Goal: Task Accomplishment & Management: Use online tool/utility

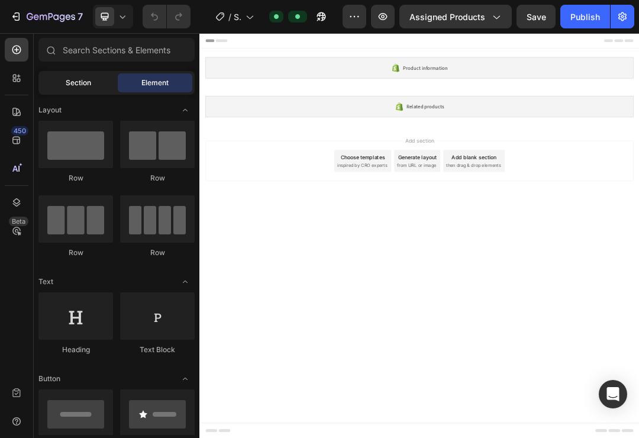
click at [73, 76] on div "Section" at bounding box center [78, 82] width 74 height 19
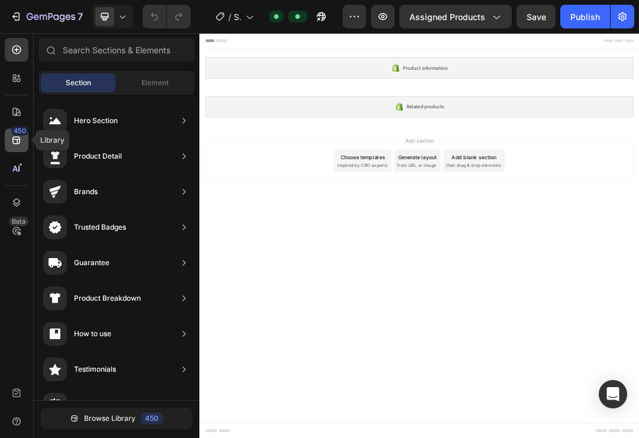
click at [12, 136] on icon at bounding box center [17, 140] width 12 height 12
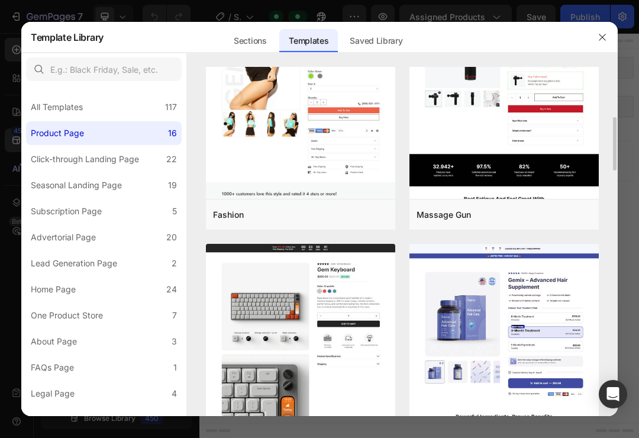
scroll to position [333, 0]
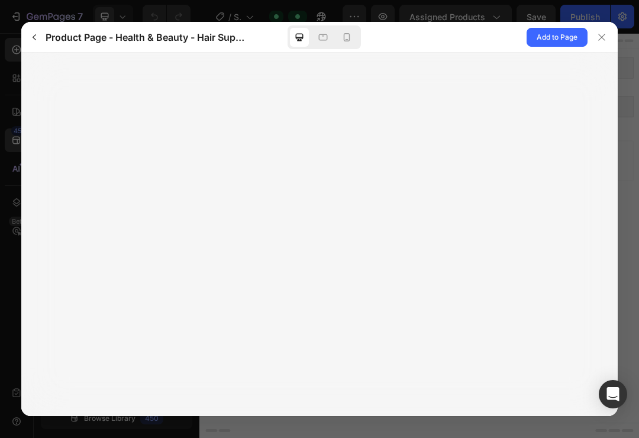
click at [517, 296] on div at bounding box center [319, 234] width 596 height 363
click at [351, 34] on icon at bounding box center [347, 37] width 12 height 12
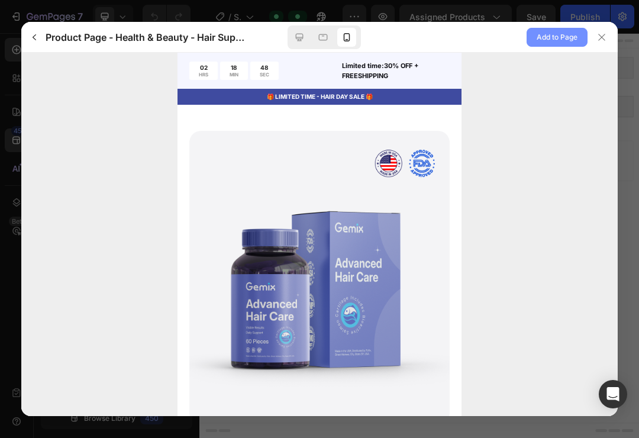
scroll to position [0, 0]
click at [572, 40] on span "Add to Page" at bounding box center [556, 37] width 41 height 14
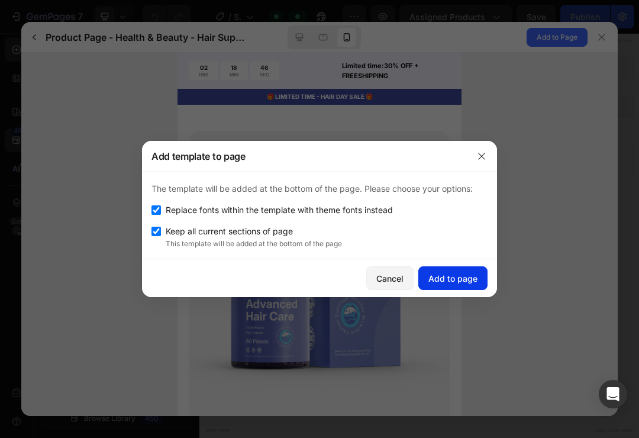
click at [446, 283] on div "Add to page" at bounding box center [452, 278] width 49 height 12
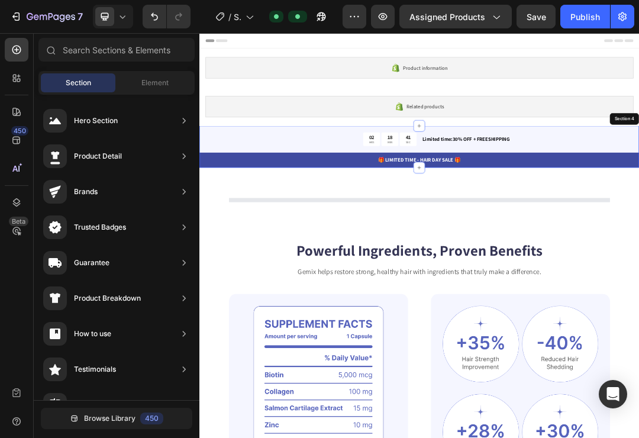
scroll to position [150, 0]
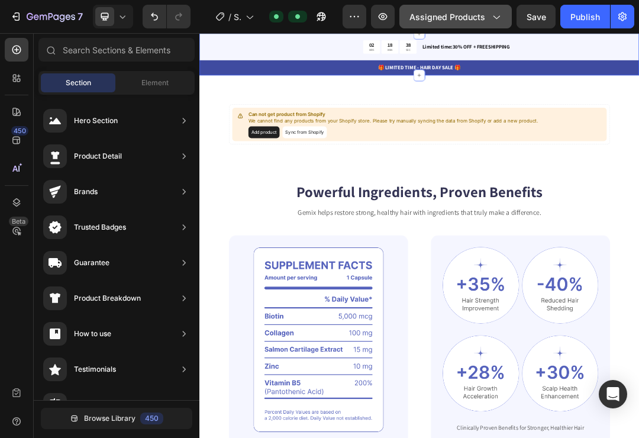
click at [471, 18] on span "Assigned Products" at bounding box center [447, 17] width 76 height 12
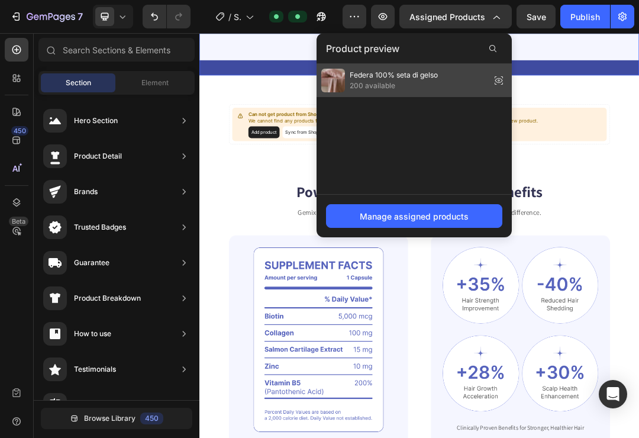
click at [404, 80] on span "Federa 100% seta di gelso" at bounding box center [393, 75] width 88 height 11
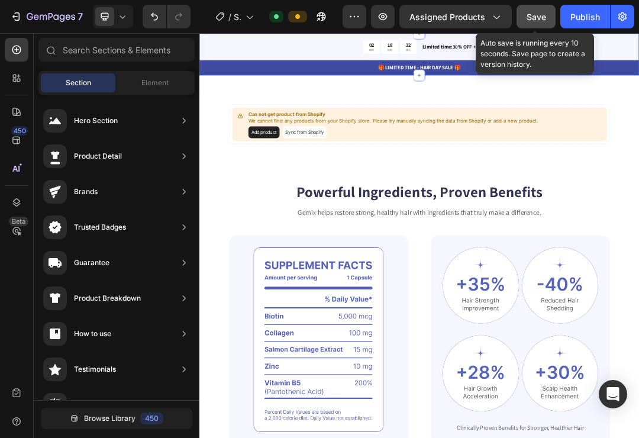
click at [534, 20] on span "Save" at bounding box center [536, 17] width 20 height 10
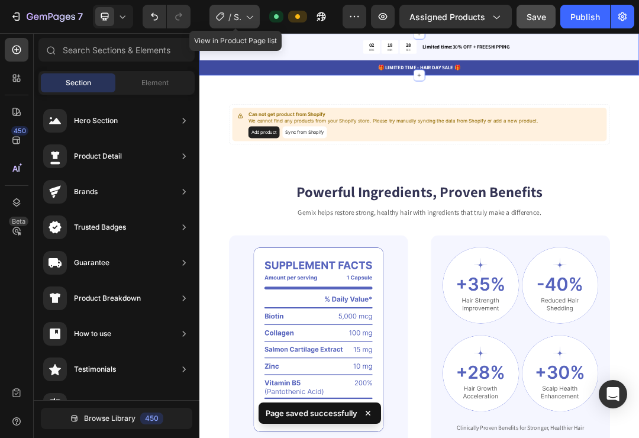
click at [241, 16] on span "Shopify Original Product Template" at bounding box center [237, 17] width 7 height 12
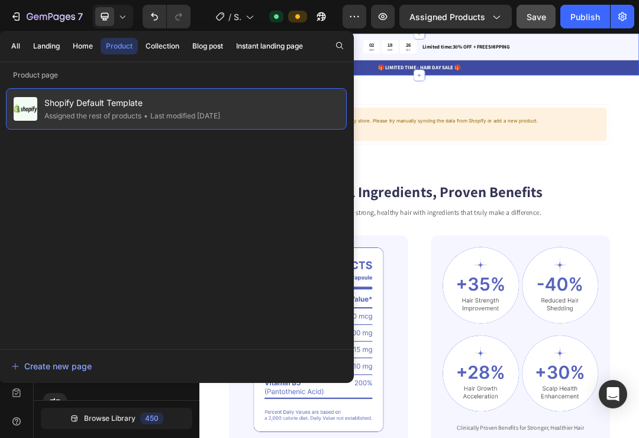
click at [116, 103] on span "Shopify Default Template" at bounding box center [132, 103] width 176 height 14
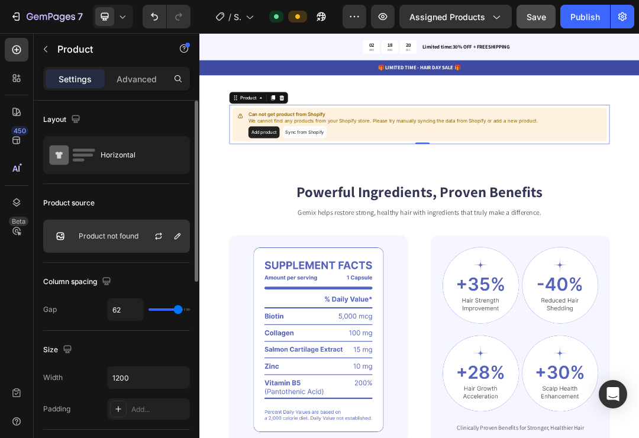
click at [109, 238] on p "Product not found" at bounding box center [109, 236] width 60 height 8
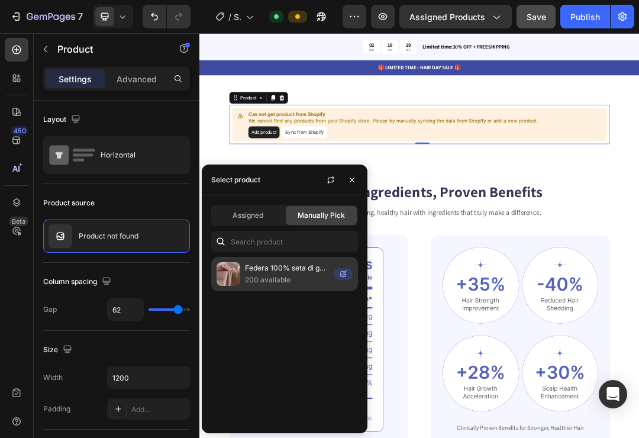
click at [263, 268] on p "Federa 100% seta di gelso" at bounding box center [287, 268] width 84 height 12
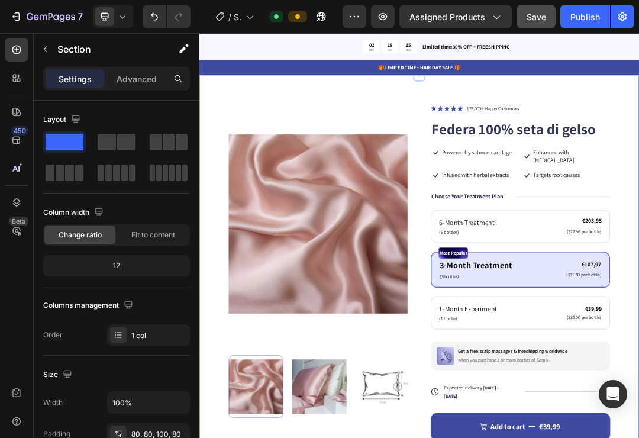
click at [638, 193] on div "Product Images Icon Icon Icon Icon Icon Icon List 122,000+ Happy Customers Text…" at bounding box center [554, 444] width 710 height 687
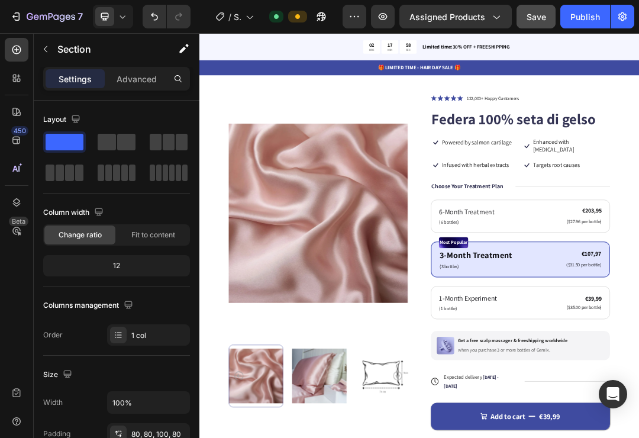
scroll to position [170, 0]
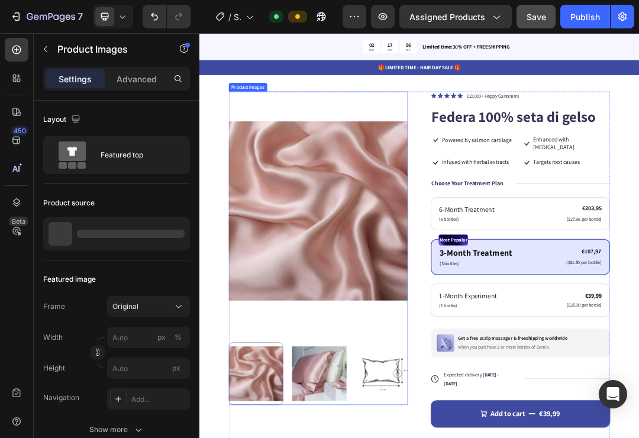
click at [336, 269] on img at bounding box center [391, 319] width 289 height 385
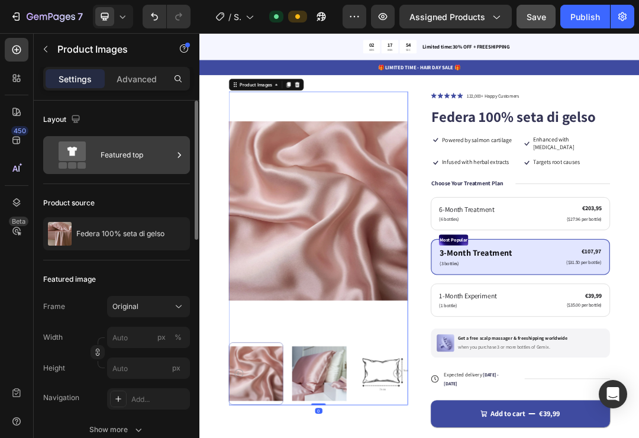
click at [87, 156] on icon at bounding box center [71, 154] width 47 height 27
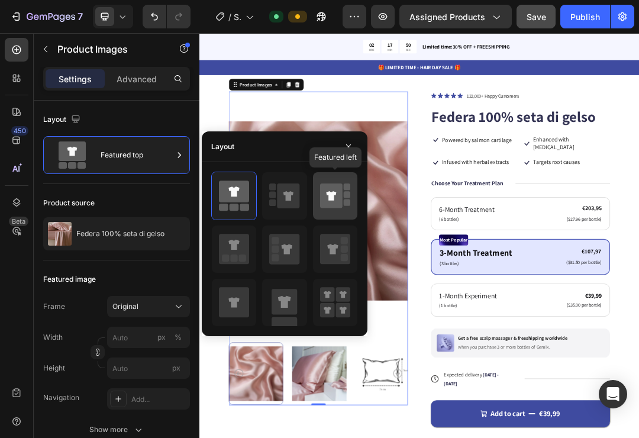
click at [338, 187] on icon at bounding box center [331, 195] width 22 height 25
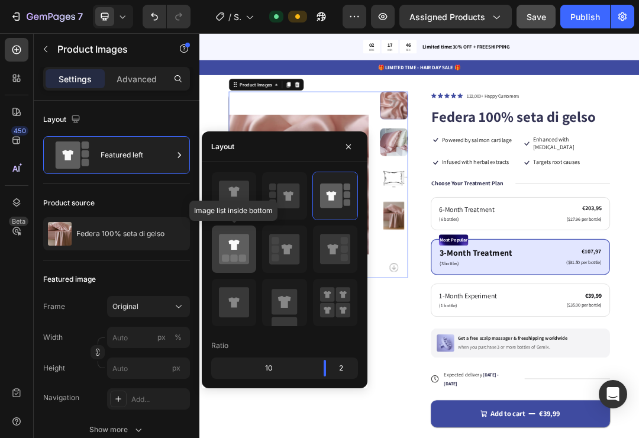
click at [232, 247] on icon at bounding box center [233, 244] width 11 height 10
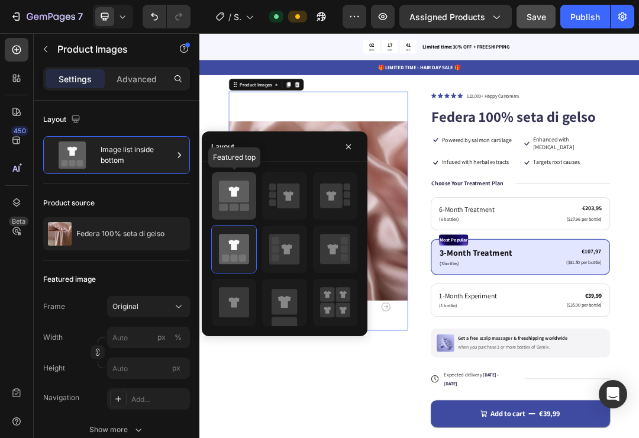
click at [246, 206] on rect at bounding box center [244, 206] width 9 height 7
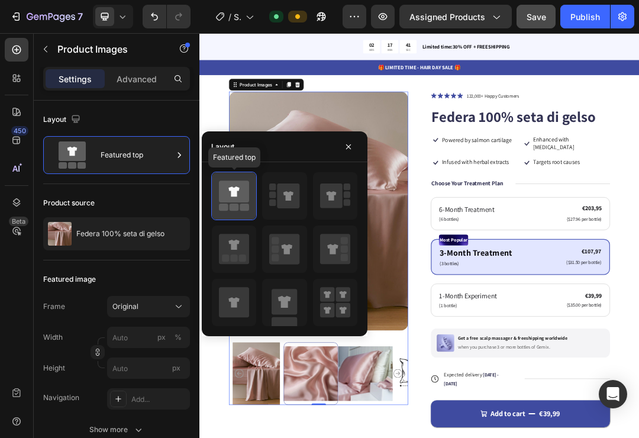
type input "149"
type input "171"
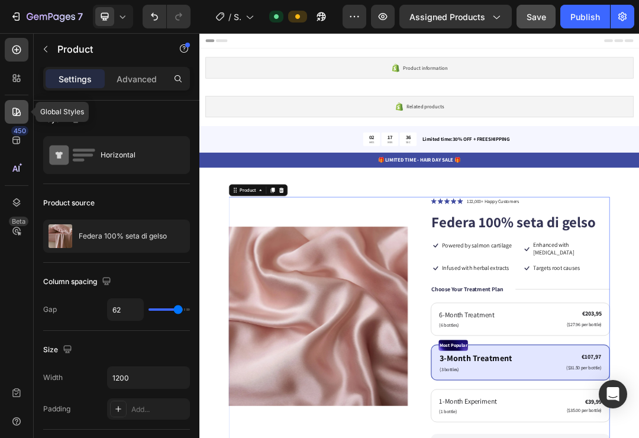
scroll to position [0, 0]
click at [17, 112] on icon at bounding box center [16, 112] width 8 height 8
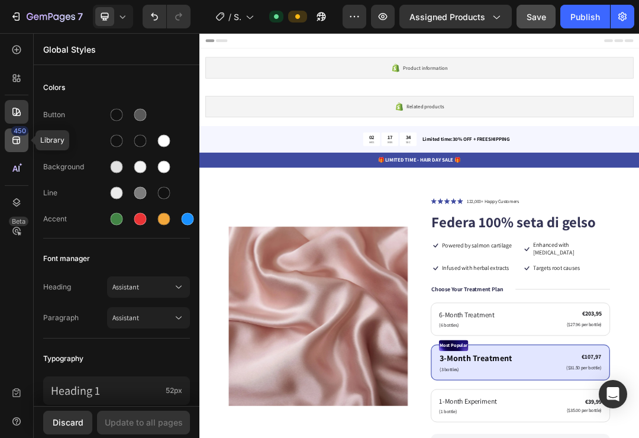
click at [16, 142] on icon at bounding box center [17, 140] width 12 height 12
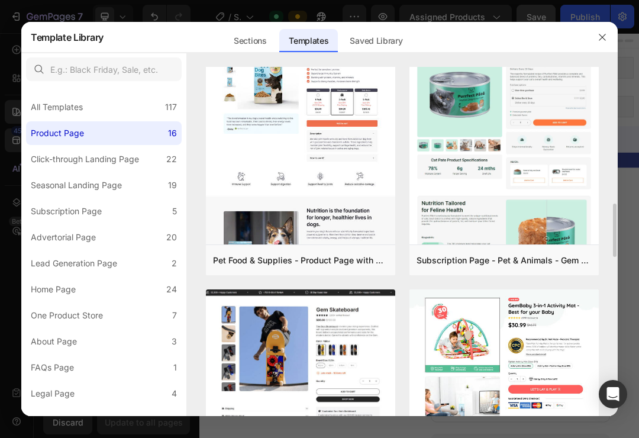
scroll to position [834, 0]
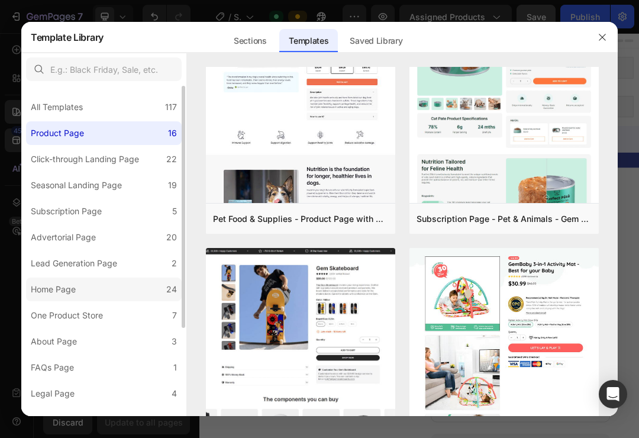
click at [166, 286] on div "All Templates 117 Product Page 16 Click-through Landing Page 22 Seasonal Landin…" at bounding box center [103, 310] width 165 height 449
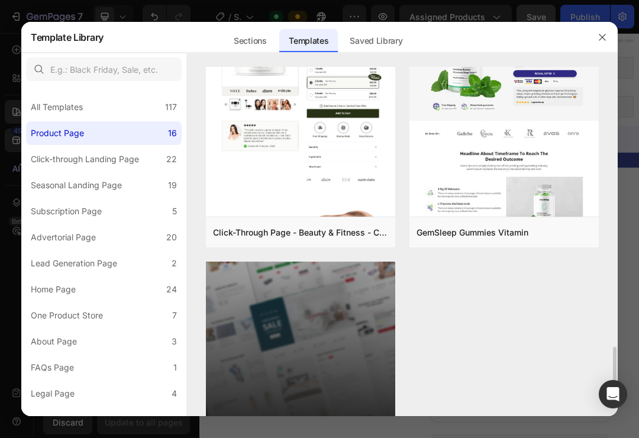
scroll to position [1740, 0]
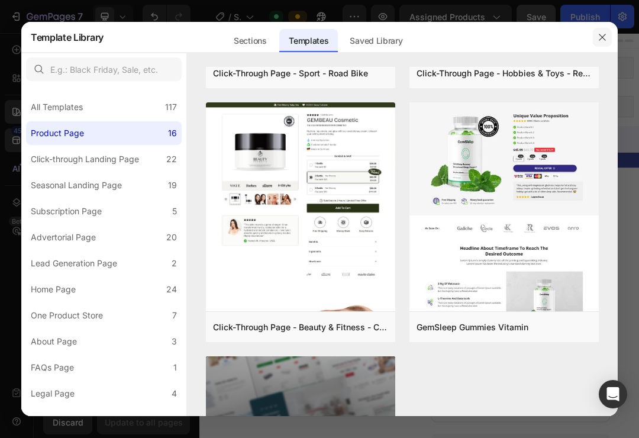
click at [598, 39] on icon "button" at bounding box center [601, 37] width 9 height 9
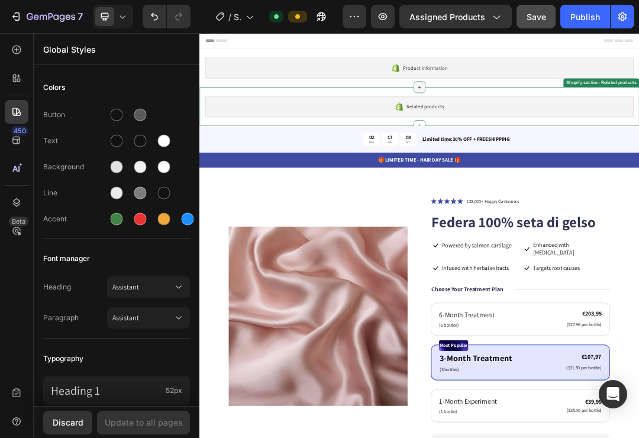
scroll to position [0, 0]
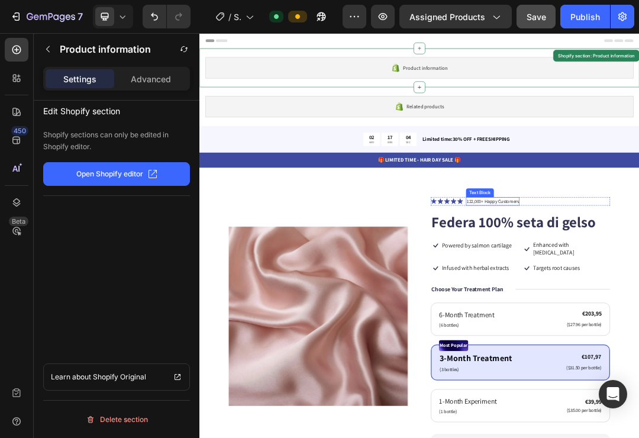
click at [73, 174] on button "Open Shopify editor" at bounding box center [116, 174] width 147 height 24
click at [638, 170] on div "Related products Shopify section: Related products" at bounding box center [554, 151] width 710 height 63
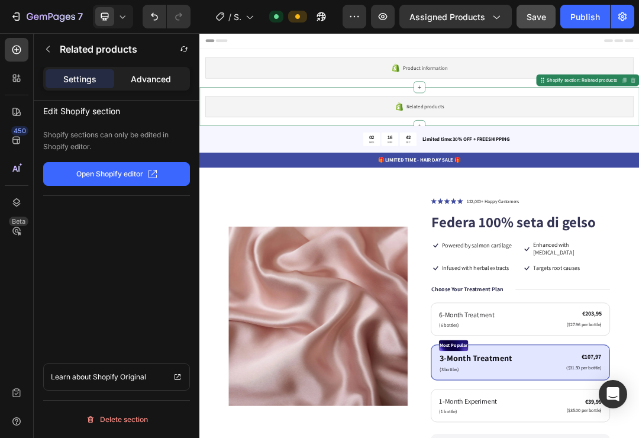
click at [161, 85] on p "Advanced" at bounding box center [151, 79] width 40 height 12
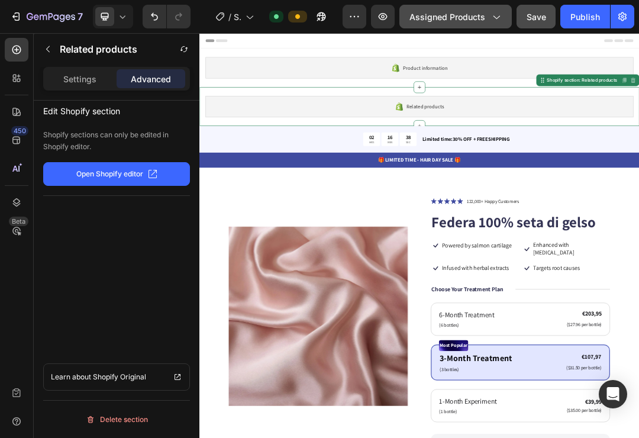
click at [485, 15] on span "Assigned Products" at bounding box center [447, 17] width 76 height 12
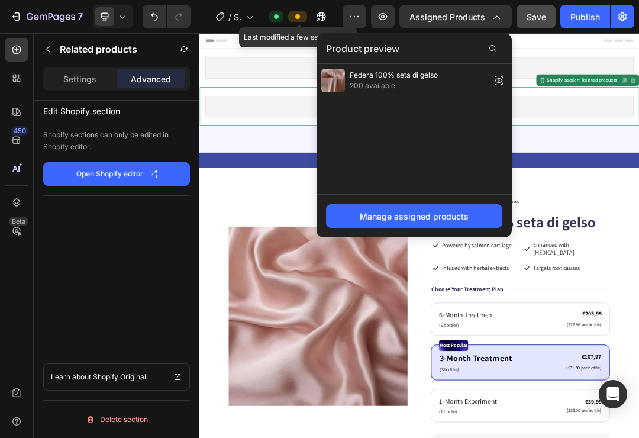
click at [292, 13] on div at bounding box center [297, 17] width 19 height 12
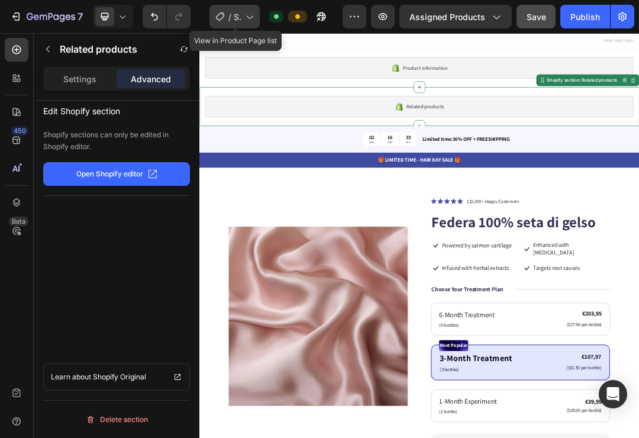
click at [248, 20] on icon at bounding box center [249, 17] width 12 height 12
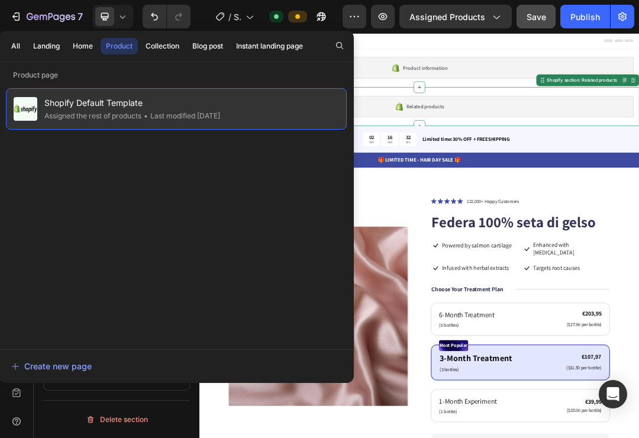
click at [220, 112] on div "• Last modified 5 days ago" at bounding box center [180, 116] width 79 height 12
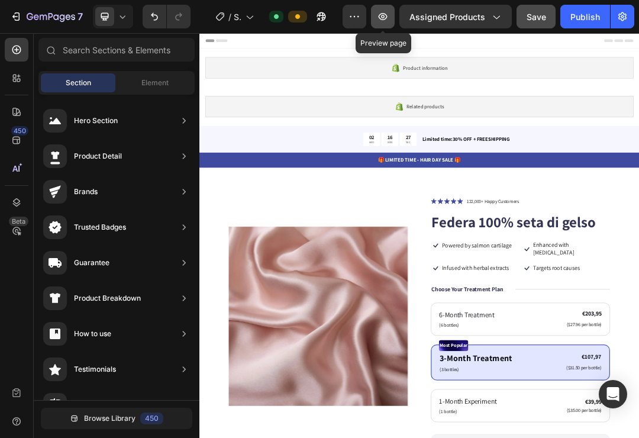
click at [384, 18] on icon "button" at bounding box center [383, 17] width 12 height 12
click at [354, 15] on icon "button" at bounding box center [354, 17] width 12 height 12
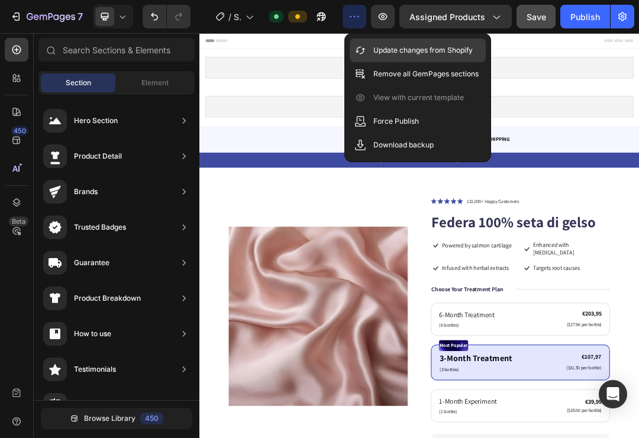
click at [399, 53] on p "Update changes from Shopify" at bounding box center [422, 50] width 99 height 12
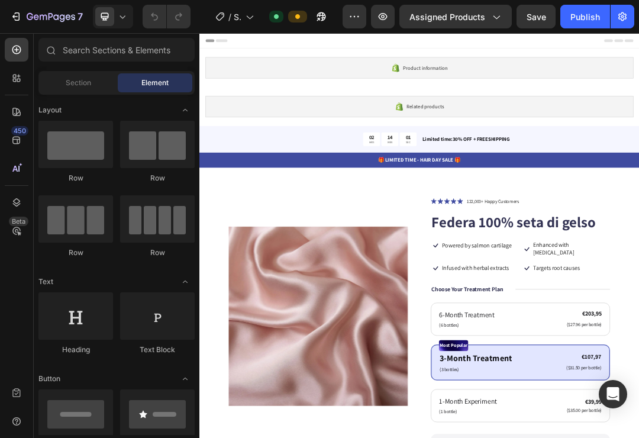
click at [231, 46] on icon at bounding box center [234, 45] width 19 height 5
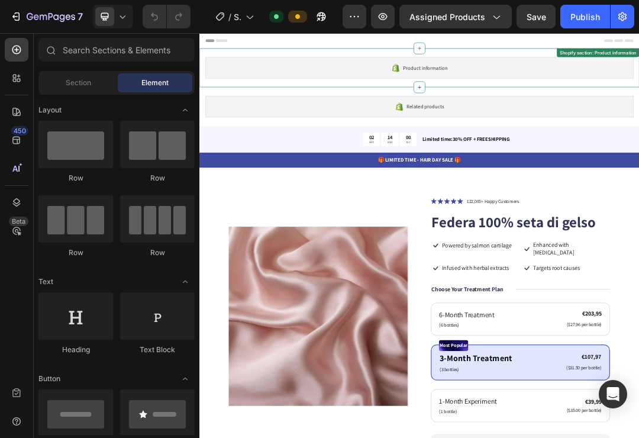
click at [246, 112] on div "Product information Shopify section: Product information" at bounding box center [554, 88] width 710 height 63
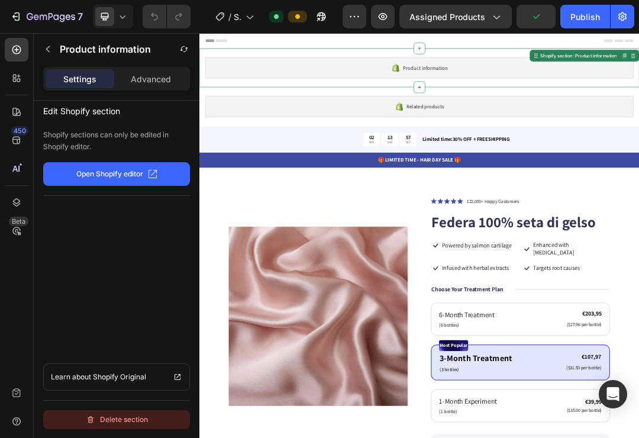
click at [113, 419] on div "Delete section" at bounding box center [117, 419] width 62 height 14
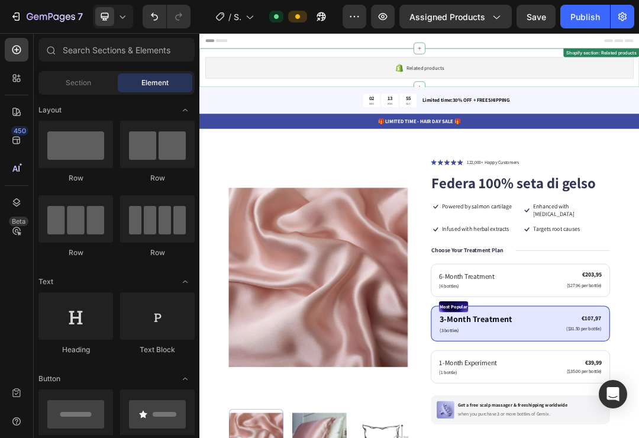
click at [275, 72] on div "Related products" at bounding box center [554, 89] width 691 height 34
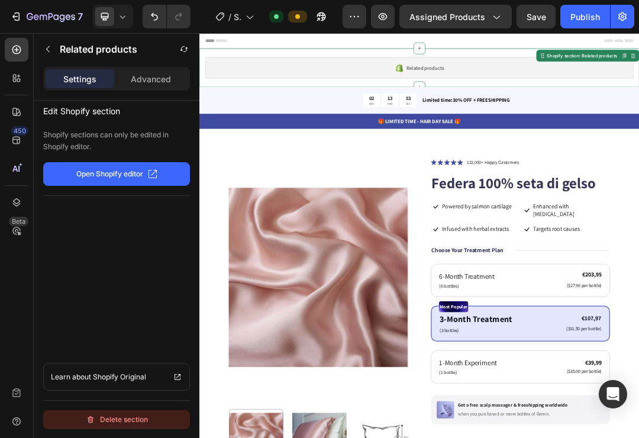
click at [98, 425] on div "Delete section" at bounding box center [117, 419] width 62 height 14
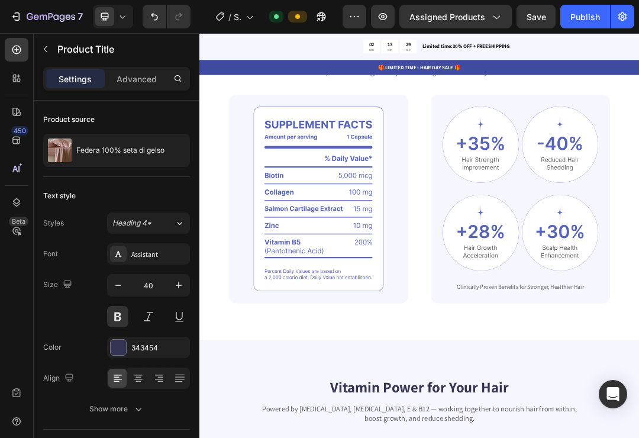
scroll to position [96, 0]
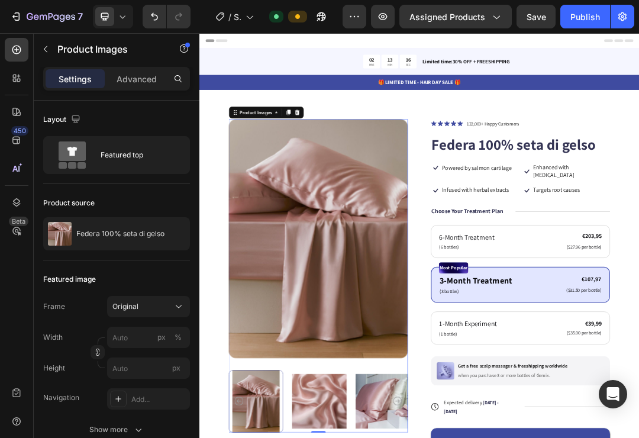
scroll to position [0, 0]
click at [24, 138] on div "450" at bounding box center [17, 140] width 24 height 24
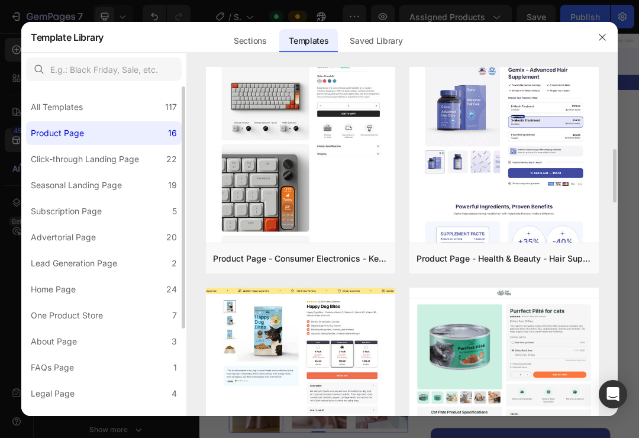
scroll to position [1, 0]
click at [140, 111] on div "All Templates 117" at bounding box center [103, 107] width 155 height 24
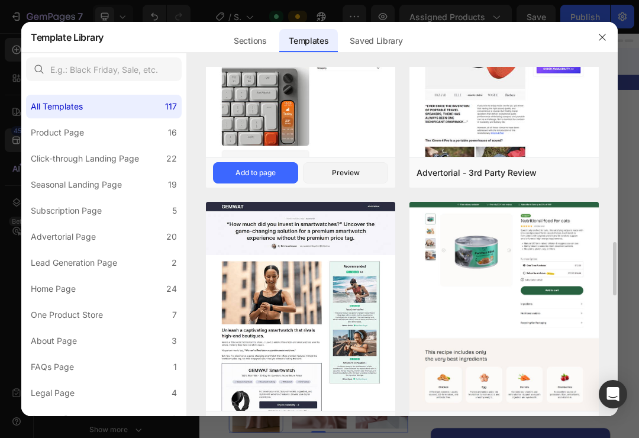
scroll to position [1135, 0]
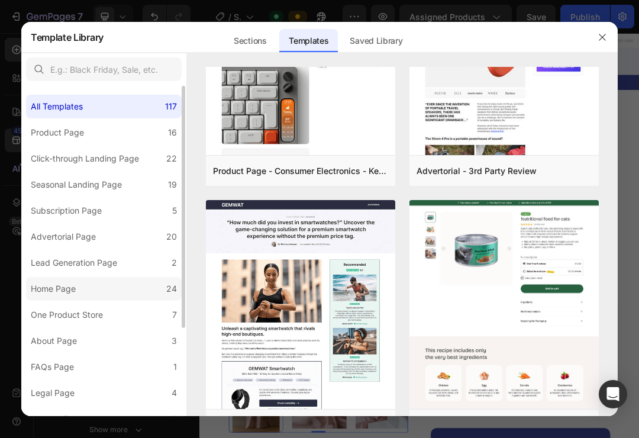
click at [110, 288] on label "Home Page 24" at bounding box center [103, 289] width 155 height 24
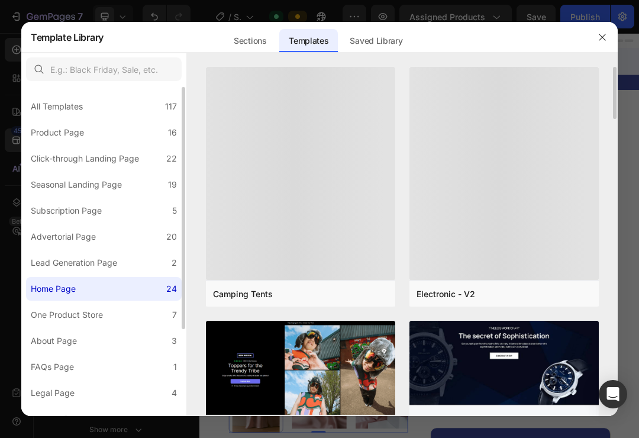
scroll to position [1, 0]
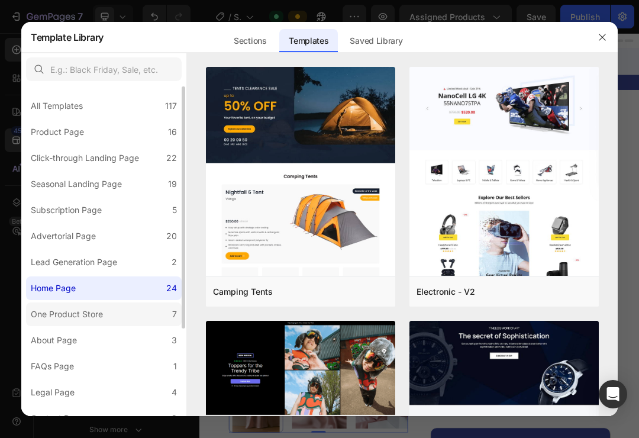
click at [112, 313] on label "One Product Store 7" at bounding box center [103, 314] width 155 height 24
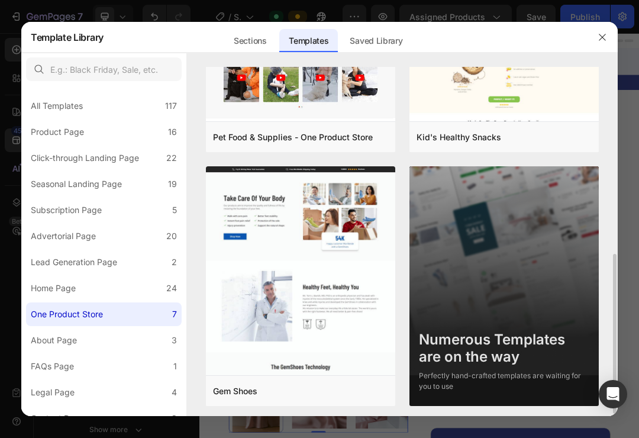
scroll to position [412, 0]
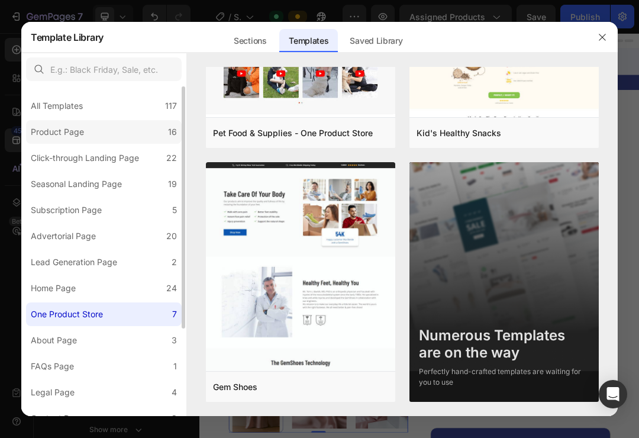
click at [64, 130] on div "Product Page" at bounding box center [57, 132] width 53 height 14
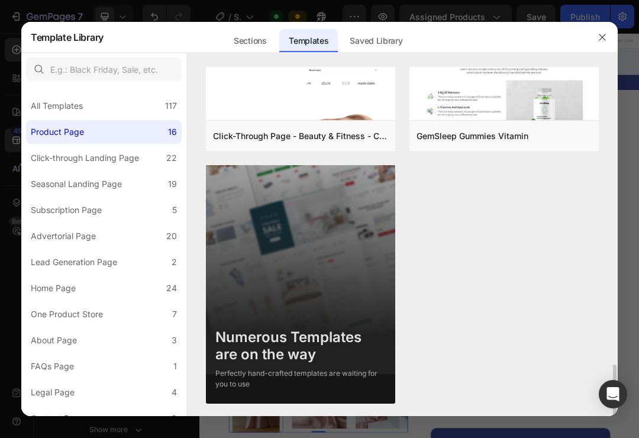
scroll to position [1933, 0]
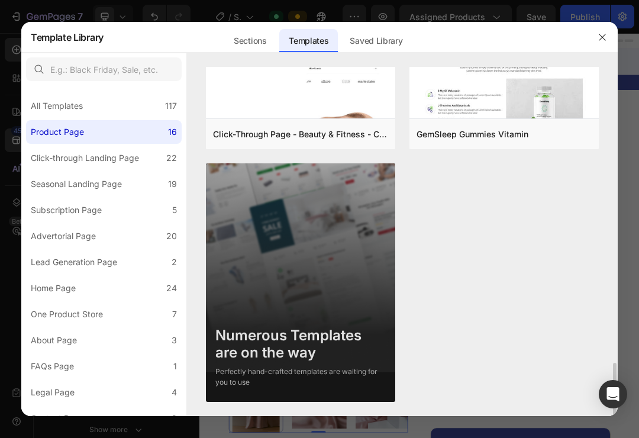
click at [323, 258] on img at bounding box center [300, 293] width 189 height 261
click at [260, 348] on div "Numerous Templates are on the way" at bounding box center [300, 344] width 170 height 34
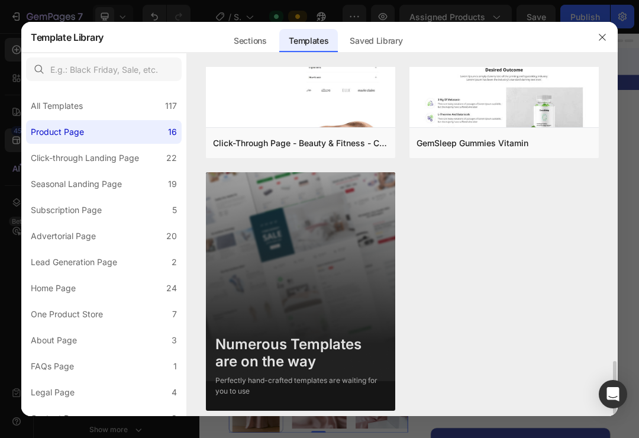
click at [375, 225] on img at bounding box center [300, 302] width 189 height 261
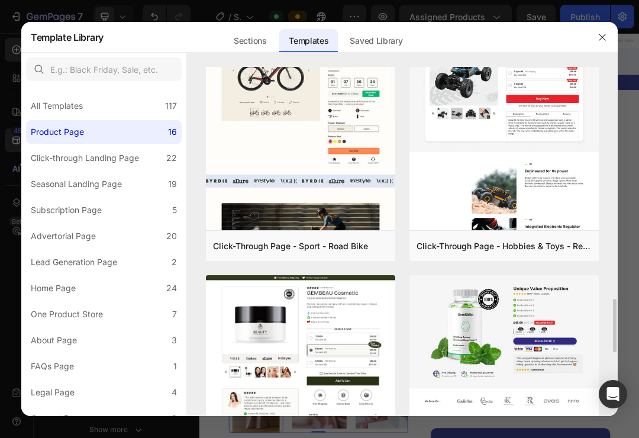
scroll to position [1567, 0]
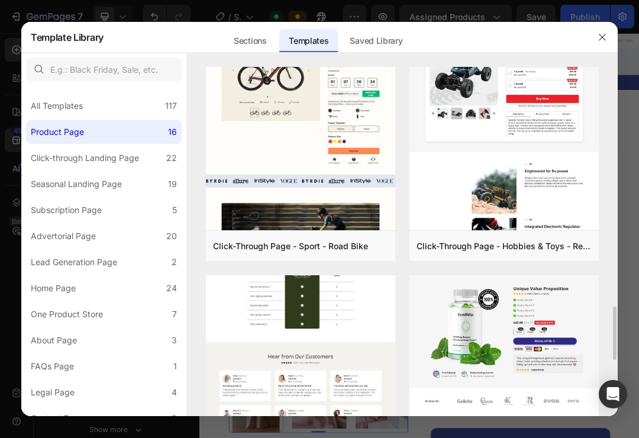
click at [358, 309] on img at bounding box center [300, 76] width 189 height 814
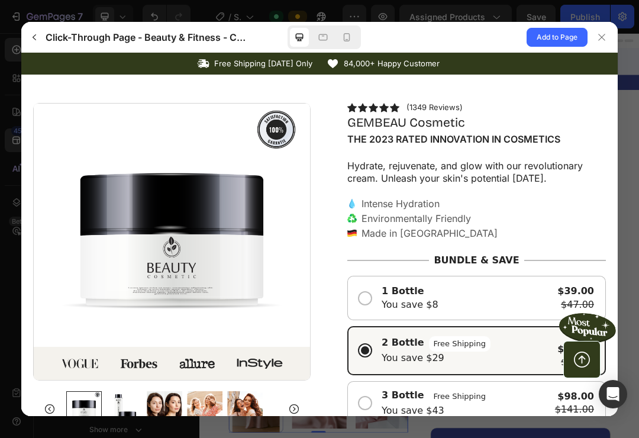
scroll to position [0, 0]
click at [547, 38] on span "Add to Page" at bounding box center [556, 37] width 41 height 14
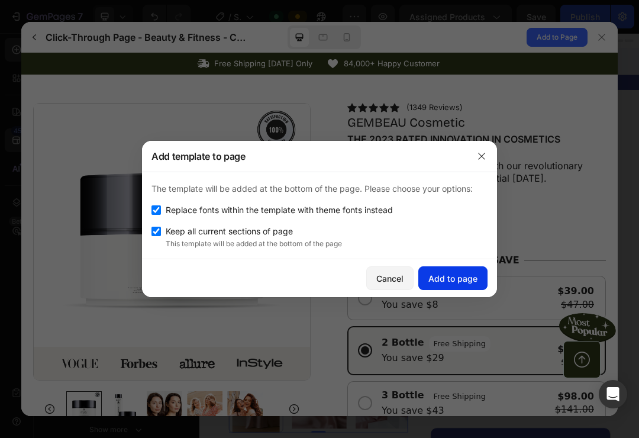
click at [462, 278] on div "Add to page" at bounding box center [452, 278] width 49 height 12
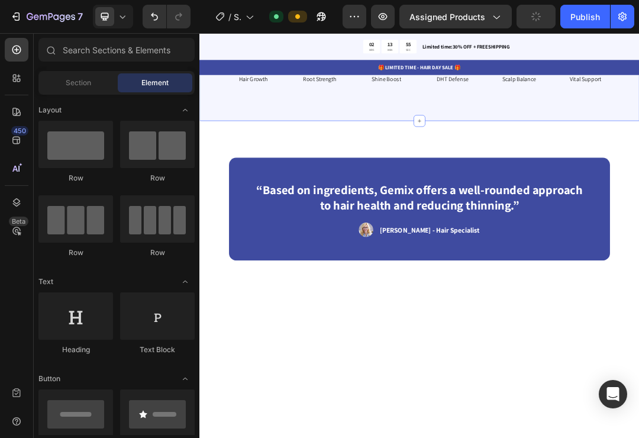
scroll to position [1470, 0]
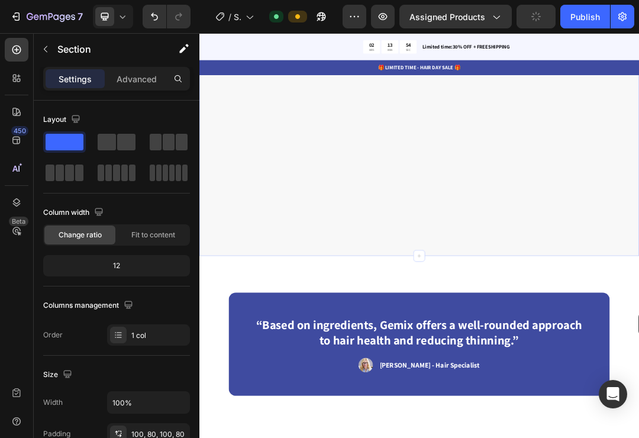
drag, startPoint x: 907, startPoint y: 202, endPoint x: 908, endPoint y: 491, distance: 288.5
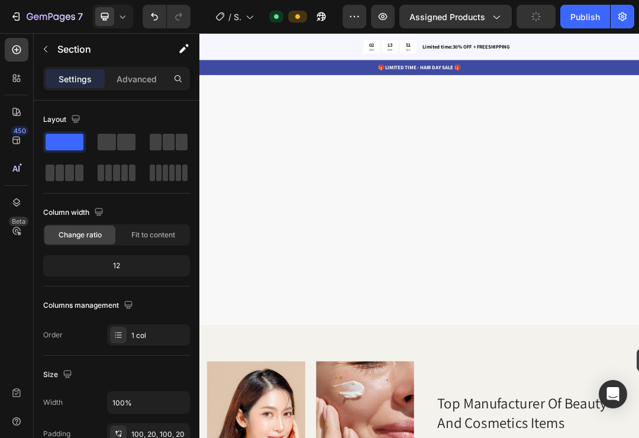
scroll to position [5289, 0]
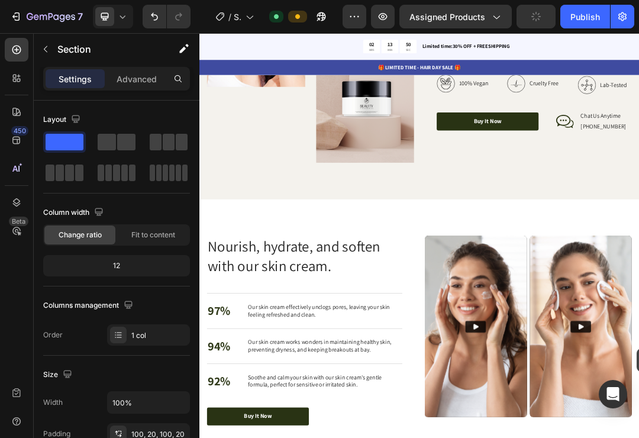
drag, startPoint x: 902, startPoint y: 479, endPoint x: 905, endPoint y: 543, distance: 63.9
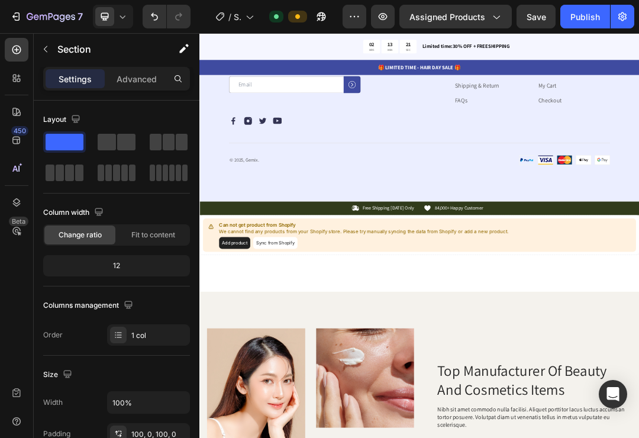
scroll to position [3818, 0]
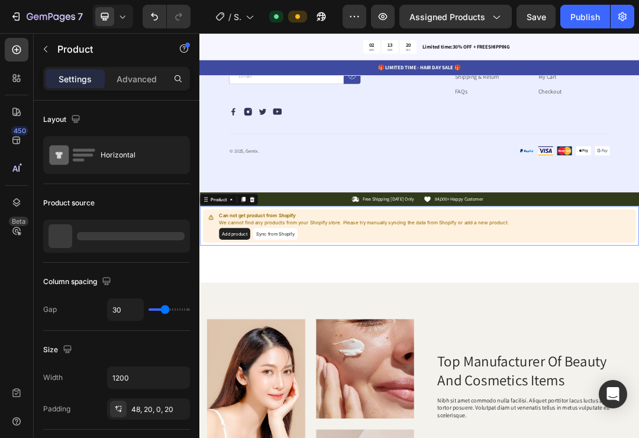
click at [273, 356] on button "Add product" at bounding box center [256, 356] width 50 height 19
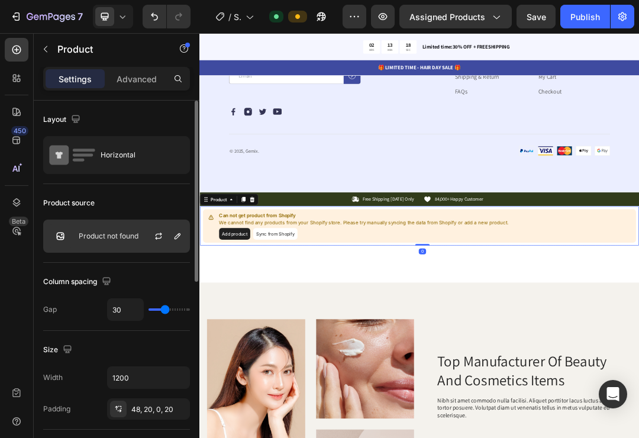
click at [128, 231] on div "Product not found" at bounding box center [116, 235] width 147 height 33
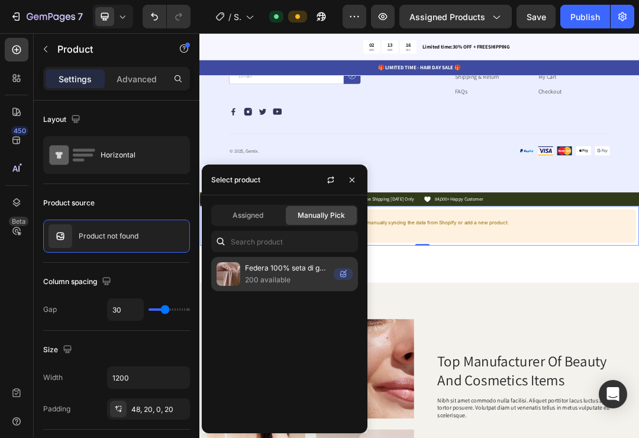
click at [278, 272] on p "Federa 100% seta di gelso" at bounding box center [287, 268] width 84 height 12
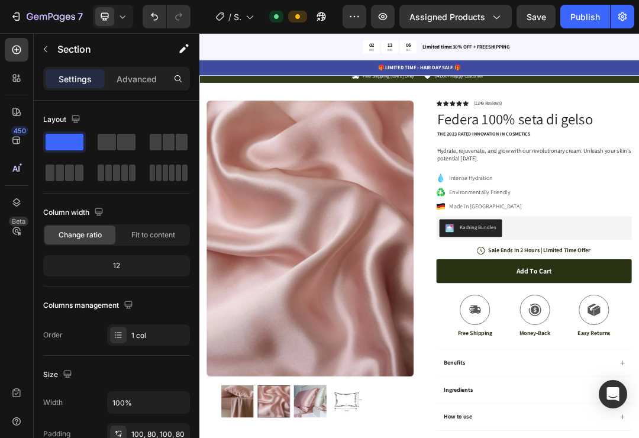
scroll to position [4110, 0]
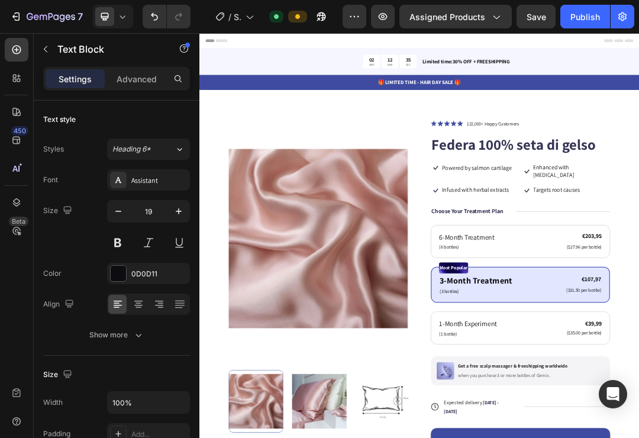
scroll to position [48, 0]
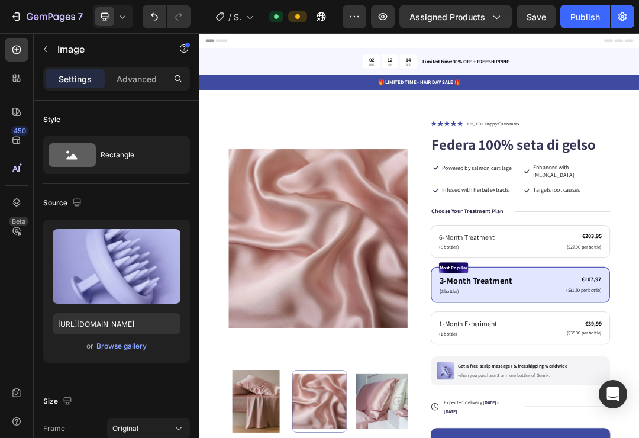
scroll to position [0, 0]
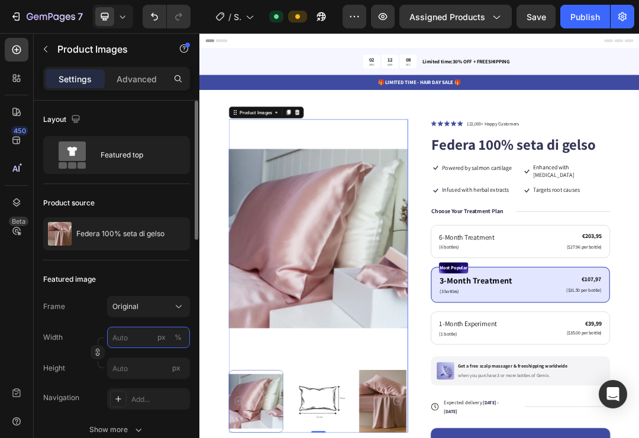
click at [138, 336] on input "px %" at bounding box center [148, 336] width 83 height 21
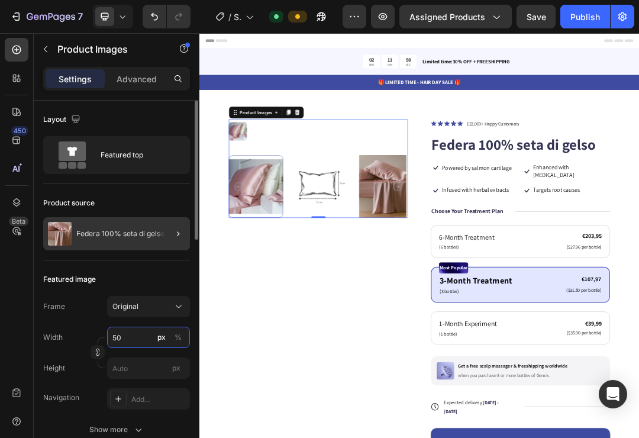
type input "5"
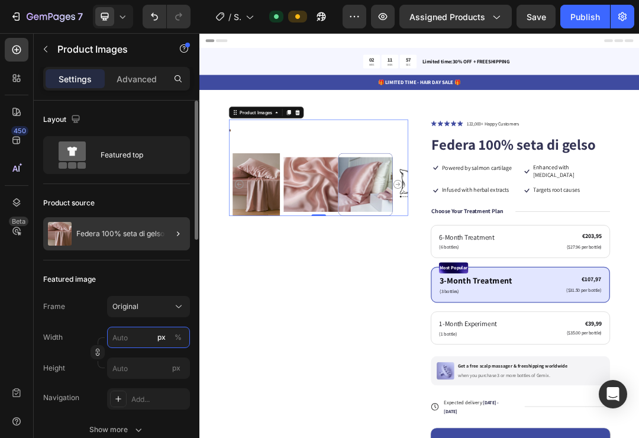
type input "5"
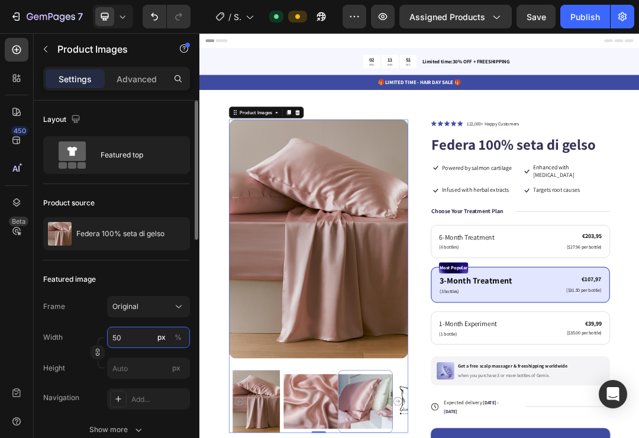
type input "5"
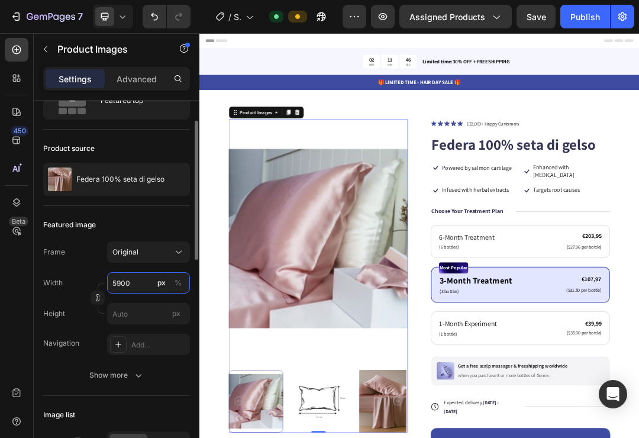
scroll to position [52, 0]
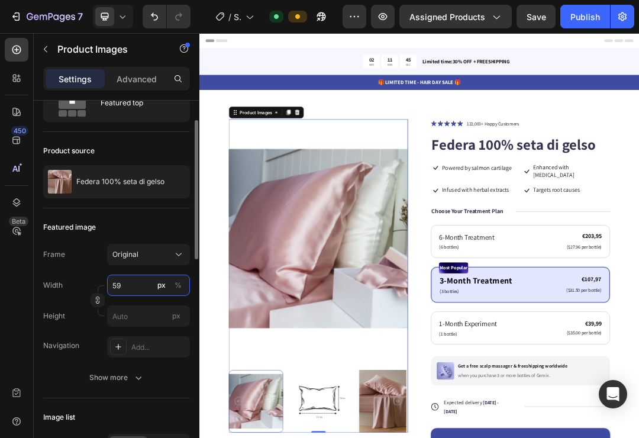
type input "5"
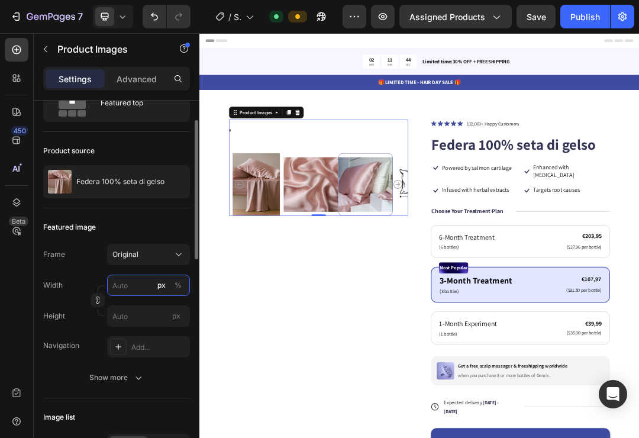
type input "5"
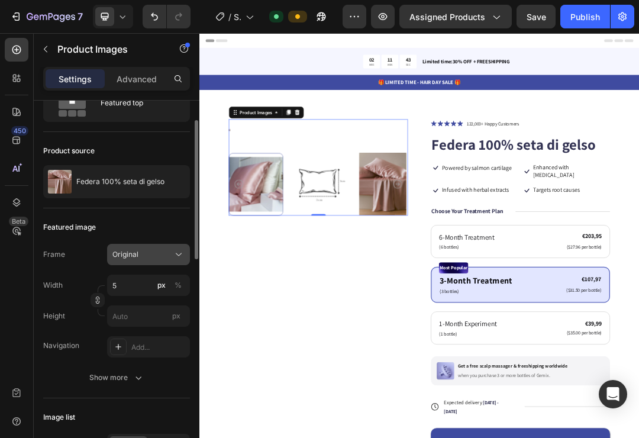
click at [169, 263] on button "Original" at bounding box center [148, 254] width 83 height 21
click at [69, 275] on div "Width 5 px %" at bounding box center [116, 284] width 147 height 21
click at [135, 284] on input "5" at bounding box center [148, 284] width 83 height 21
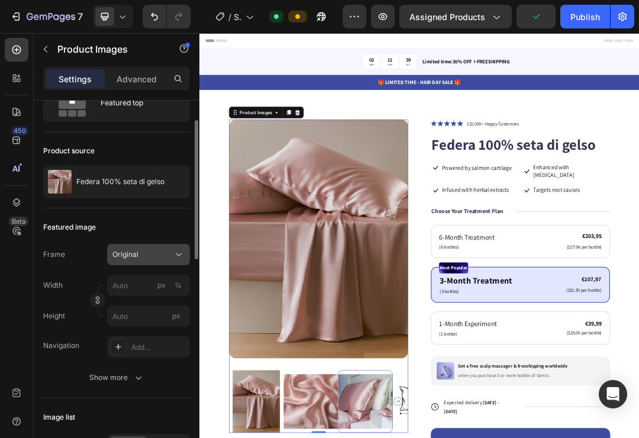
click at [154, 252] on div "Original" at bounding box center [141, 254] width 58 height 11
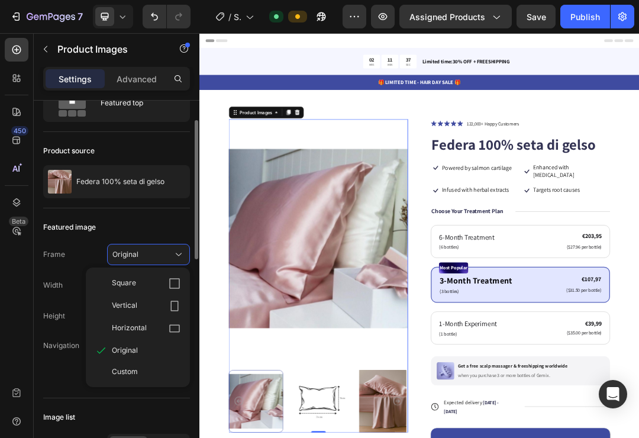
click at [158, 329] on div "Horizontal" at bounding box center [146, 328] width 69 height 12
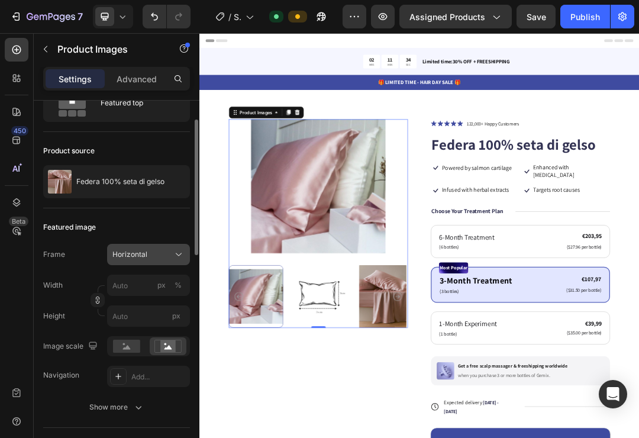
click at [160, 254] on div "Horizontal" at bounding box center [141, 254] width 58 height 11
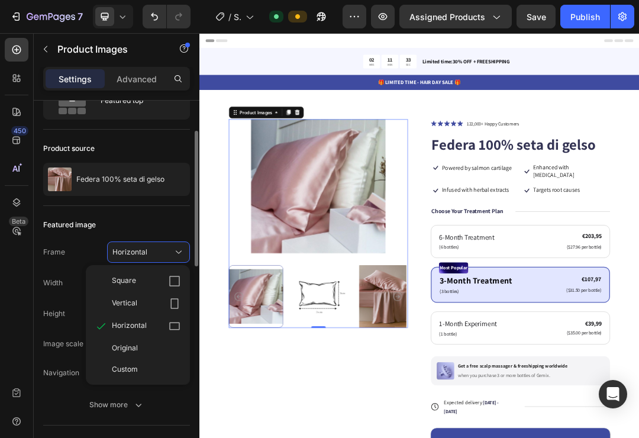
scroll to position [62, 0]
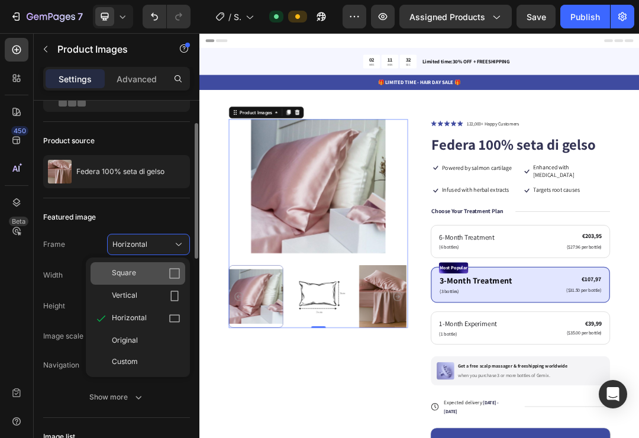
click at [153, 277] on div "Square" at bounding box center [146, 273] width 69 height 12
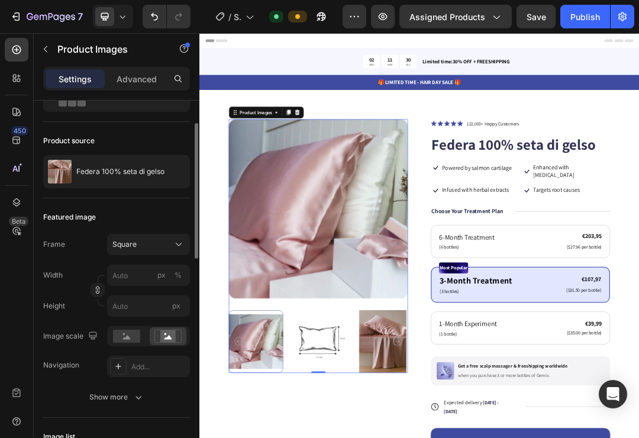
click at [148, 255] on div "Frame Square Width px % Height px" at bounding box center [116, 275] width 147 height 83
click at [154, 247] on div "Square" at bounding box center [141, 244] width 58 height 11
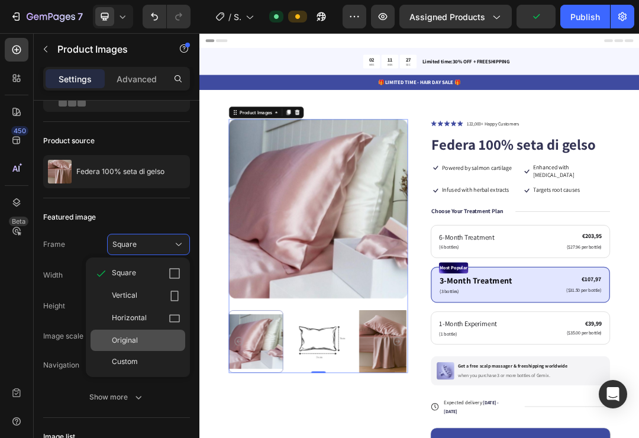
click at [140, 342] on div "Original" at bounding box center [146, 340] width 69 height 11
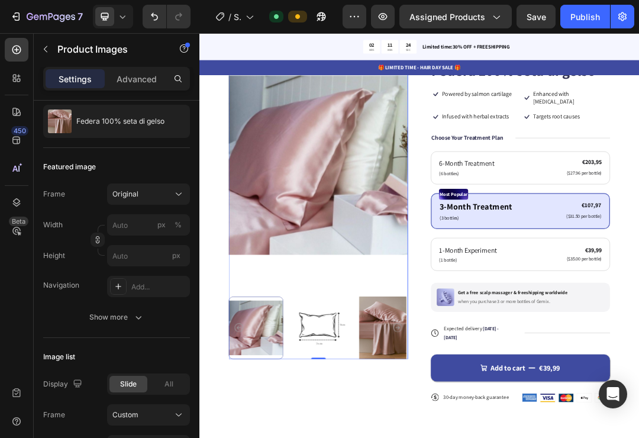
scroll to position [134, 0]
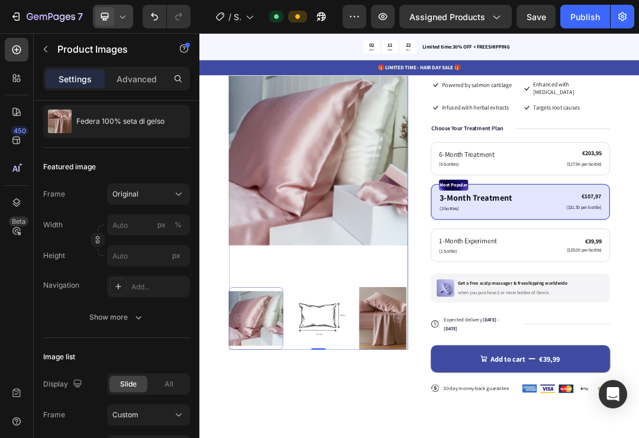
click at [125, 21] on icon at bounding box center [122, 17] width 12 height 12
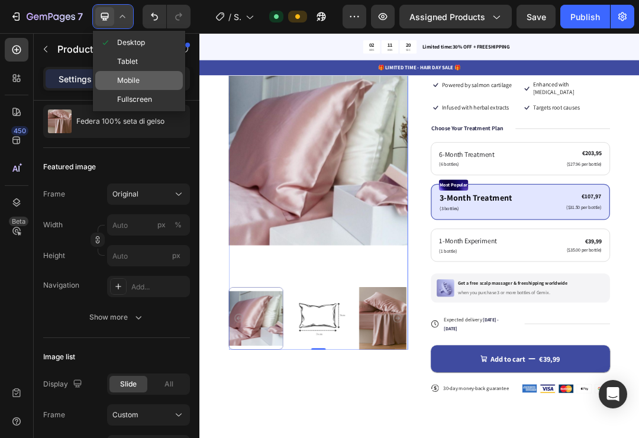
click at [137, 83] on span "Mobile" at bounding box center [128, 80] width 22 height 12
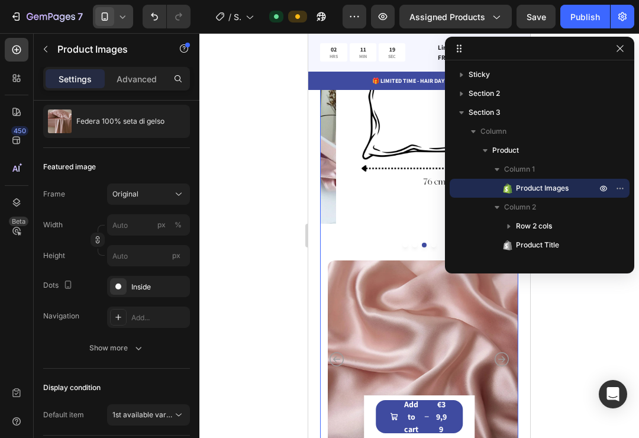
scroll to position [97, 0]
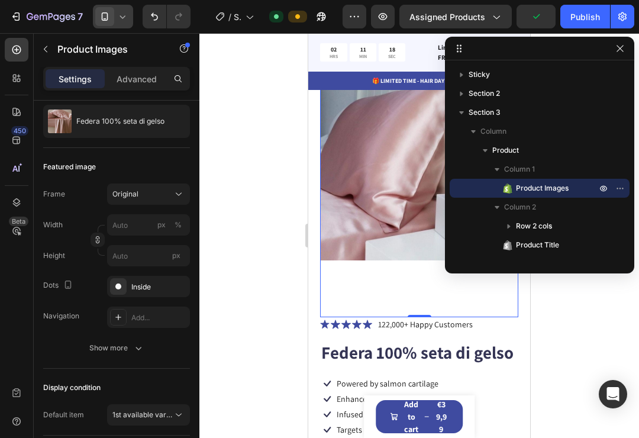
click at [600, 348] on div at bounding box center [418, 235] width 439 height 404
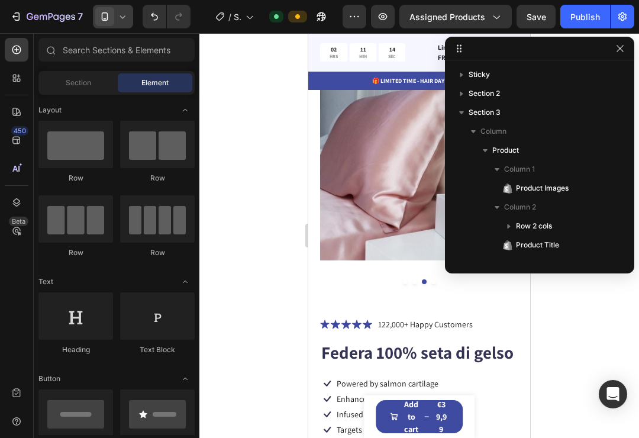
click at [620, 50] on icon "button" at bounding box center [619, 48] width 9 height 9
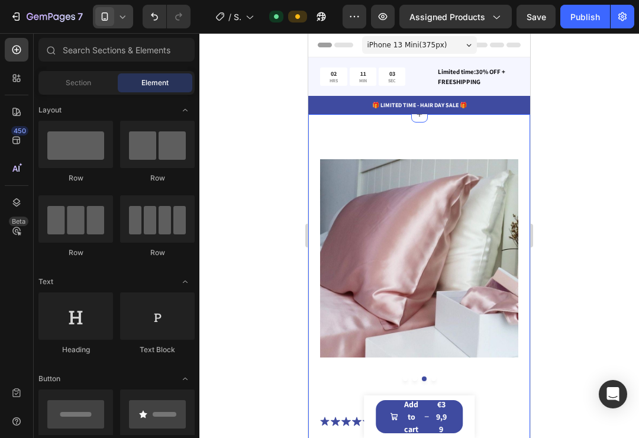
scroll to position [0, 0]
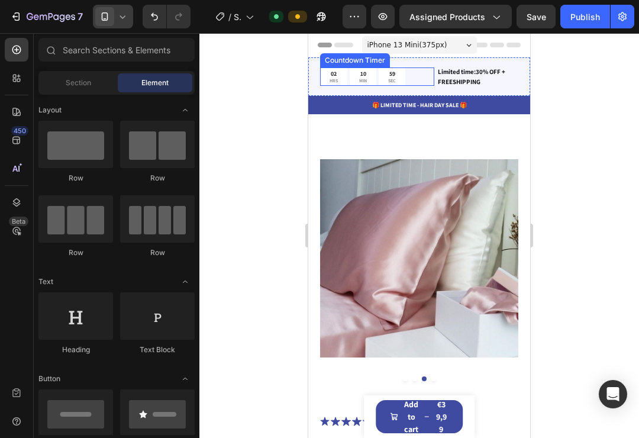
click at [116, 18] on div at bounding box center [113, 17] width 40 height 24
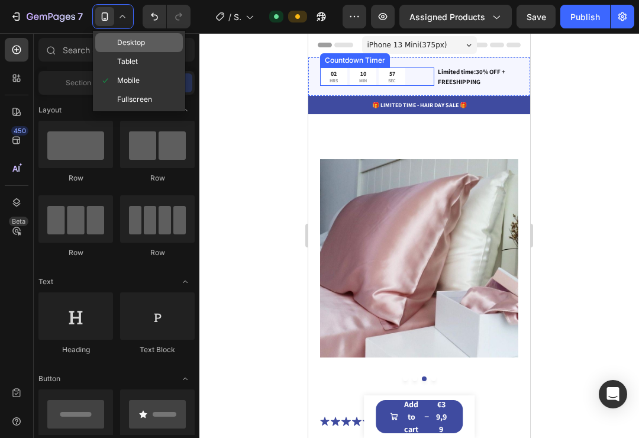
click at [124, 43] on span "Desktop" at bounding box center [131, 43] width 28 height 12
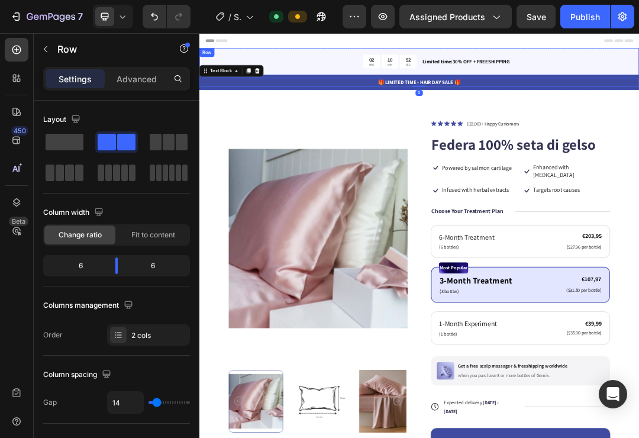
click at [207, 104] on div "🎁 LIMITED TIME - HAIR DAY SALE 🎁 Text Block Row" at bounding box center [554, 113] width 710 height 24
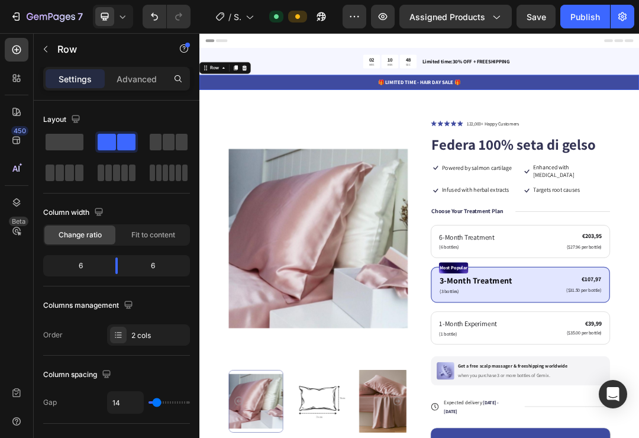
scroll to position [112, 0]
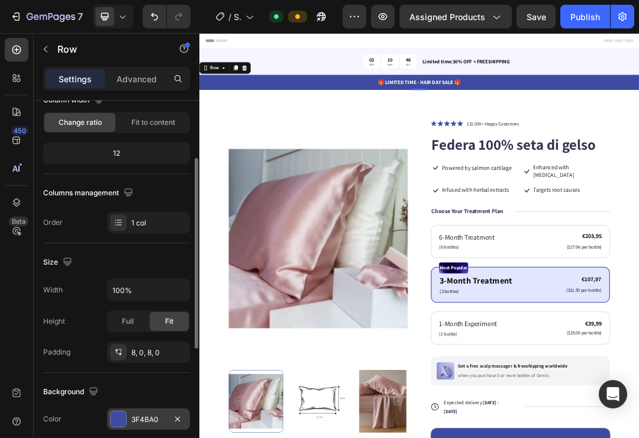
click at [119, 417] on div at bounding box center [118, 418] width 15 height 15
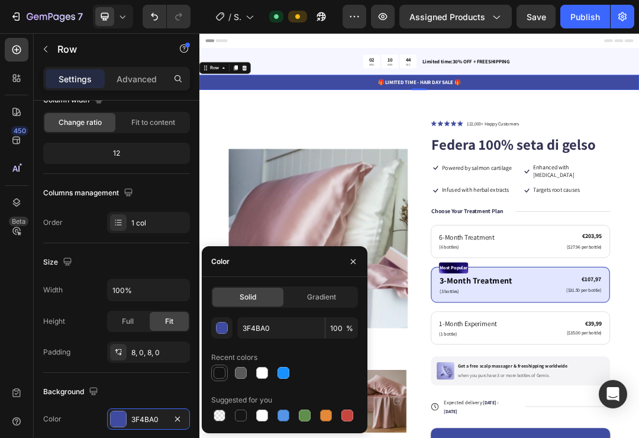
click at [221, 375] on div at bounding box center [219, 373] width 12 height 12
type input "121212"
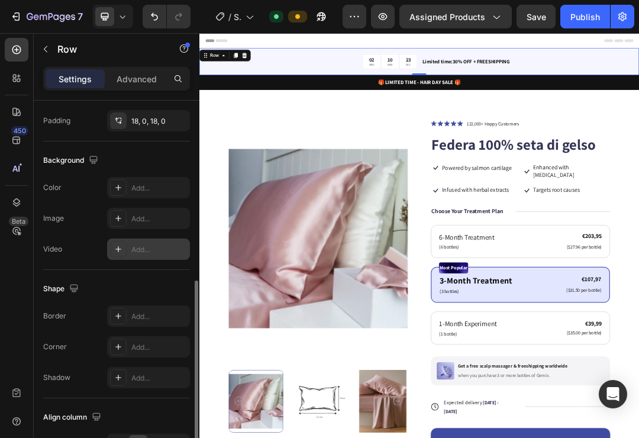
scroll to position [412, 0]
click at [118, 185] on icon at bounding box center [118, 187] width 6 height 6
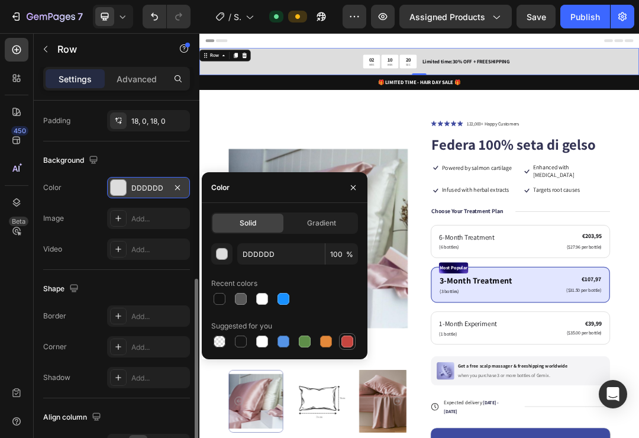
click at [348, 346] on div at bounding box center [347, 341] width 12 height 12
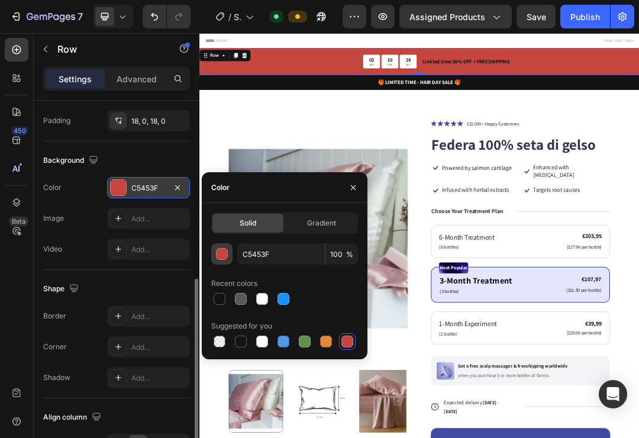
click at [224, 252] on div "button" at bounding box center [222, 254] width 12 height 12
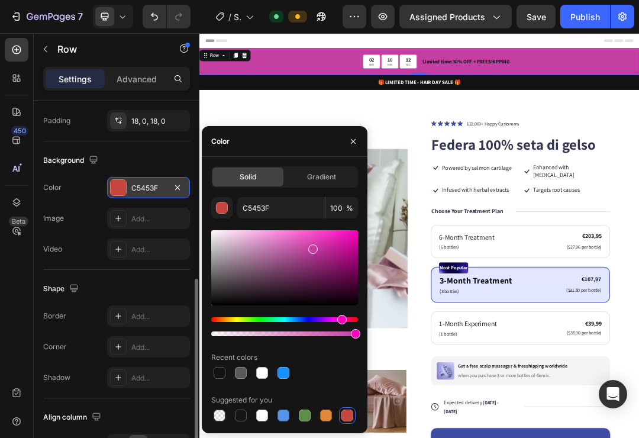
drag, startPoint x: 215, startPoint y: 320, endPoint x: 333, endPoint y: 306, distance: 119.0
click at [340, 323] on div "Hue" at bounding box center [341, 319] width 9 height 9
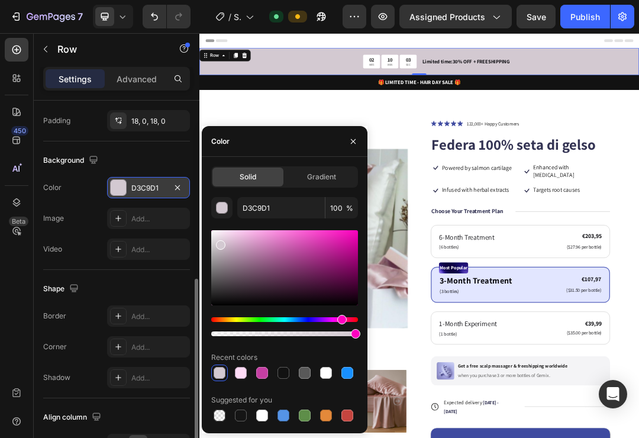
drag, startPoint x: 296, startPoint y: 249, endPoint x: 219, endPoint y: 242, distance: 77.1
click at [219, 242] on div at bounding box center [220, 244] width 9 height 9
click at [341, 322] on div at bounding box center [284, 326] width 147 height 19
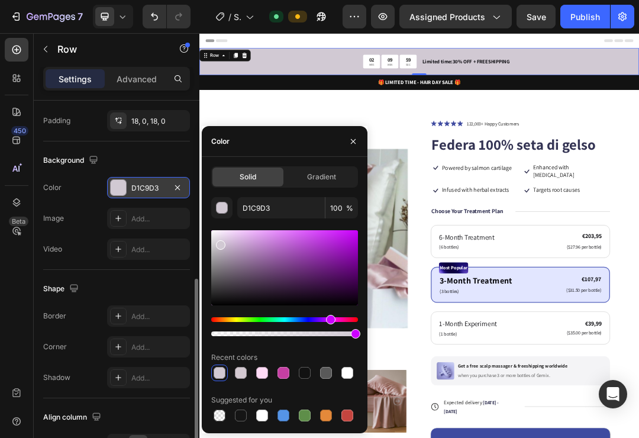
drag, startPoint x: 337, startPoint y: 319, endPoint x: 329, endPoint y: 320, distance: 8.4
click at [329, 320] on div "Hue" at bounding box center [330, 319] width 9 height 9
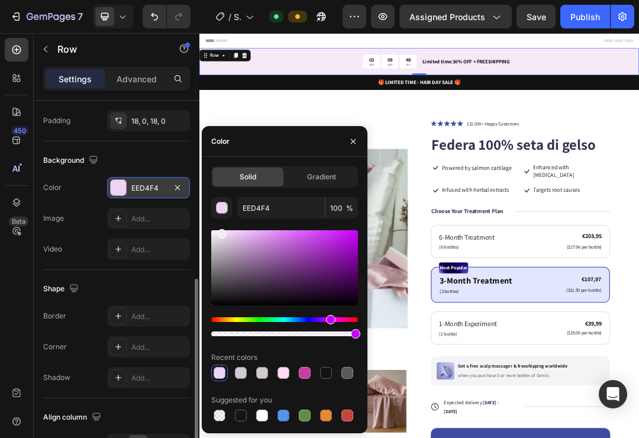
drag, startPoint x: 221, startPoint y: 248, endPoint x: 221, endPoint y: 231, distance: 17.1
click at [221, 231] on div at bounding box center [221, 233] width 9 height 9
type input "F6EAF9"
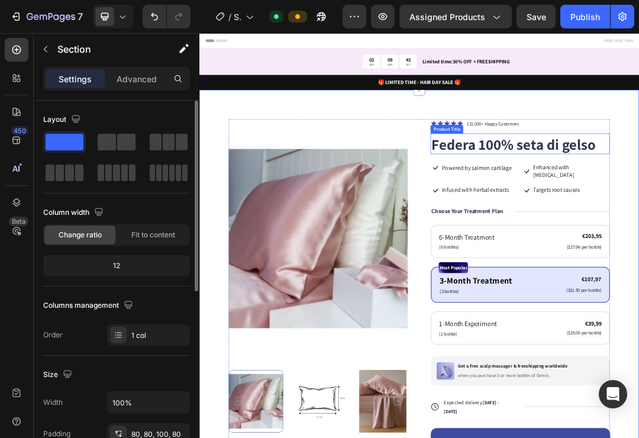
scroll to position [0, 0]
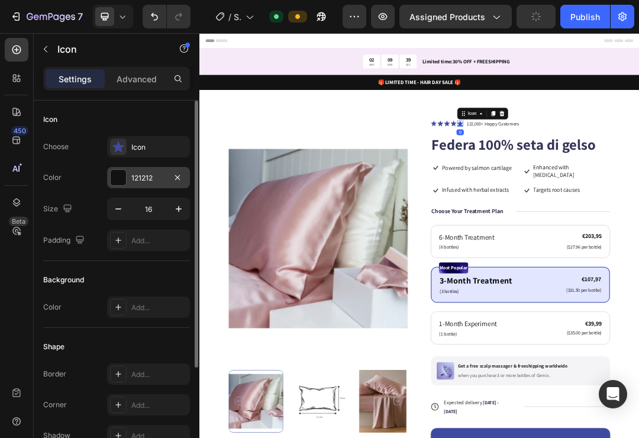
click at [117, 179] on div at bounding box center [118, 177] width 15 height 15
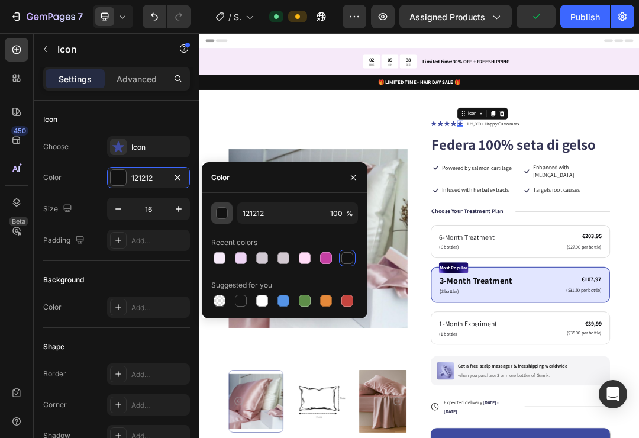
click at [221, 211] on div "button" at bounding box center [222, 214] width 12 height 12
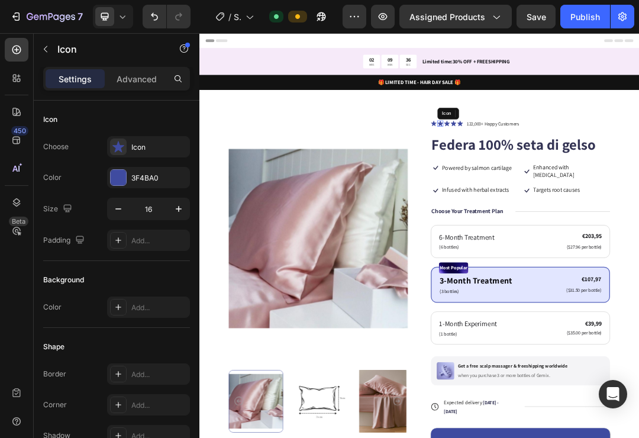
click at [584, 179] on icon at bounding box center [587, 178] width 9 height 9
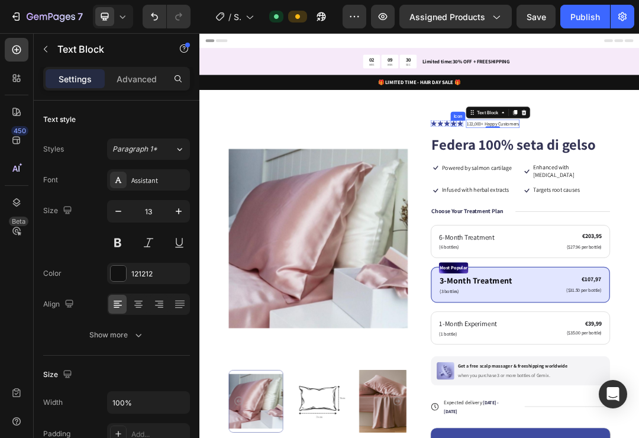
click at [609, 173] on div "Icon Icon Icon Icon Icon Icon List" at bounding box center [598, 179] width 52 height 14
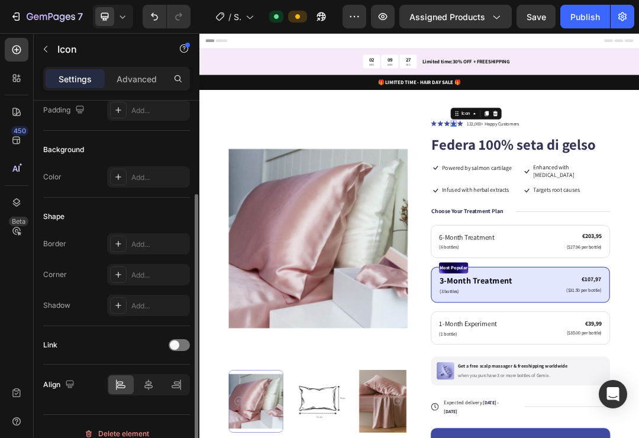
scroll to position [38, 0]
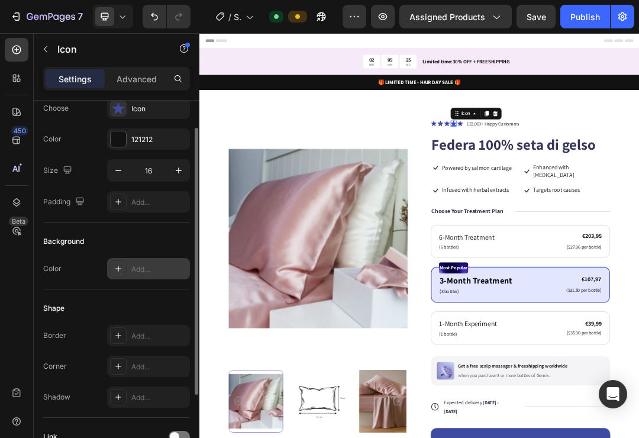
click at [121, 271] on icon at bounding box center [118, 268] width 9 height 9
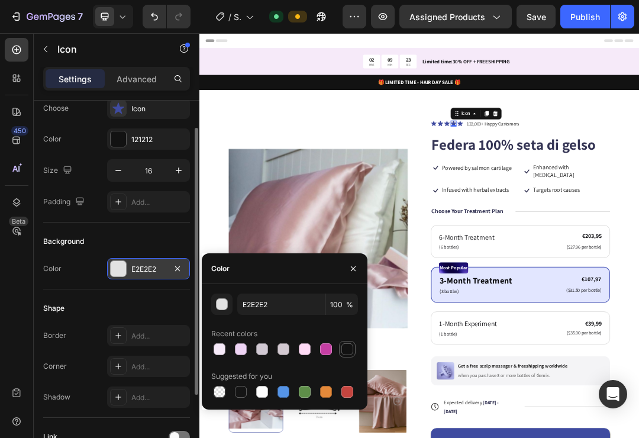
click at [346, 348] on div at bounding box center [347, 349] width 12 height 12
type input "121212"
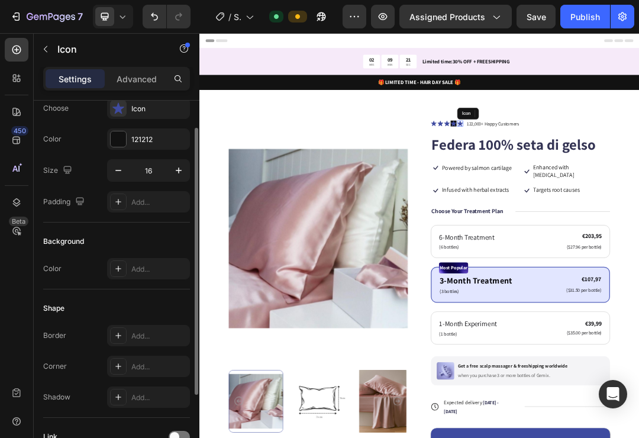
click at [621, 179] on icon at bounding box center [619, 178] width 9 height 9
click at [610, 177] on icon at bounding box center [608, 178] width 9 height 9
click at [112, 271] on div at bounding box center [118, 268] width 15 height 15
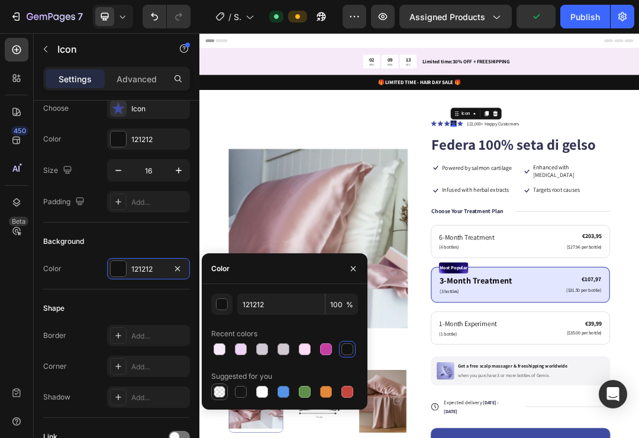
click at [221, 392] on div at bounding box center [219, 391] width 12 height 12
type input "000000"
type input "0"
drag, startPoint x: 218, startPoint y: 391, endPoint x: 226, endPoint y: 388, distance: 8.8
click at [218, 391] on div at bounding box center [219, 391] width 12 height 12
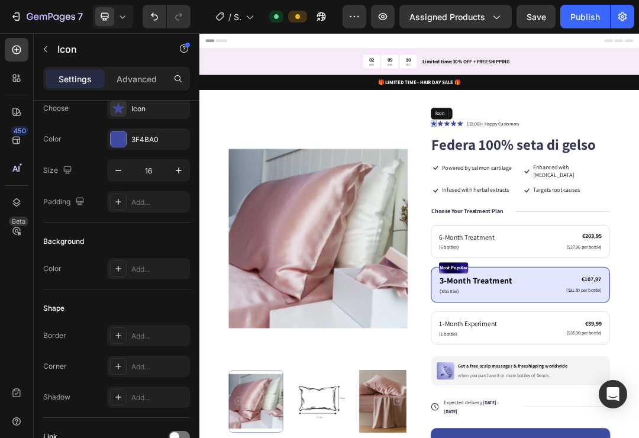
click at [578, 179] on icon at bounding box center [576, 178] width 9 height 9
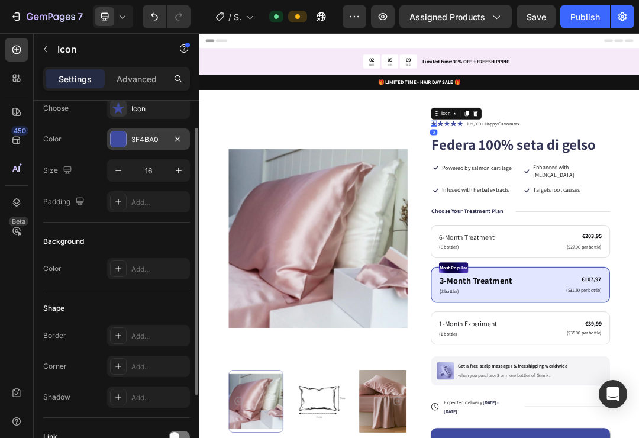
click at [112, 139] on div at bounding box center [118, 138] width 15 height 15
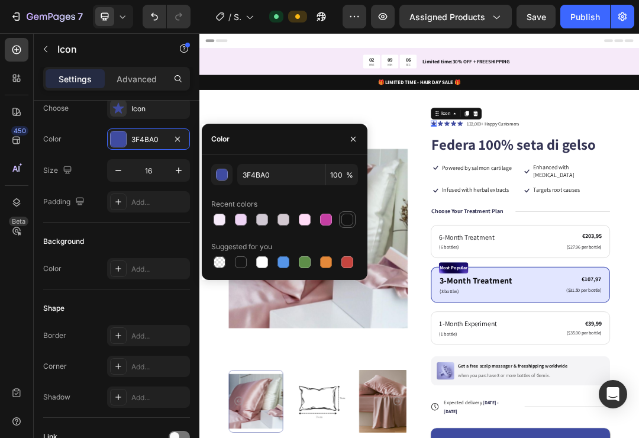
click at [342, 222] on div at bounding box center [347, 219] width 12 height 12
type input "121212"
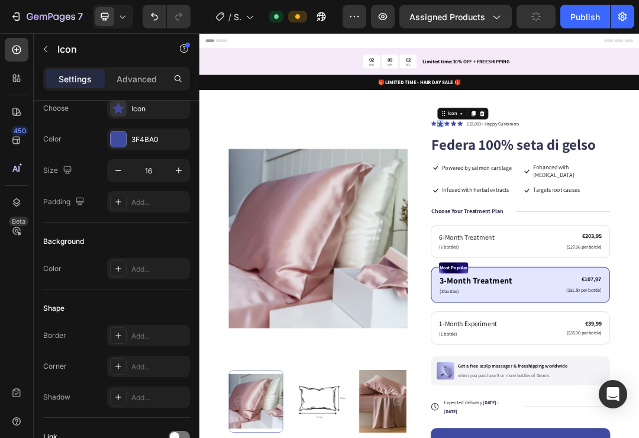
click at [590, 176] on icon at bounding box center [587, 178] width 9 height 9
click at [121, 137] on div at bounding box center [118, 138] width 15 height 15
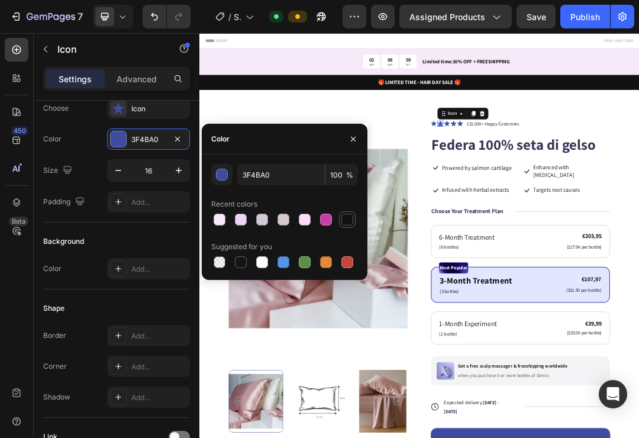
click at [343, 218] on div at bounding box center [347, 219] width 12 height 12
type input "121212"
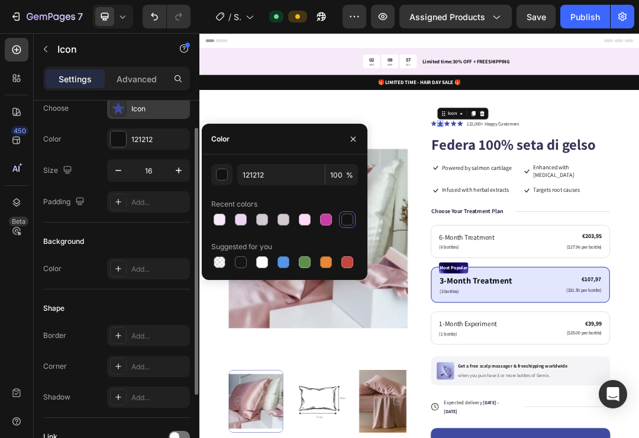
click at [118, 109] on icon at bounding box center [118, 107] width 12 height 11
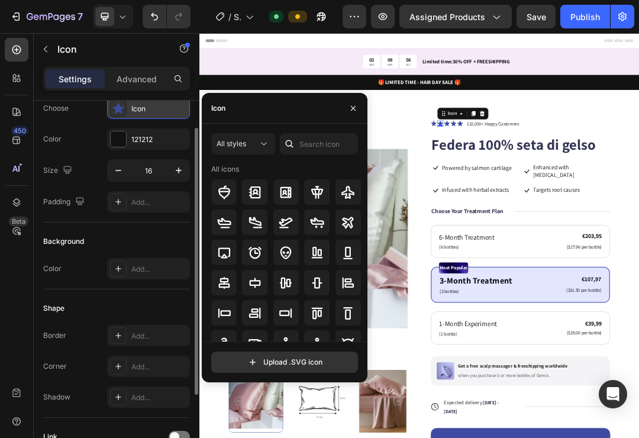
click at [118, 109] on icon at bounding box center [118, 107] width 12 height 11
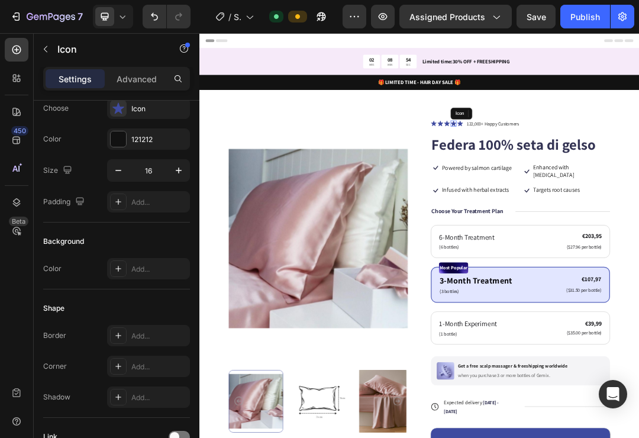
click at [606, 179] on icon at bounding box center [608, 178] width 9 height 9
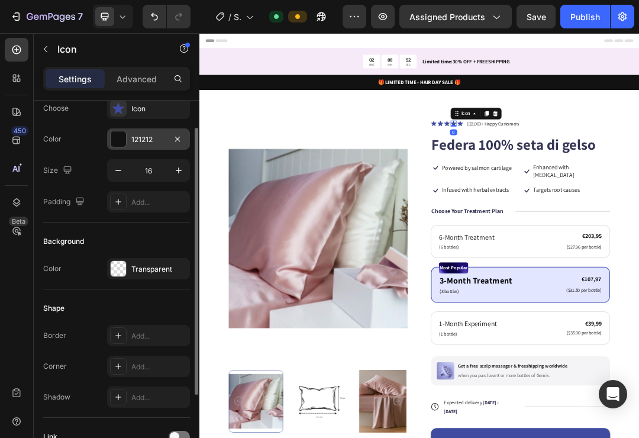
click at [119, 142] on div at bounding box center [118, 138] width 15 height 15
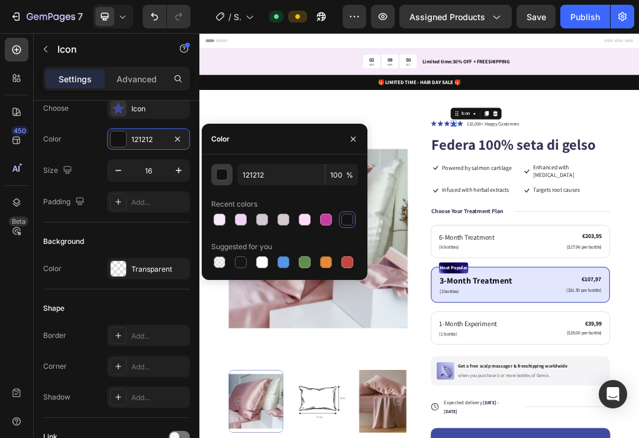
click at [220, 173] on div "button" at bounding box center [222, 175] width 12 height 12
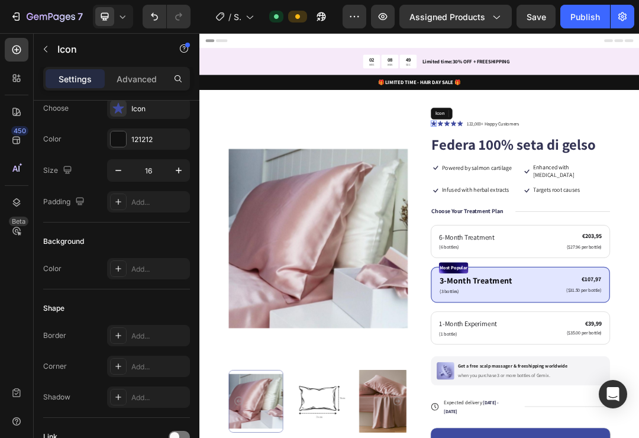
click at [578, 179] on icon at bounding box center [576, 178] width 9 height 9
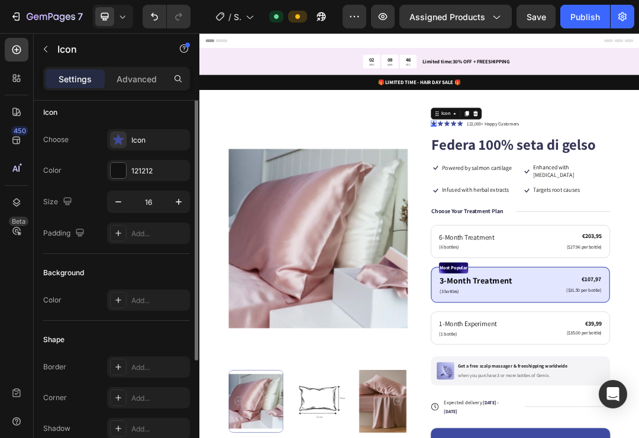
scroll to position [0, 0]
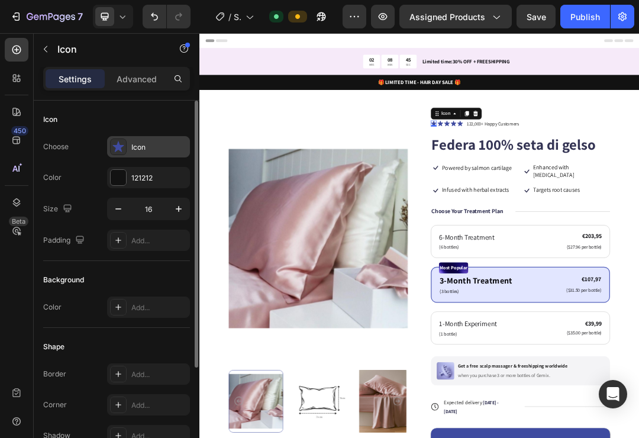
click at [121, 148] on icon at bounding box center [118, 147] width 12 height 12
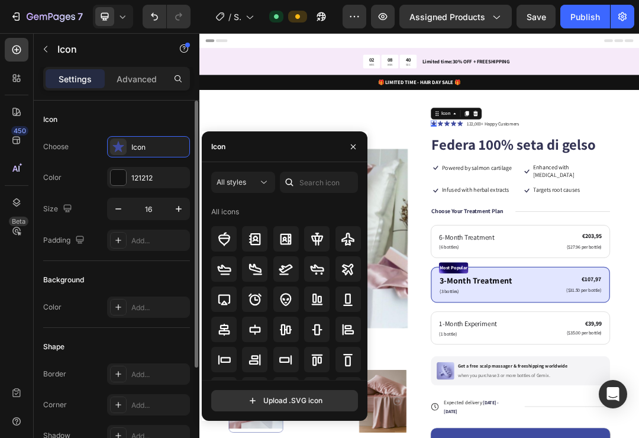
scroll to position [-1, 0]
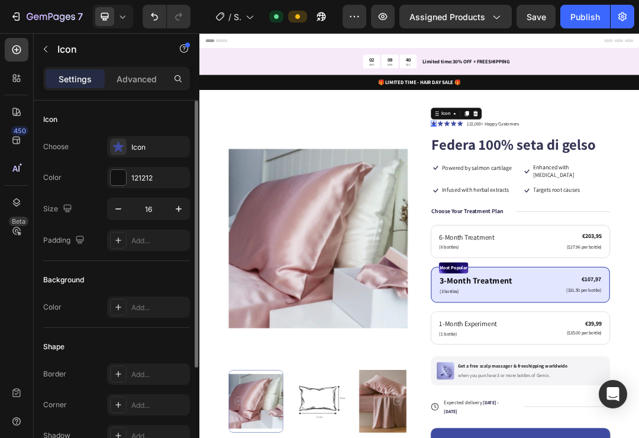
click at [70, 180] on div "Color 121212" at bounding box center [116, 177] width 147 height 21
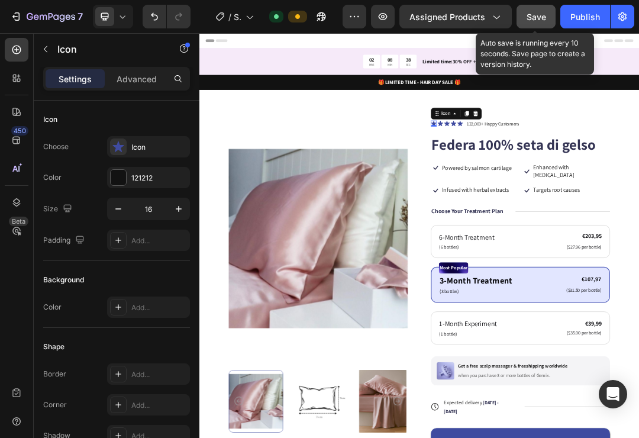
click at [543, 19] on span "Save" at bounding box center [536, 17] width 20 height 10
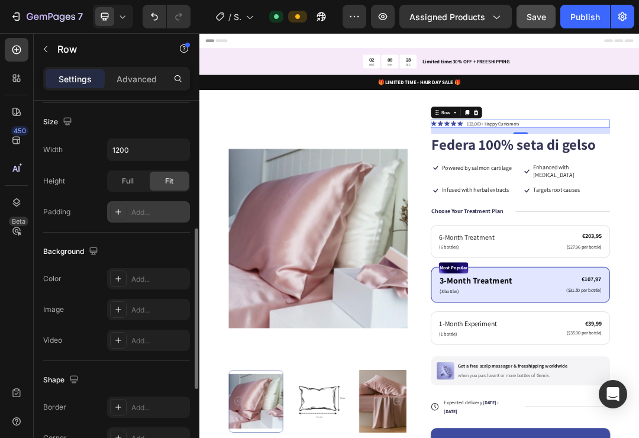
scroll to position [290, 0]
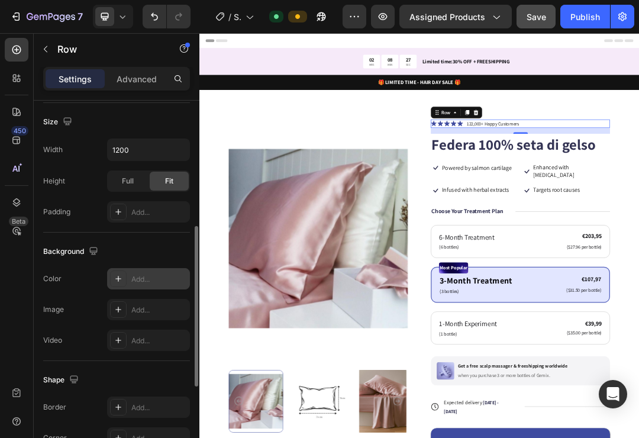
click at [117, 278] on icon at bounding box center [118, 279] width 6 height 6
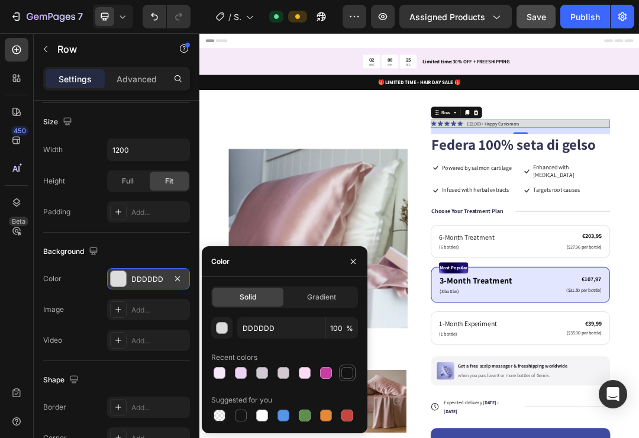
click at [349, 369] on div at bounding box center [347, 373] width 12 height 12
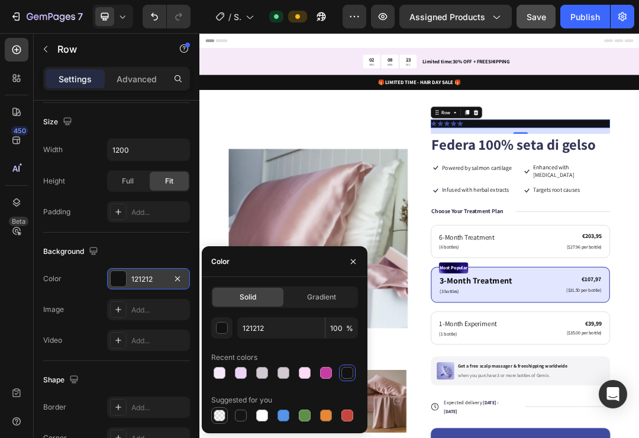
click at [221, 413] on div at bounding box center [219, 415] width 12 height 12
type input "000000"
type input "0"
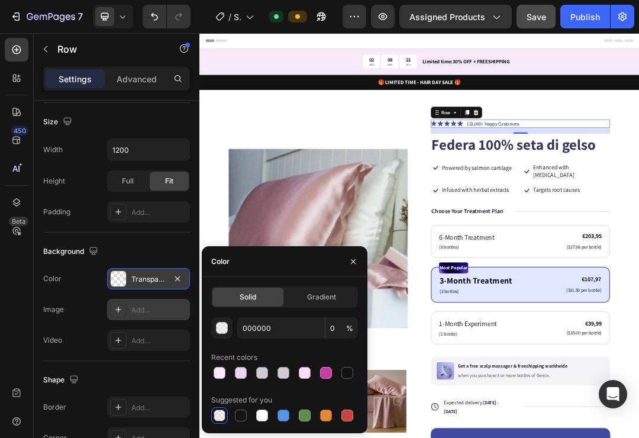
click at [114, 315] on div at bounding box center [118, 309] width 17 height 17
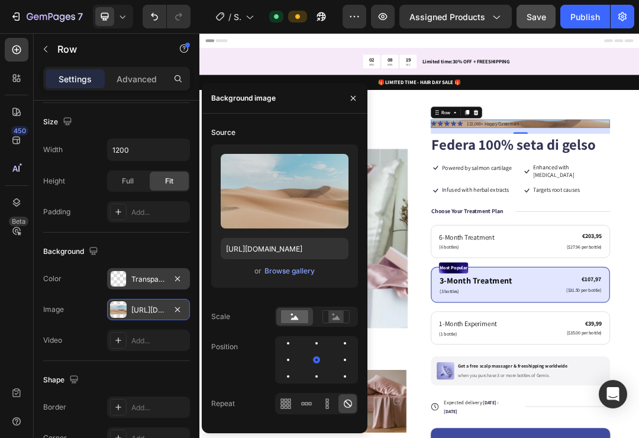
click at [68, 307] on div "Image https://cdn.shopify.com/s/files/1/2005/9307/files/background_settings.jpg" at bounding box center [116, 309] width 147 height 21
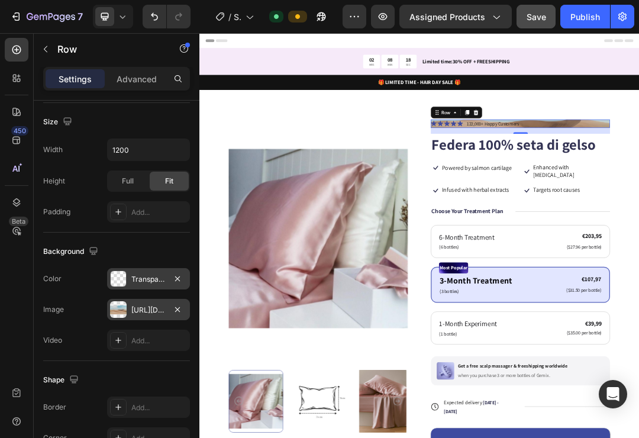
click at [115, 310] on div at bounding box center [118, 309] width 17 height 17
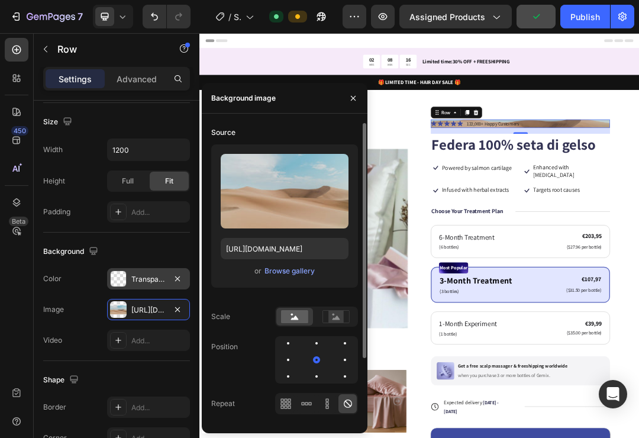
click at [349, 406] on icon at bounding box center [348, 403] width 8 height 8
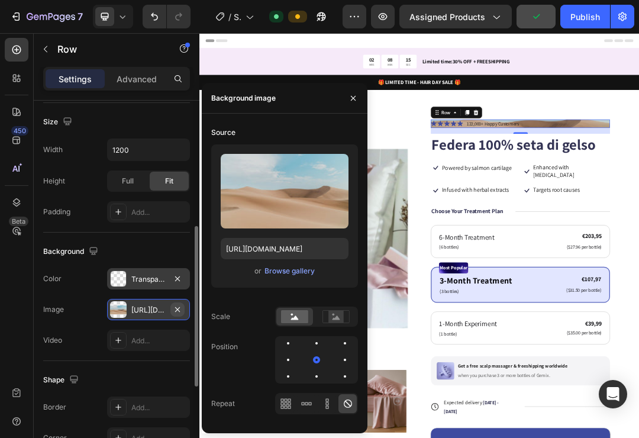
click at [177, 308] on icon "button" at bounding box center [177, 308] width 9 height 9
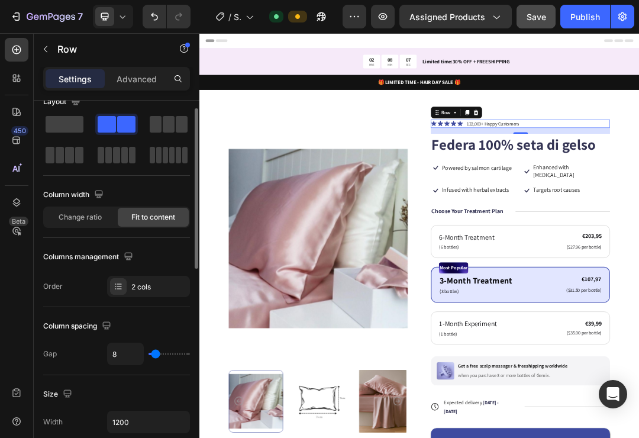
scroll to position [0, 0]
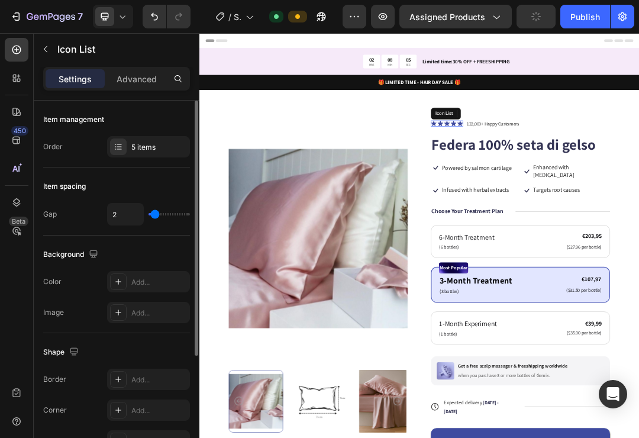
click at [603, 179] on div "Icon Icon Icon Icon Icon" at bounding box center [598, 178] width 52 height 9
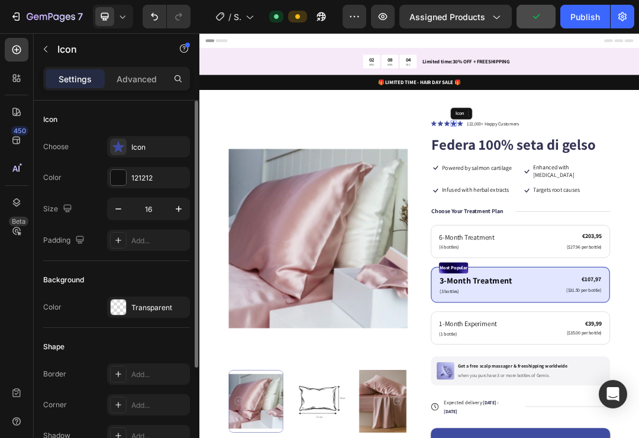
click at [606, 174] on icon at bounding box center [608, 178] width 9 height 9
click at [115, 179] on div at bounding box center [118, 177] width 15 height 15
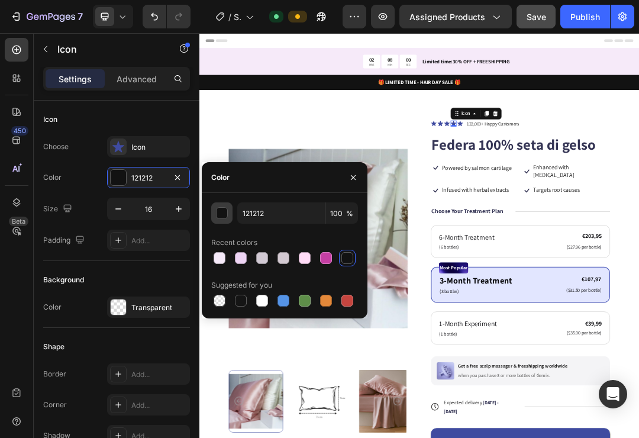
click at [219, 214] on div "button" at bounding box center [222, 214] width 12 height 12
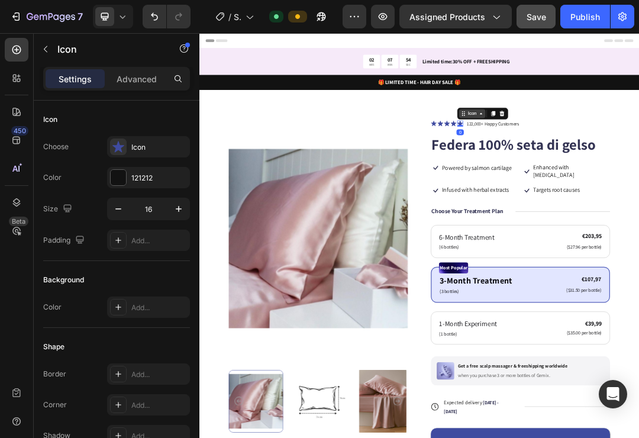
click at [620, 164] on icon at bounding box center [624, 162] width 9 height 9
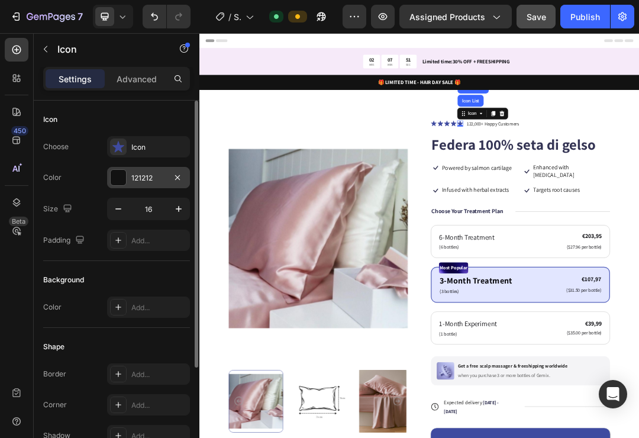
click at [116, 180] on div at bounding box center [118, 177] width 15 height 15
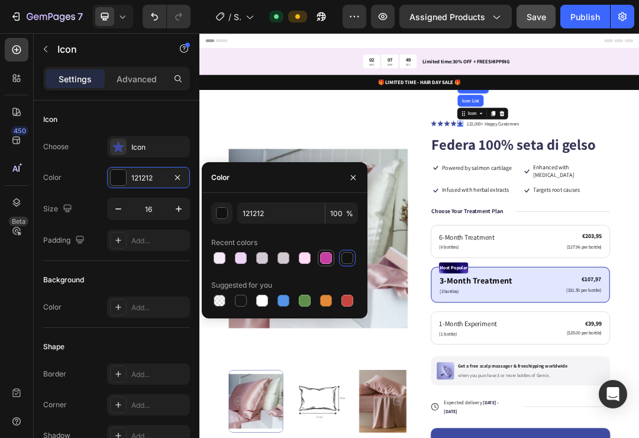
click at [320, 261] on div at bounding box center [326, 258] width 12 height 12
type input "C53FA3"
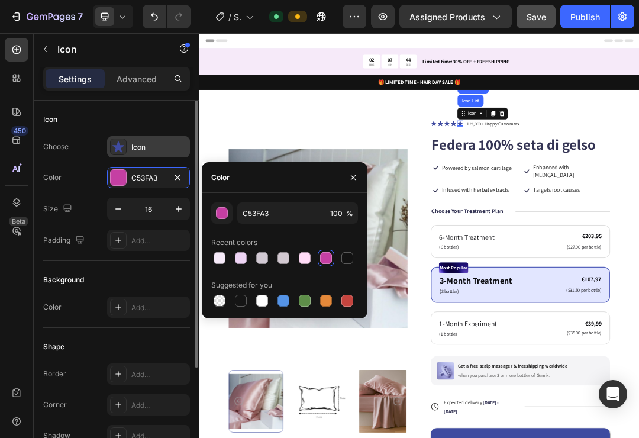
click at [116, 148] on icon at bounding box center [118, 146] width 12 height 11
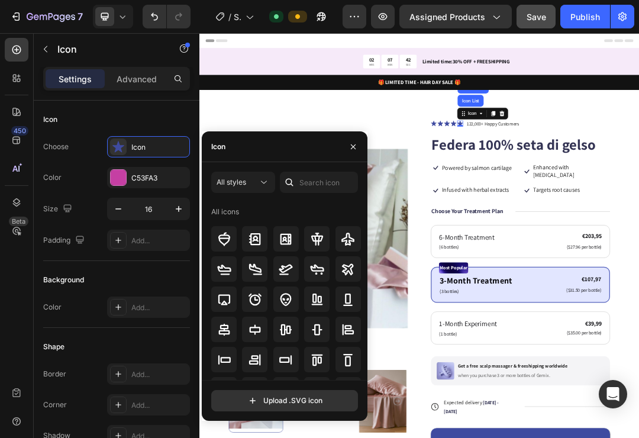
click at [274, 145] on div "Icon" at bounding box center [285, 146] width 166 height 31
click at [326, 183] on input "text" at bounding box center [319, 181] width 78 height 21
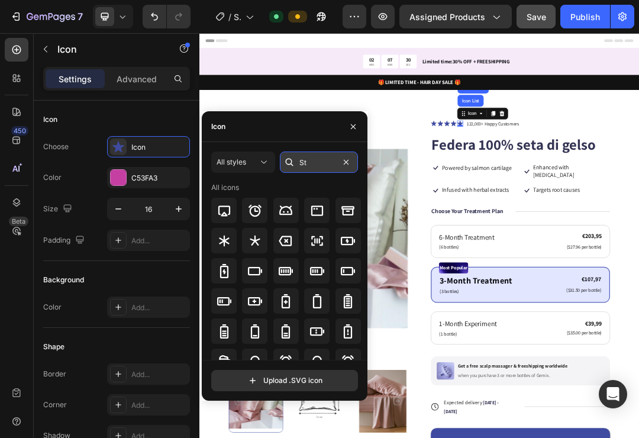
type input "S"
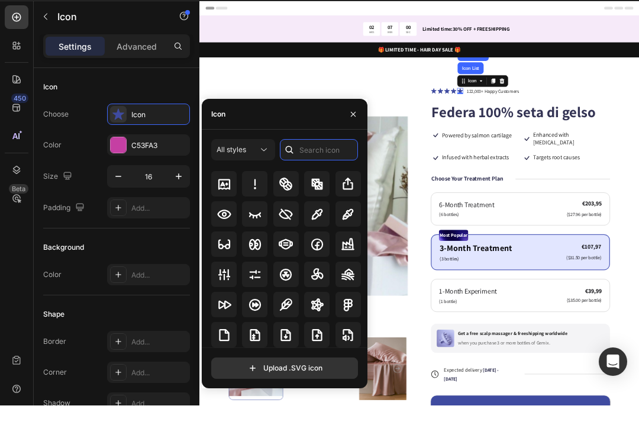
scroll to position [2775, 0]
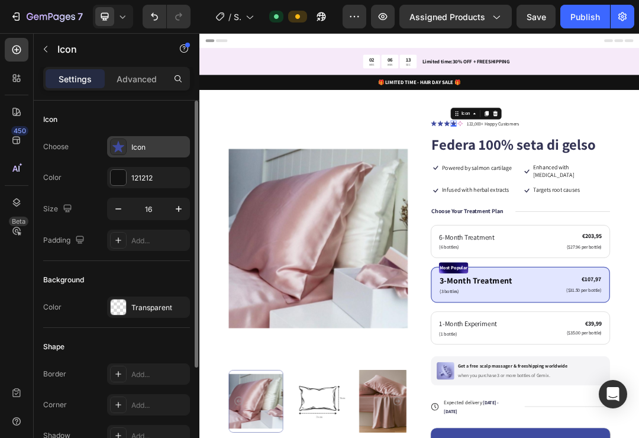
click at [119, 151] on icon at bounding box center [118, 147] width 12 height 12
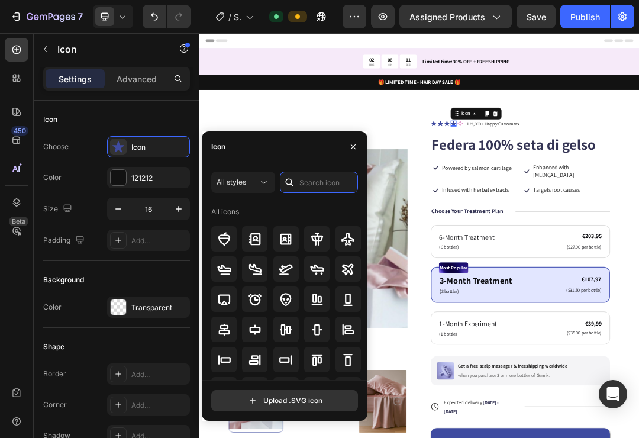
click at [314, 182] on div "All styles All icons" at bounding box center [284, 275] width 147 height 208
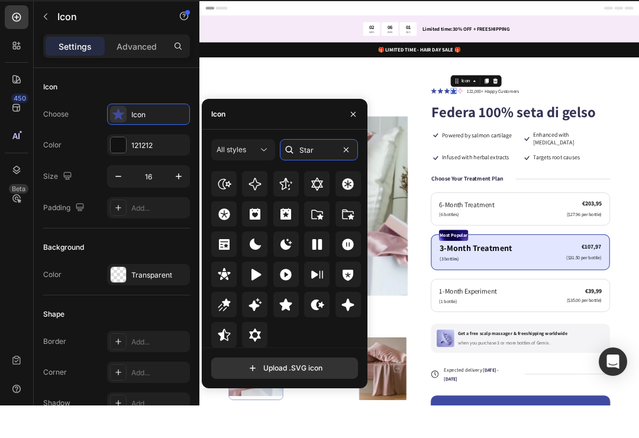
scroll to position [359, 0]
type input "Star"
click at [346, 331] on icon at bounding box center [348, 337] width 12 height 12
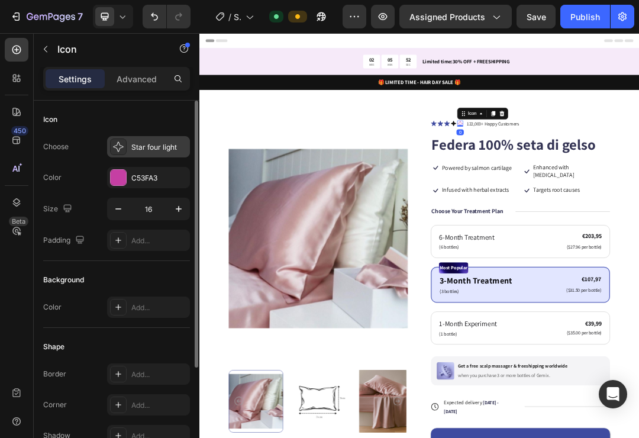
click at [120, 148] on icon at bounding box center [118, 147] width 12 height 12
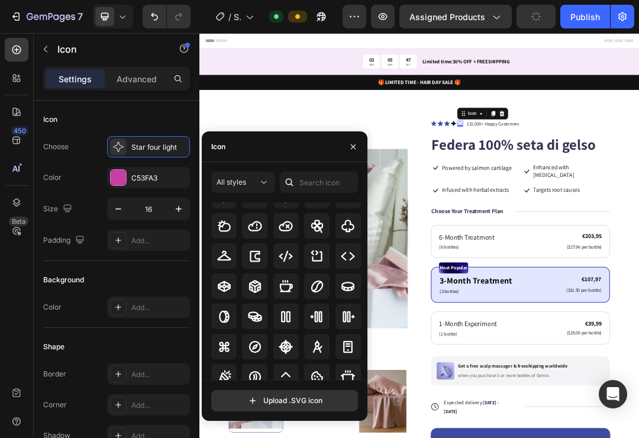
scroll to position [2075, 0]
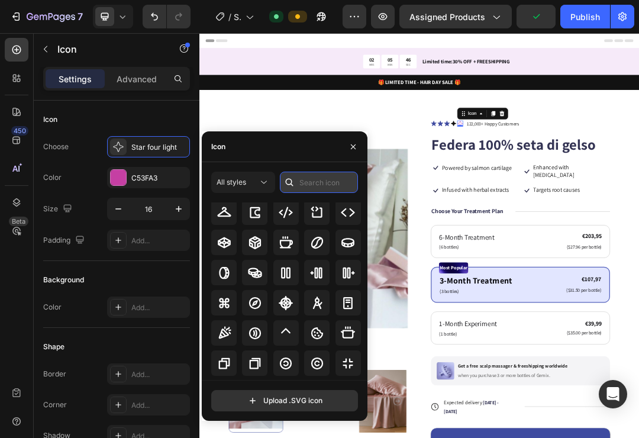
click at [316, 184] on input "text" at bounding box center [319, 181] width 78 height 21
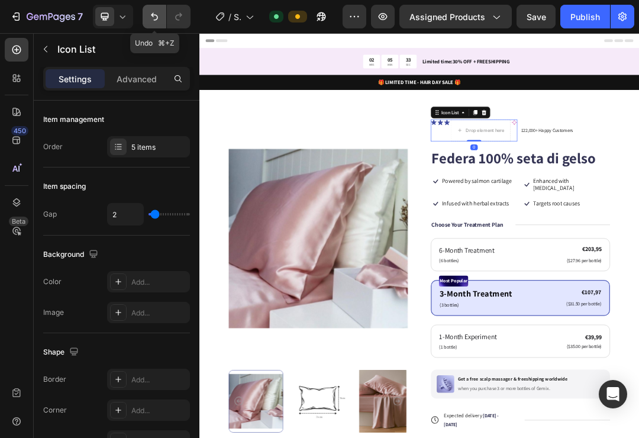
click at [150, 17] on icon "Undo/Redo" at bounding box center [154, 17] width 12 height 12
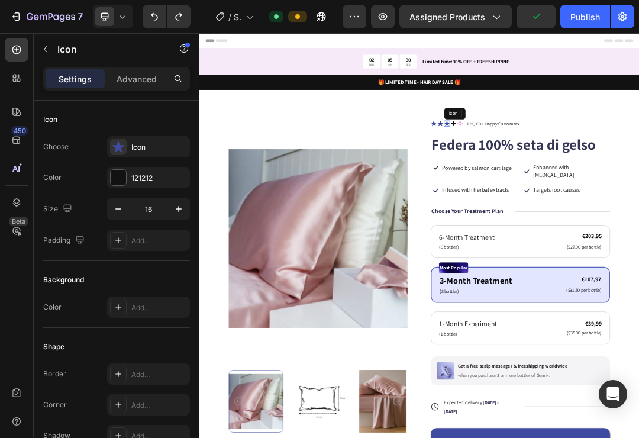
click at [597, 177] on icon at bounding box center [598, 178] width 9 height 9
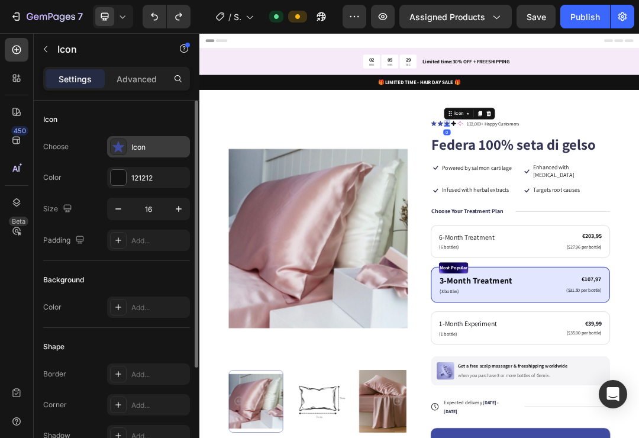
click at [121, 147] on icon at bounding box center [118, 146] width 12 height 11
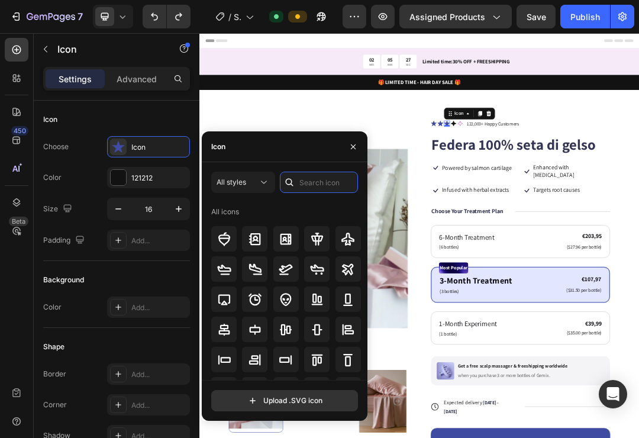
click at [333, 185] on input "text" at bounding box center [319, 181] width 78 height 21
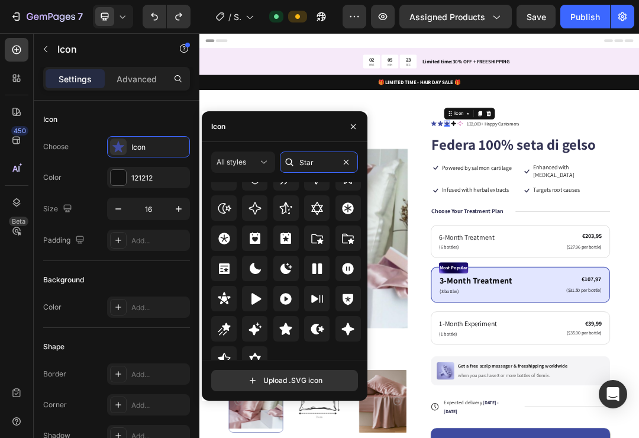
scroll to position [364, 0]
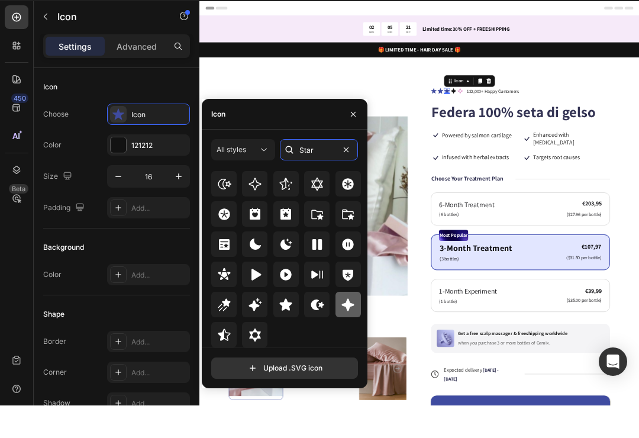
type input "Star"
click at [347, 331] on icon at bounding box center [348, 337] width 12 height 12
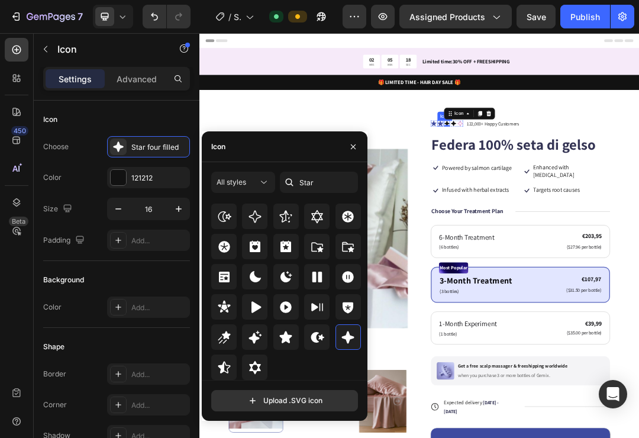
click at [586, 177] on icon at bounding box center [587, 178] width 9 height 9
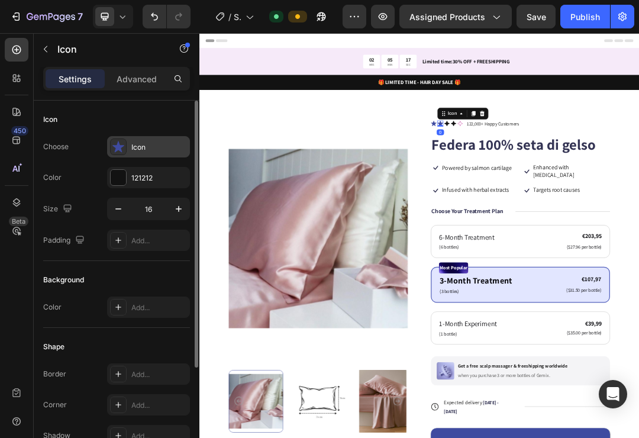
click at [114, 145] on icon at bounding box center [118, 146] width 12 height 11
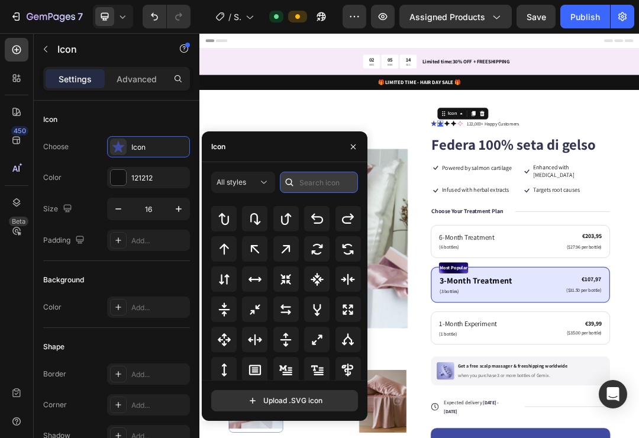
click at [304, 177] on div "All styles All icons" at bounding box center [284, 275] width 147 height 208
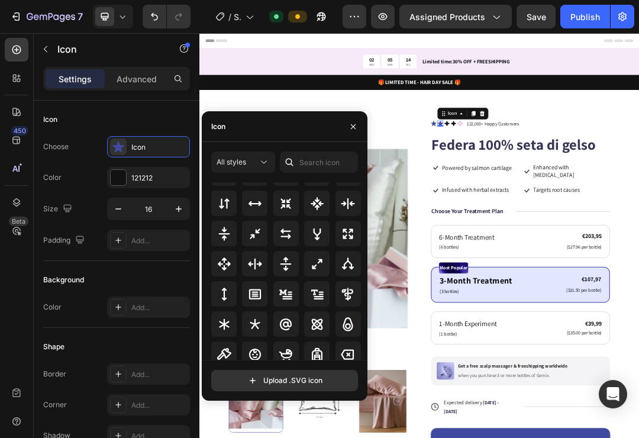
click at [307, 181] on div "All styles All icons" at bounding box center [284, 255] width 147 height 208
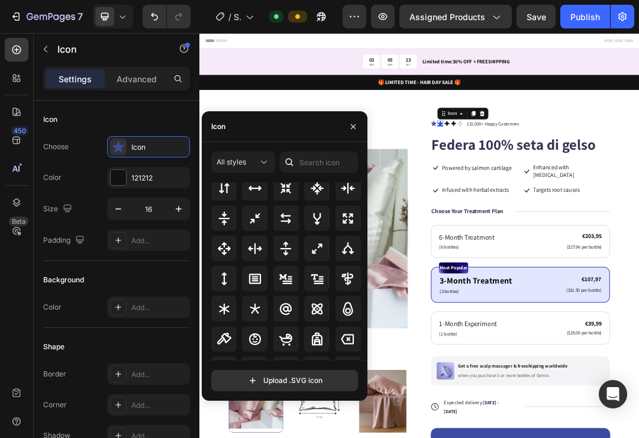
click at [254, 169] on div "All styles All icons Upload .SVG icon" at bounding box center [285, 271] width 166 height 258
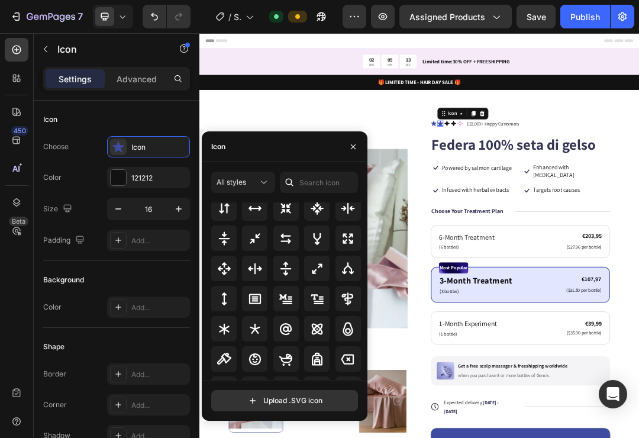
scroll to position [656, 0]
click at [256, 177] on div "All styles" at bounding box center [236, 182] width 41 height 11
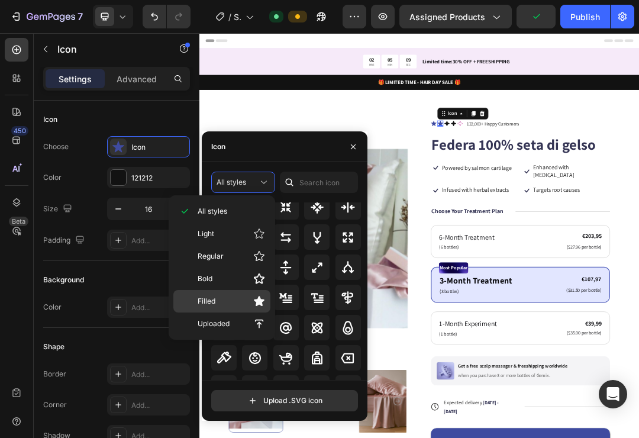
click at [250, 301] on p "Filled" at bounding box center [230, 301] width 67 height 12
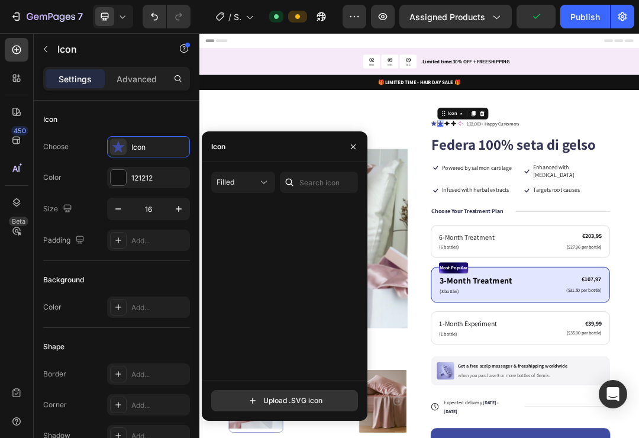
scroll to position [0, 0]
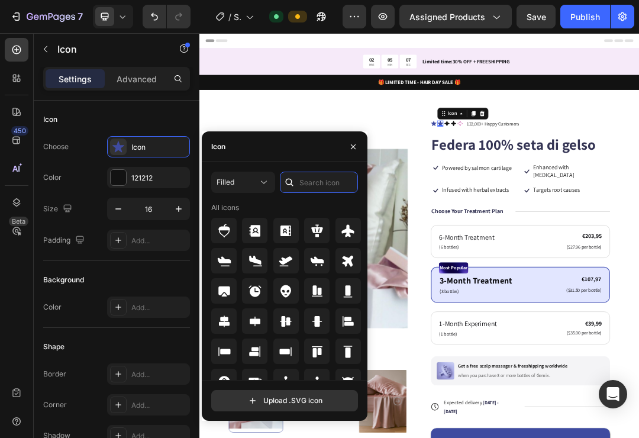
click at [336, 175] on div "Filled All icons" at bounding box center [284, 275] width 147 height 208
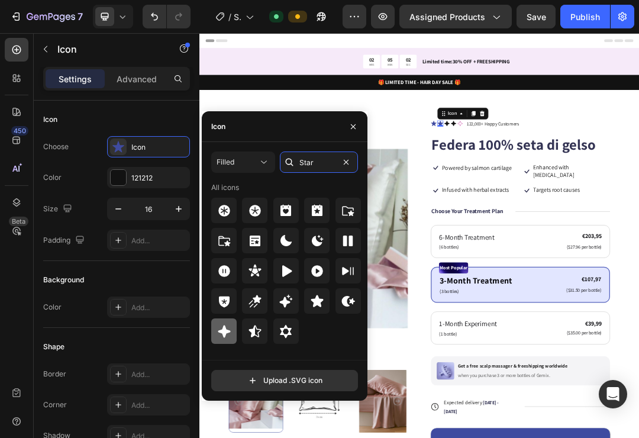
type input "Star"
click at [223, 336] on icon at bounding box center [224, 331] width 12 height 12
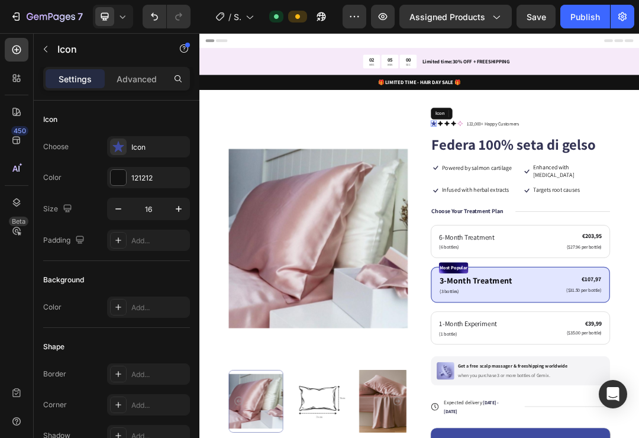
drag, startPoint x: 576, startPoint y: 179, endPoint x: 585, endPoint y: 191, distance: 14.4
click at [576, 179] on icon at bounding box center [576, 178] width 9 height 9
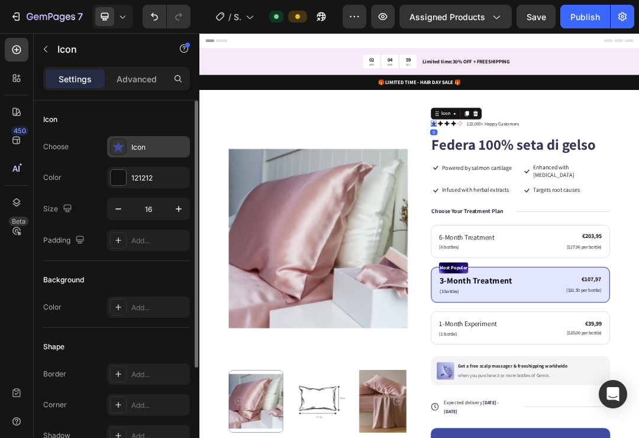
click at [122, 151] on icon at bounding box center [118, 147] width 12 height 12
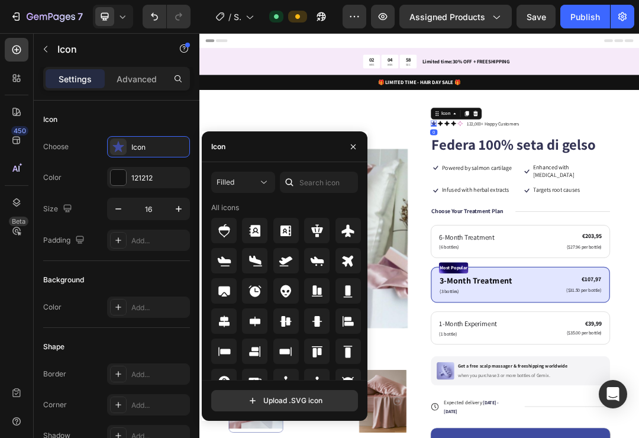
click at [296, 187] on div at bounding box center [289, 181] width 19 height 21
click at [315, 184] on div "Filled All icons" at bounding box center [284, 275] width 147 height 208
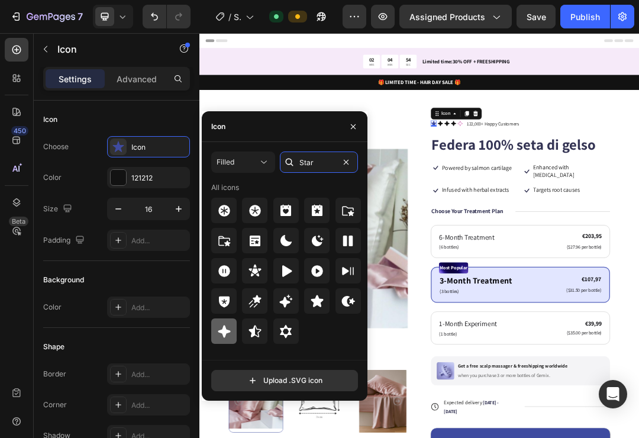
type input "Star"
click at [228, 331] on icon at bounding box center [224, 331] width 12 height 12
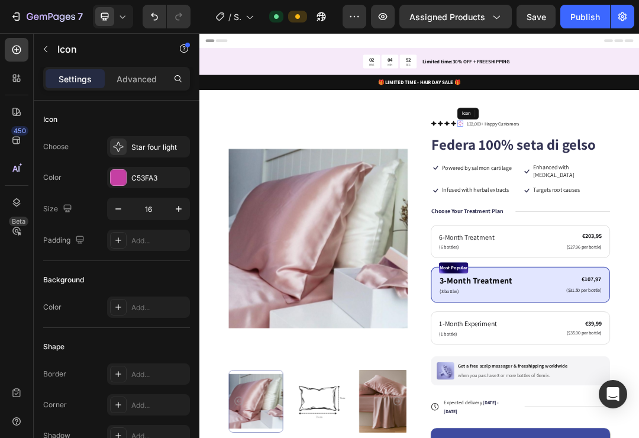
click at [620, 177] on icon at bounding box center [619, 178] width 9 height 9
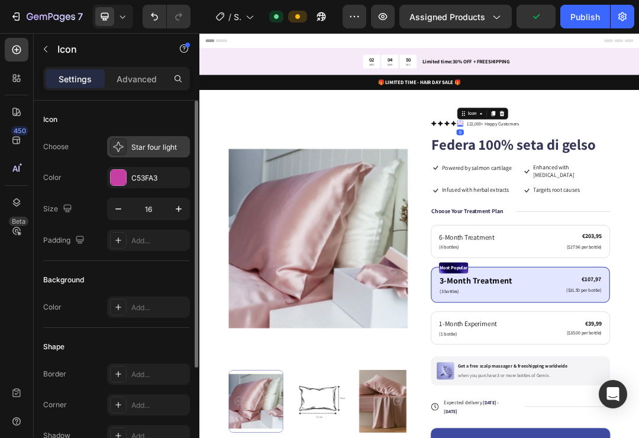
drag, startPoint x: 119, startPoint y: 147, endPoint x: 131, endPoint y: 148, distance: 11.3
click at [119, 147] on icon at bounding box center [118, 147] width 12 height 12
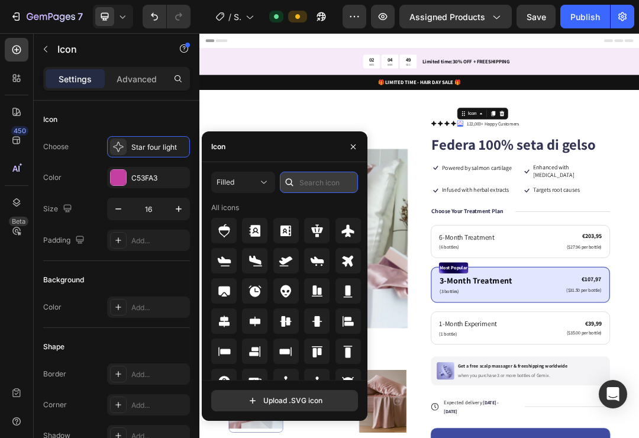
click at [328, 183] on input "text" at bounding box center [319, 181] width 78 height 21
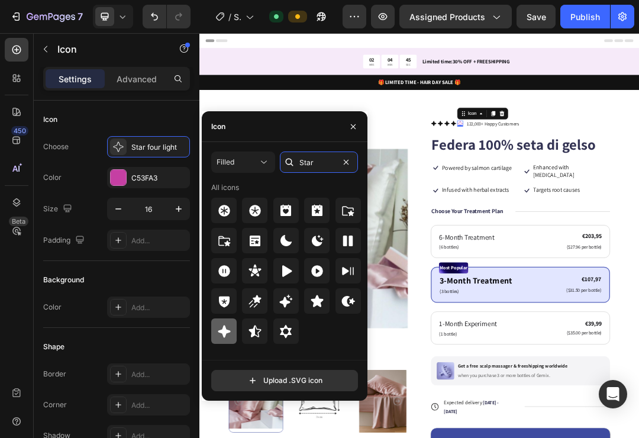
type input "Star"
click at [229, 333] on icon at bounding box center [224, 331] width 14 height 14
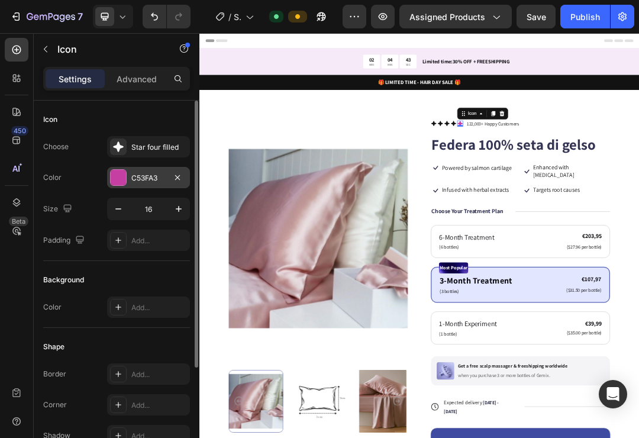
click at [124, 179] on div at bounding box center [118, 177] width 15 height 15
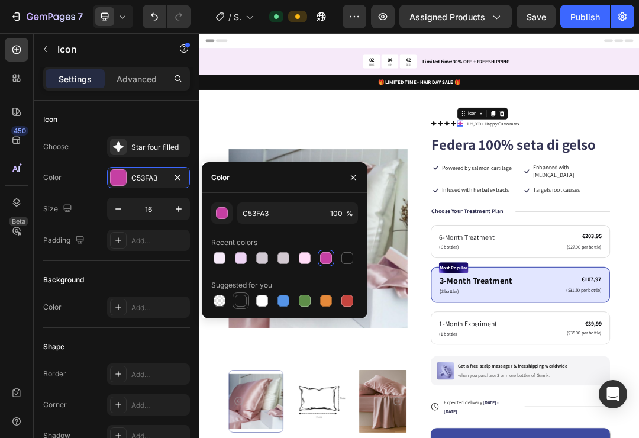
click at [243, 307] on div "C53FA3 100 % Recent colors Suggested for you" at bounding box center [285, 255] width 166 height 125
click at [242, 305] on div at bounding box center [241, 300] width 12 height 12
type input "151515"
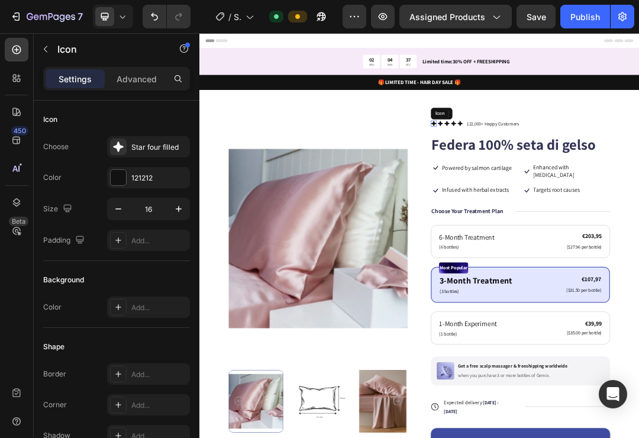
click at [575, 179] on icon at bounding box center [577, 178] width 8 height 8
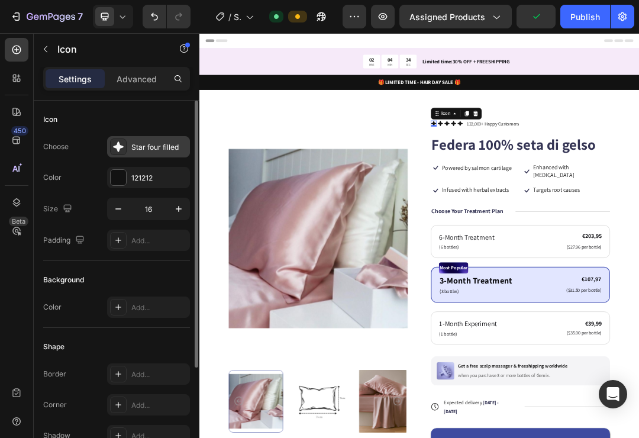
click at [125, 148] on div at bounding box center [118, 146] width 17 height 17
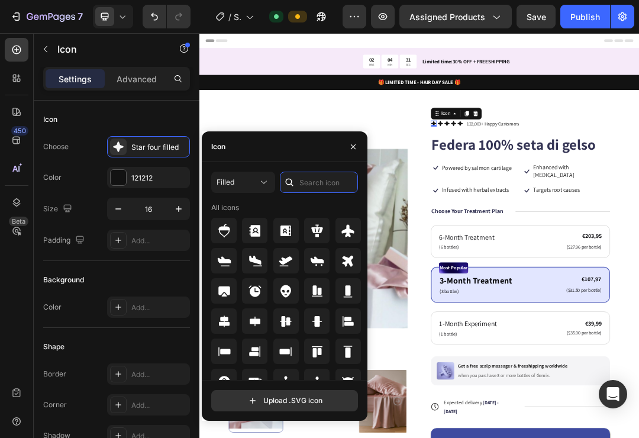
click at [310, 181] on div "Filled All icons" at bounding box center [284, 275] width 147 height 208
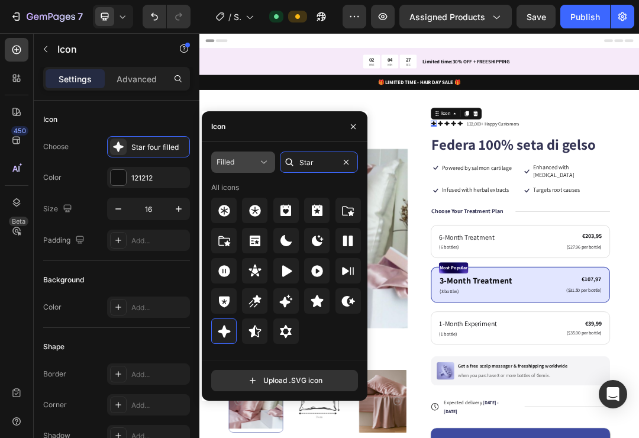
type input "Star"
click at [242, 163] on div "Filled" at bounding box center [236, 162] width 41 height 11
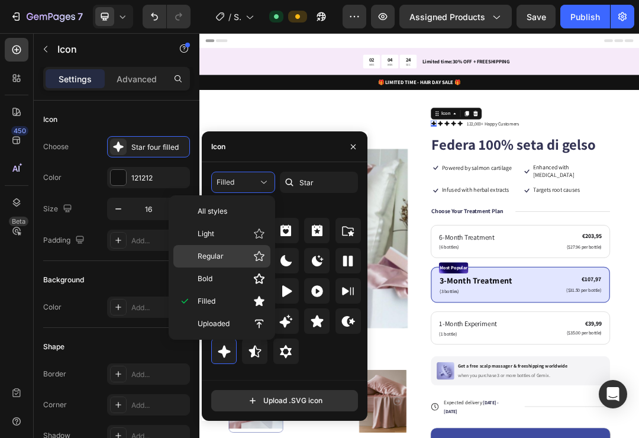
click at [238, 260] on p "Regular" at bounding box center [230, 256] width 67 height 12
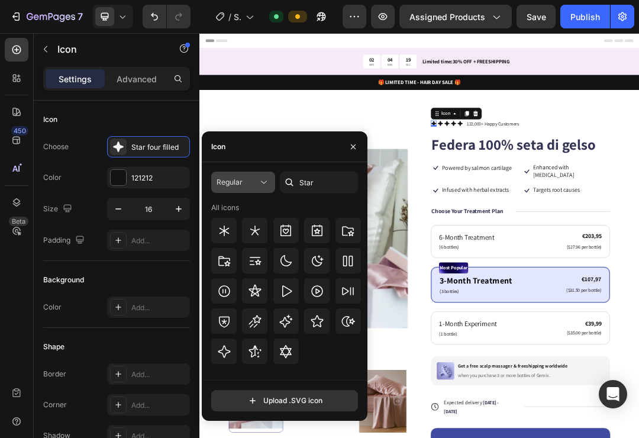
click at [263, 185] on icon at bounding box center [264, 182] width 12 height 12
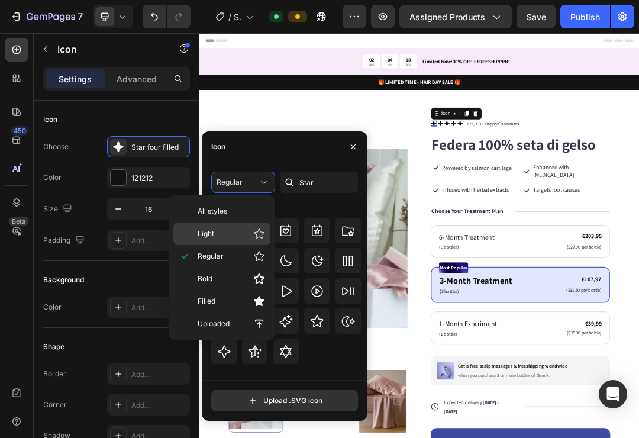
click at [244, 229] on p "Light" at bounding box center [230, 234] width 67 height 12
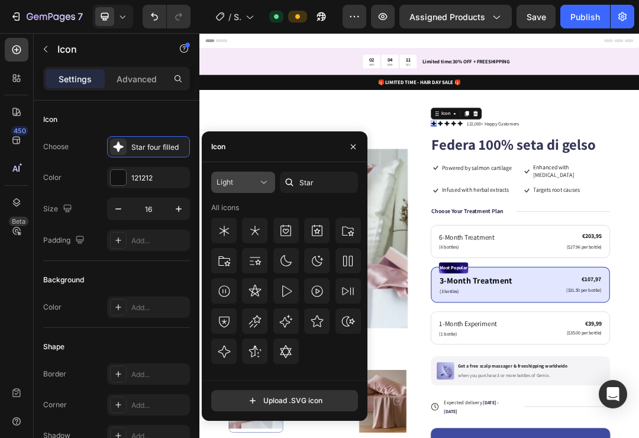
click at [233, 181] on span "Light" at bounding box center [224, 181] width 17 height 9
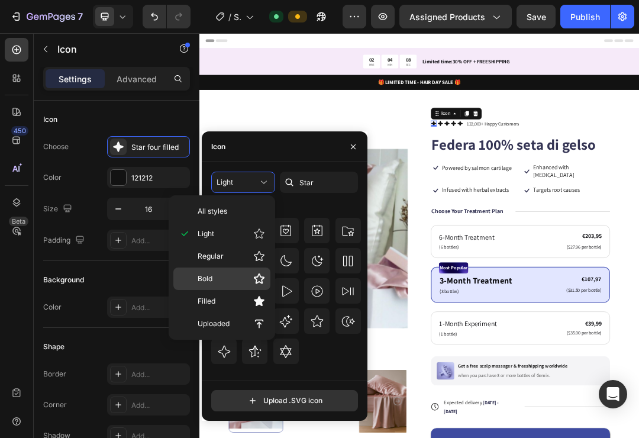
click at [222, 282] on p "Bold" at bounding box center [230, 279] width 67 height 12
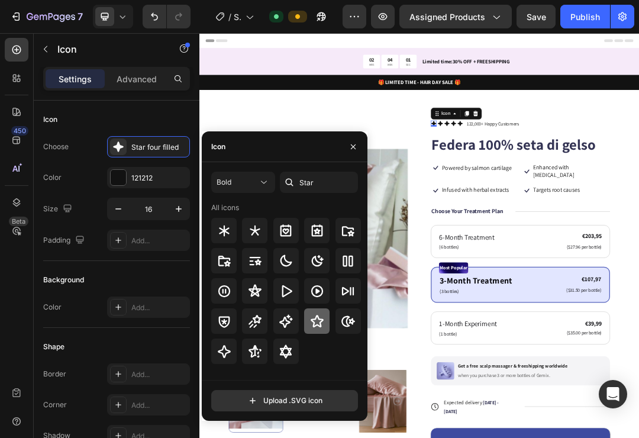
click at [322, 319] on icon at bounding box center [316, 321] width 13 height 12
click at [257, 179] on div "Bold" at bounding box center [236, 182] width 41 height 11
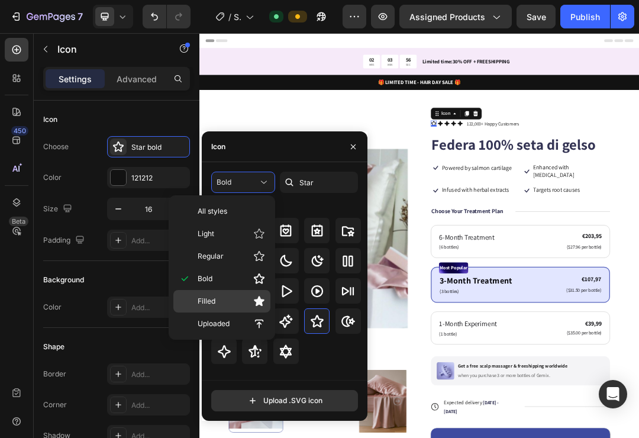
click at [248, 300] on p "Filled" at bounding box center [230, 301] width 67 height 12
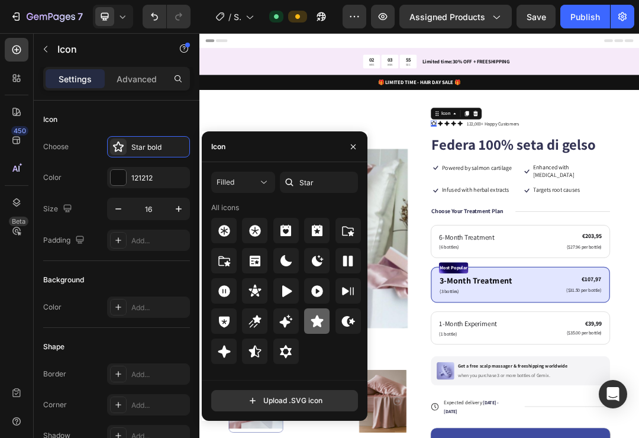
click at [319, 323] on icon at bounding box center [316, 321] width 12 height 12
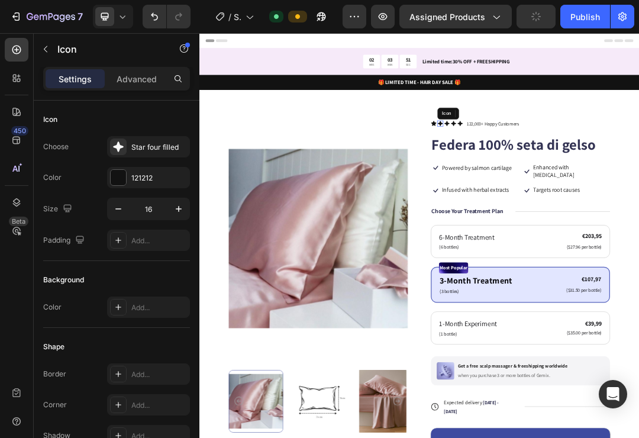
click at [588, 177] on icon at bounding box center [588, 178] width 8 height 8
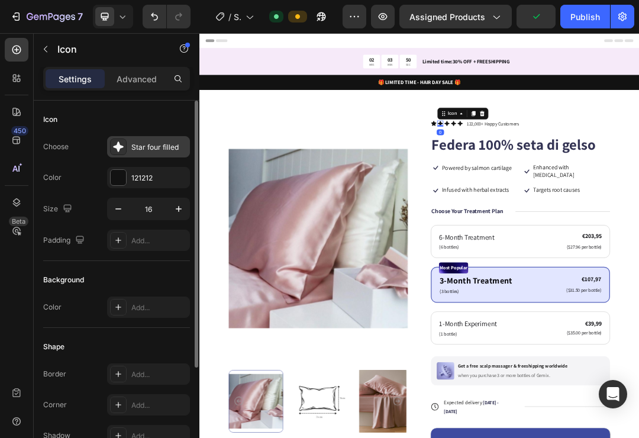
click at [138, 145] on div "Star four filled" at bounding box center [159, 147] width 56 height 11
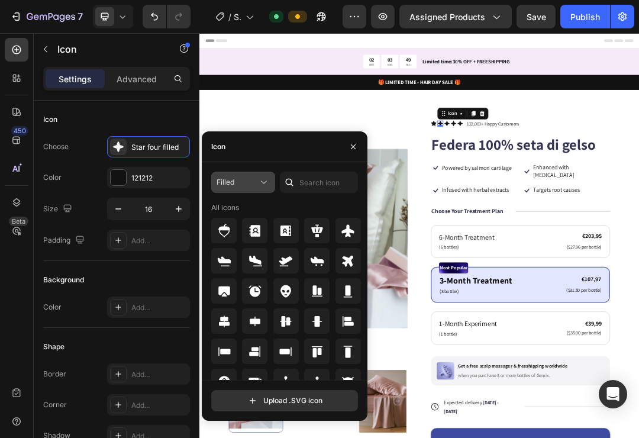
click at [258, 179] on icon at bounding box center [264, 182] width 12 height 12
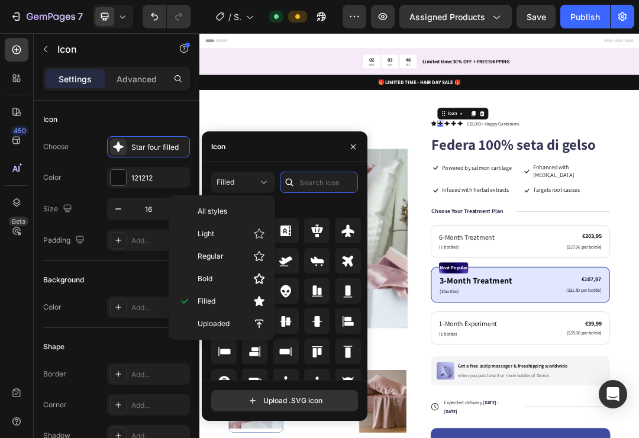
click at [312, 174] on div "Filled All icons" at bounding box center [284, 275] width 147 height 208
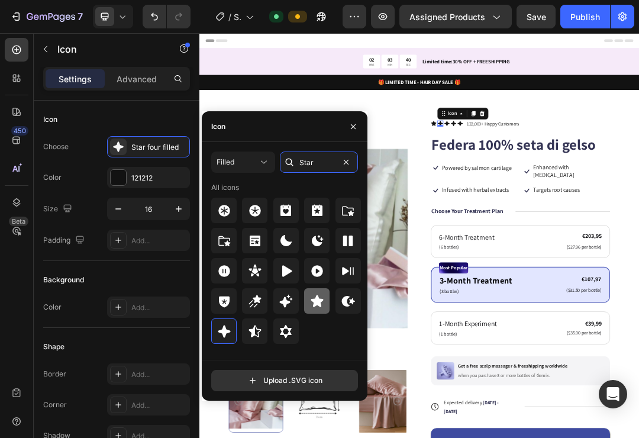
type input "Star"
click at [314, 305] on icon at bounding box center [316, 300] width 12 height 12
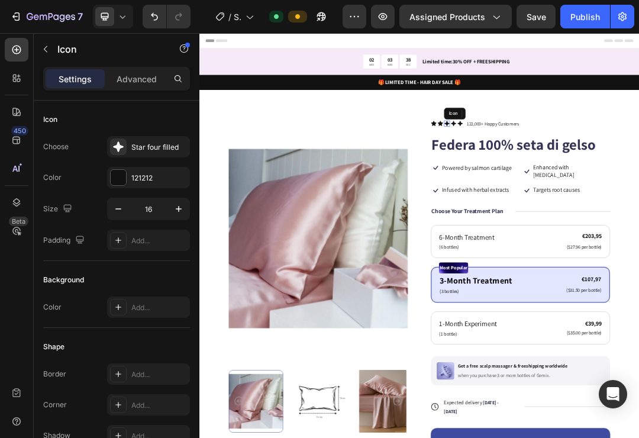
click at [598, 179] on icon at bounding box center [598, 178] width 8 height 8
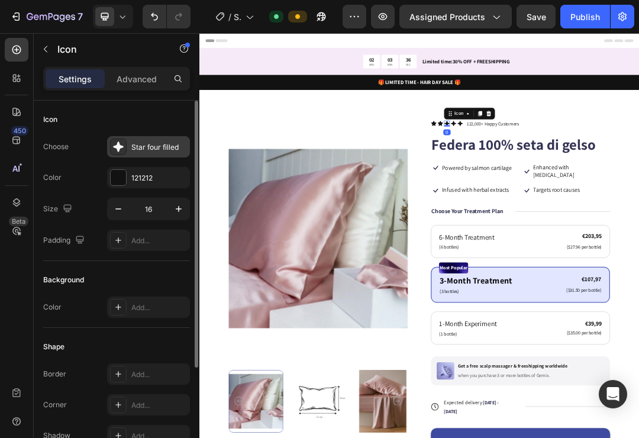
click at [129, 149] on div "Star four filled" at bounding box center [148, 146] width 83 height 21
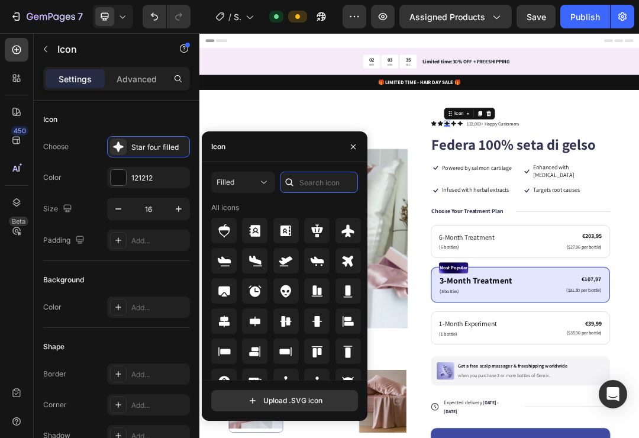
click at [331, 179] on div "Filled All icons" at bounding box center [284, 275] width 147 height 208
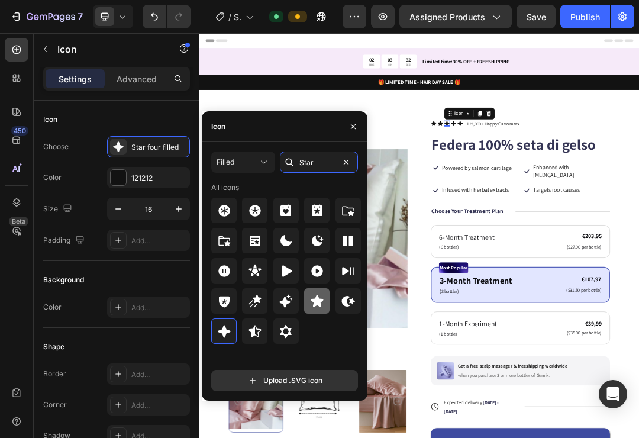
type input "Star"
click at [317, 304] on icon at bounding box center [316, 300] width 12 height 12
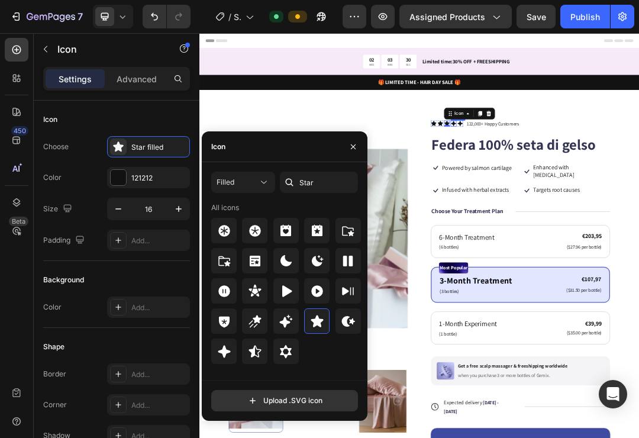
click at [607, 176] on icon at bounding box center [608, 178] width 9 height 9
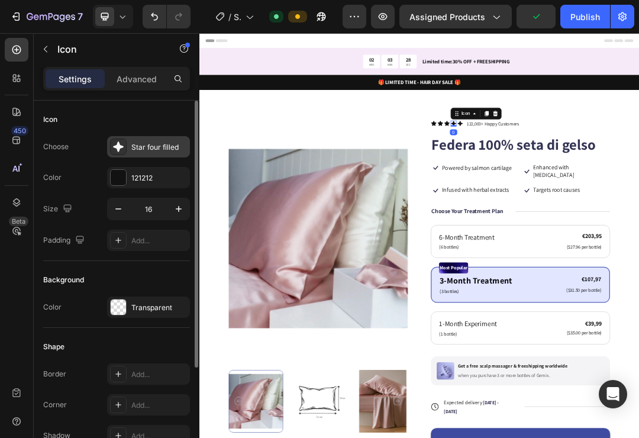
click at [122, 151] on icon at bounding box center [118, 147] width 12 height 12
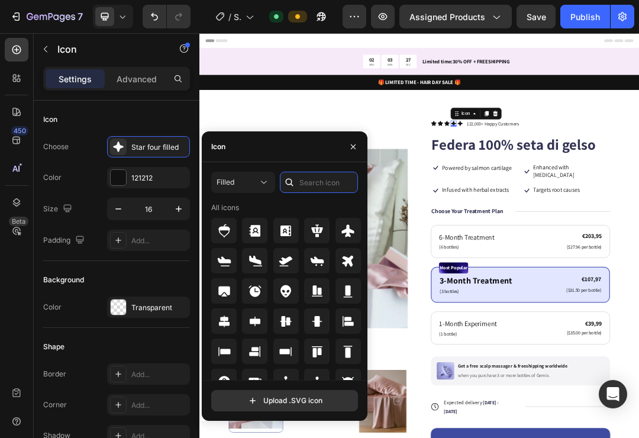
click at [341, 178] on div "Filled All icons" at bounding box center [284, 275] width 147 height 208
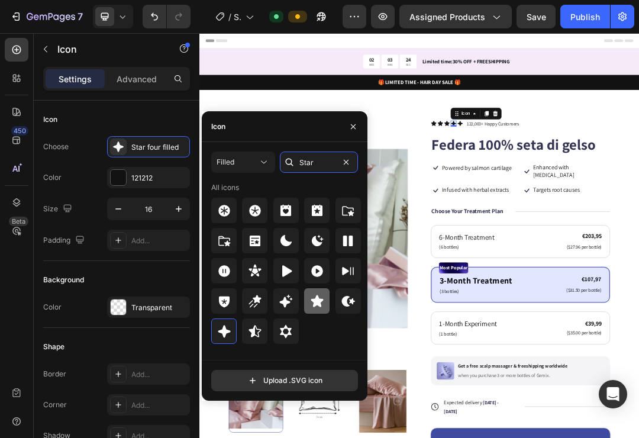
type input "Star"
click at [320, 302] on icon at bounding box center [316, 300] width 12 height 12
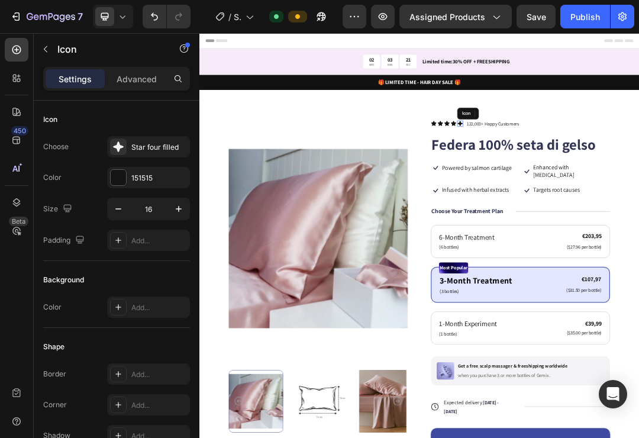
click at [617, 176] on icon at bounding box center [619, 178] width 9 height 9
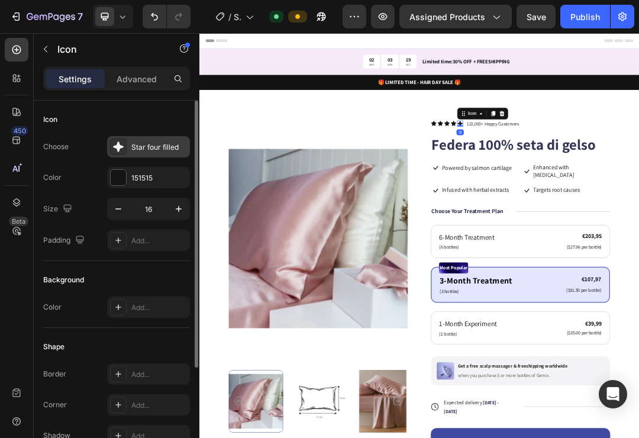
click at [114, 148] on icon at bounding box center [118, 147] width 12 height 12
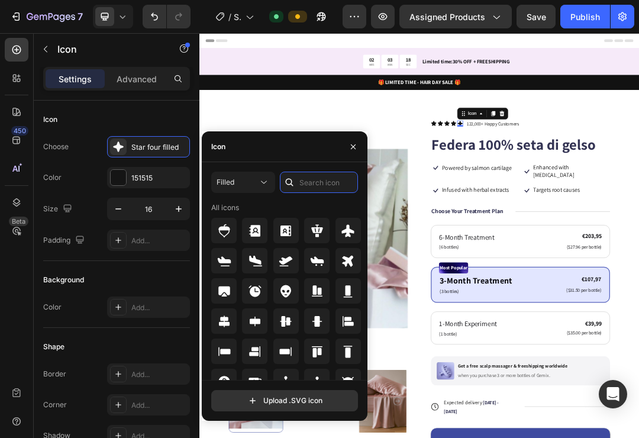
click at [307, 183] on div "Filled All icons" at bounding box center [284, 275] width 147 height 208
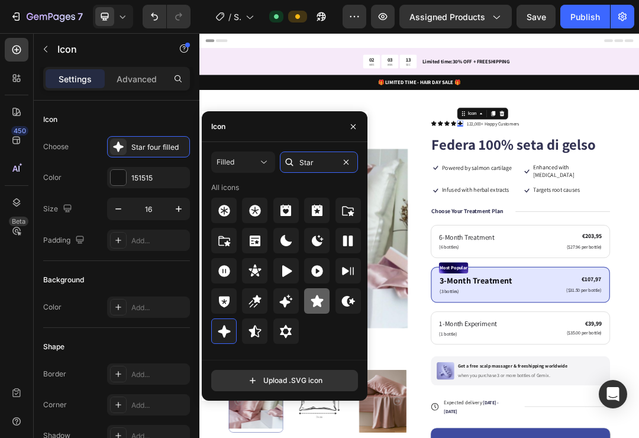
type input "Star"
click at [322, 304] on icon at bounding box center [317, 301] width 14 height 14
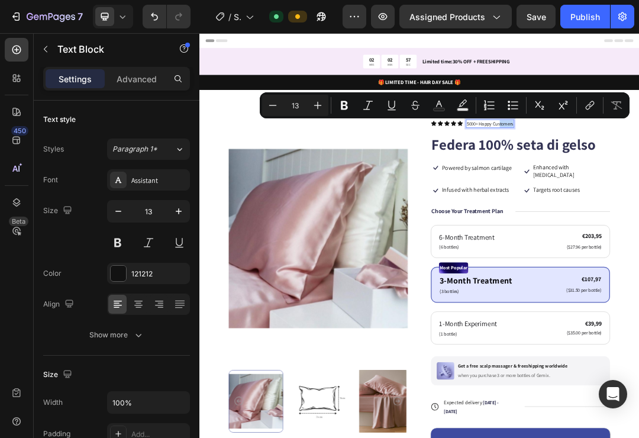
drag, startPoint x: 649, startPoint y: 174, endPoint x: 684, endPoint y: 176, distance: 34.9
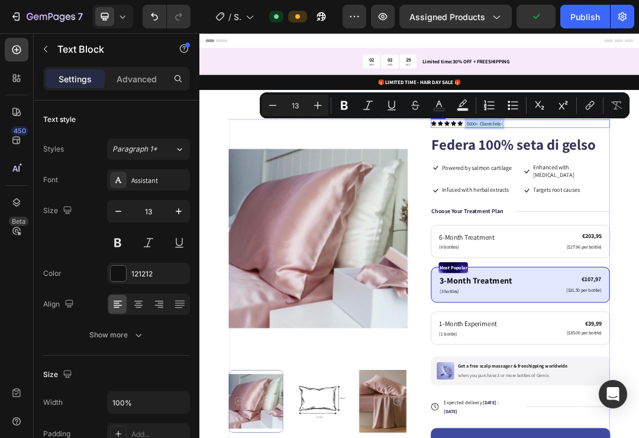
drag, startPoint x: 686, startPoint y: 179, endPoint x: 632, endPoint y: 182, distance: 54.5
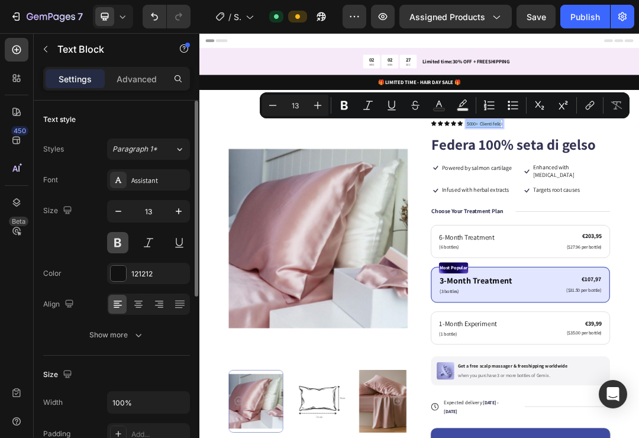
click at [116, 244] on button at bounding box center [117, 242] width 21 height 21
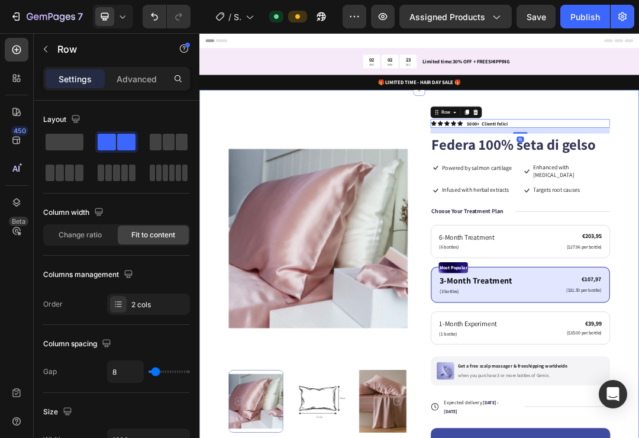
scroll to position [31, 0]
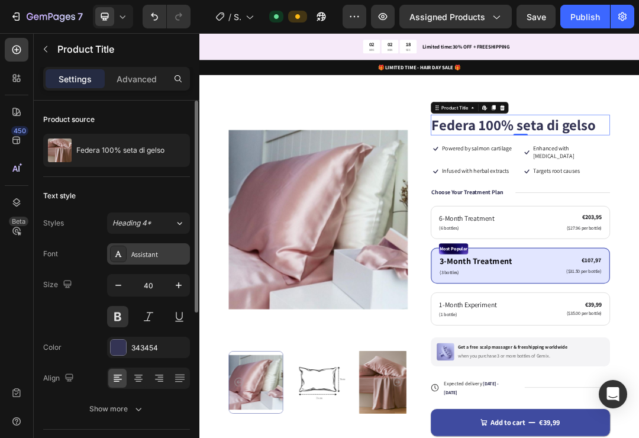
click at [145, 255] on div "Assistant" at bounding box center [159, 254] width 56 height 11
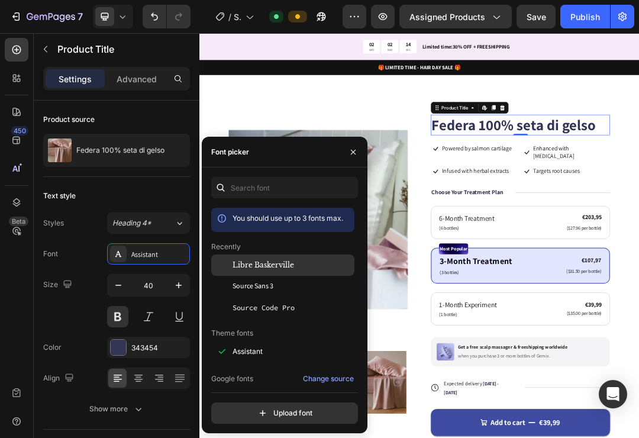
click at [274, 265] on span "Libre Baskerville" at bounding box center [262, 265] width 61 height 11
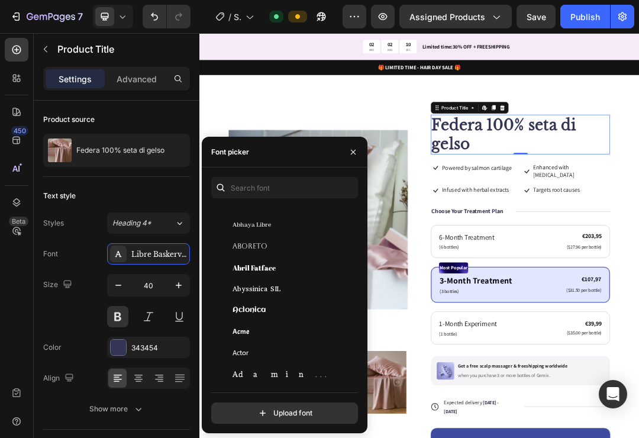
scroll to position [273, 0]
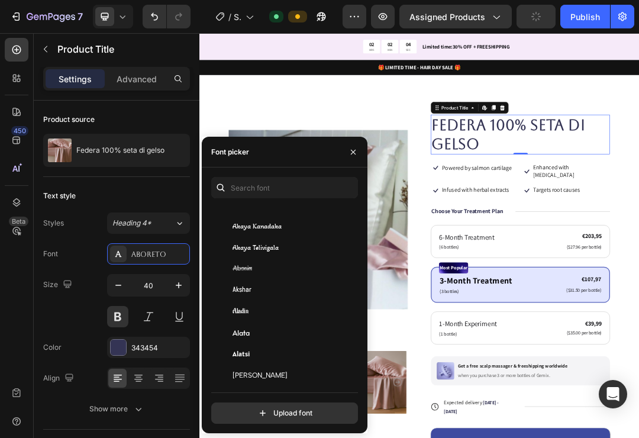
scroll to position [643, 0]
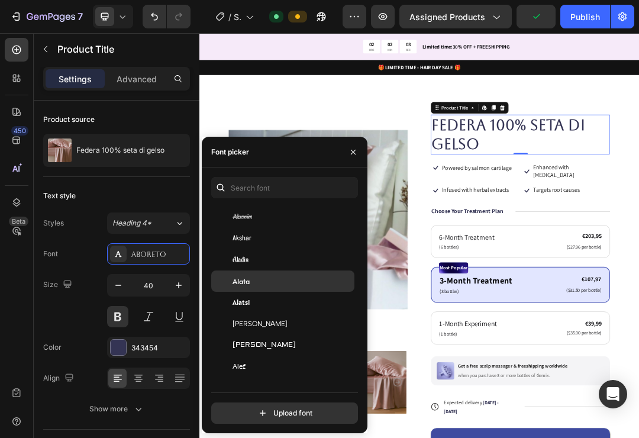
click at [246, 281] on span "Alata" at bounding box center [240, 281] width 17 height 11
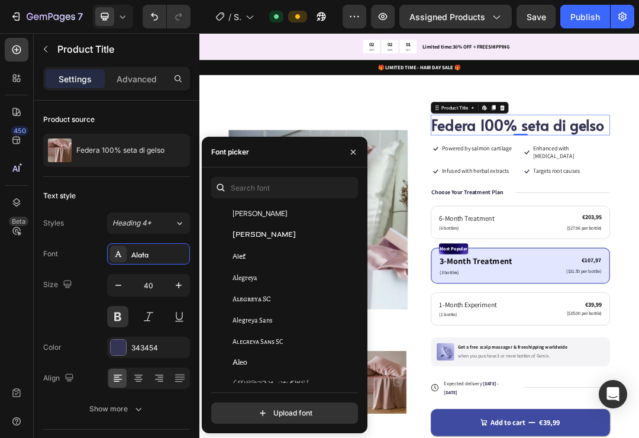
scroll to position [770, 0]
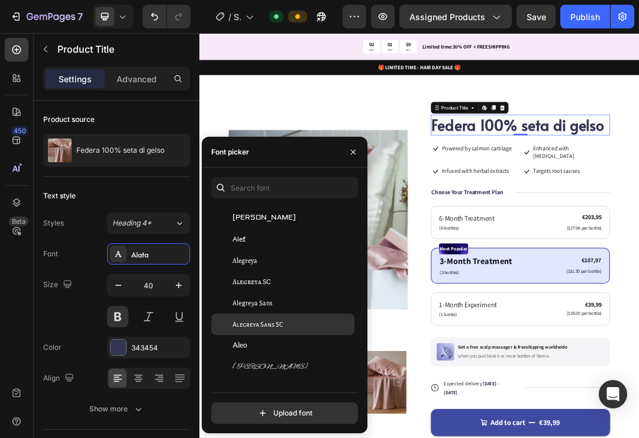
click at [261, 324] on span "Alegreya Sans SC" at bounding box center [257, 324] width 50 height 11
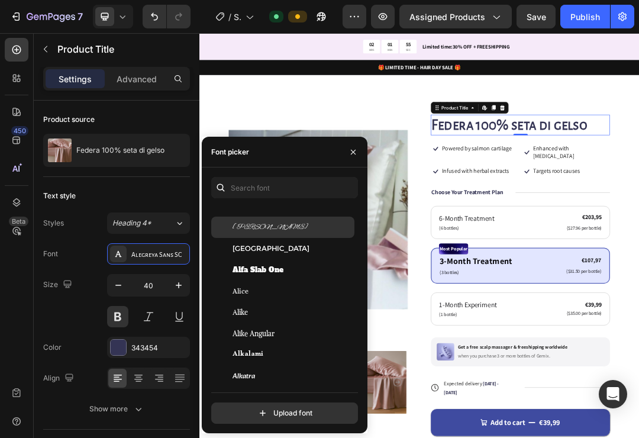
scroll to position [954, 0]
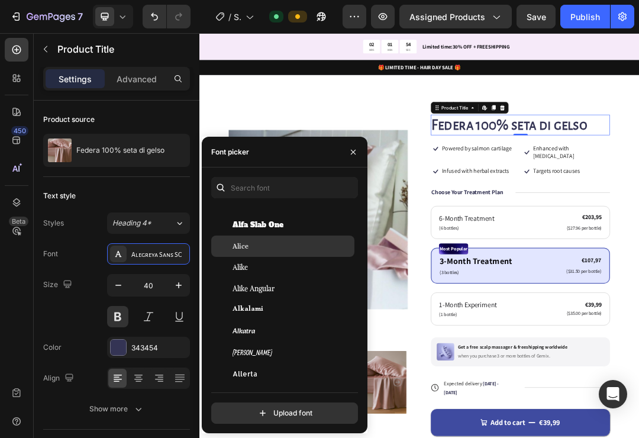
click at [264, 247] on div "Alice" at bounding box center [291, 246] width 119 height 11
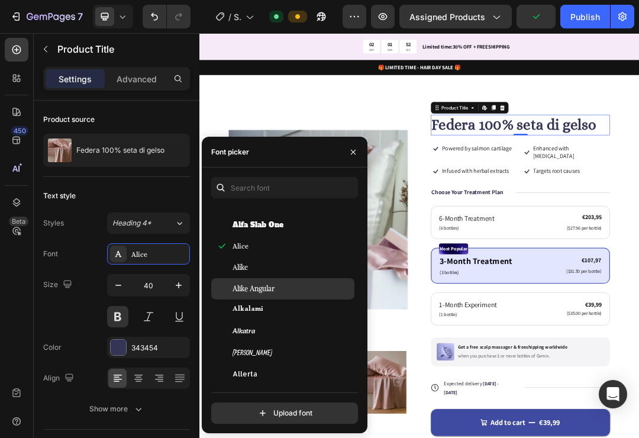
click at [270, 291] on span "Alike Angular" at bounding box center [253, 288] width 42 height 11
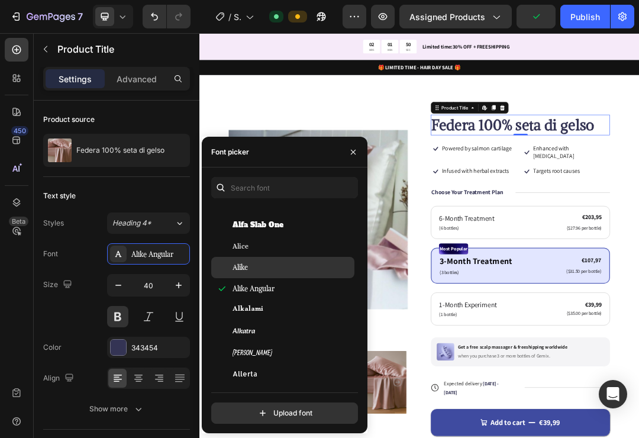
click at [268, 268] on div "Alike" at bounding box center [291, 267] width 119 height 11
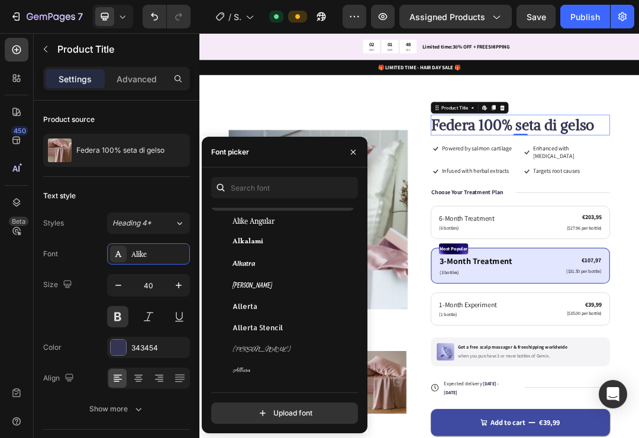
scroll to position [1060, 0]
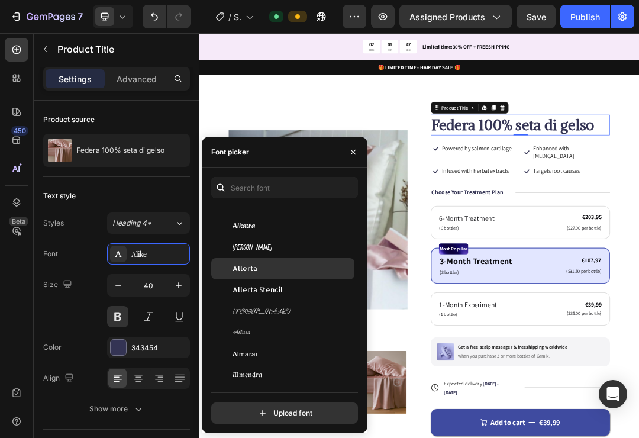
click at [267, 272] on div "Allerta" at bounding box center [291, 268] width 119 height 11
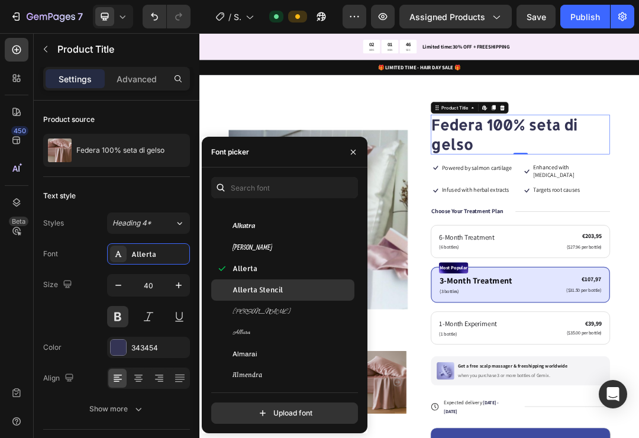
click at [271, 285] on span "Allerta Stencil" at bounding box center [257, 289] width 50 height 11
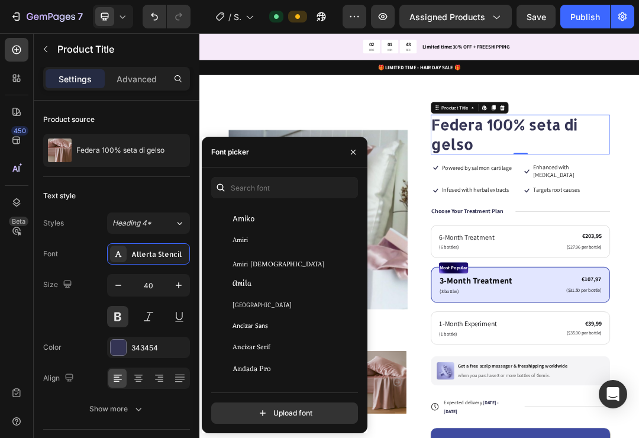
scroll to position [1471, 0]
click at [245, 241] on span "Amiri" at bounding box center [239, 240] width 15 height 11
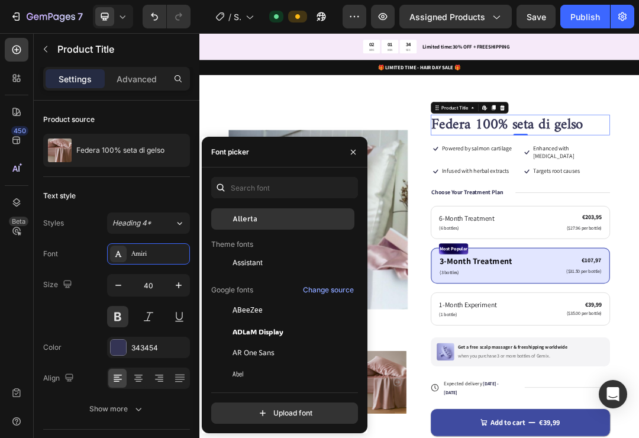
scroll to position [91, 0]
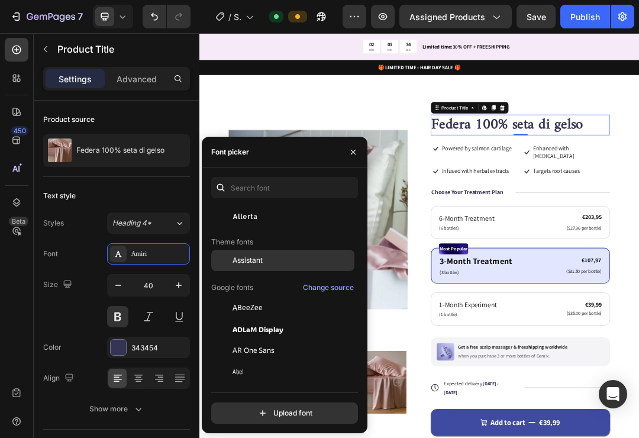
click at [256, 258] on span "Assistant" at bounding box center [247, 260] width 30 height 11
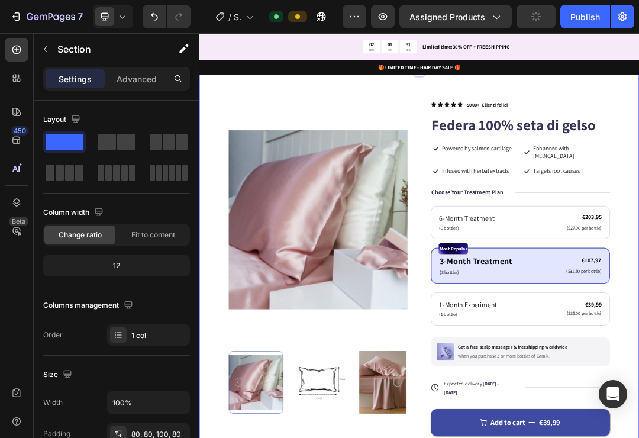
drag, startPoint x: 868, startPoint y: 235, endPoint x: 856, endPoint y: 232, distance: 12.2
click at [638, 235] on div "Product Images Icon Icon Icon Icon Icon Icon List 5000+ Clienti felici Text Blo…" at bounding box center [554, 437] width 710 height 687
click at [638, 221] on p "Powered by salmon cartilage" at bounding box center [646, 219] width 113 height 12
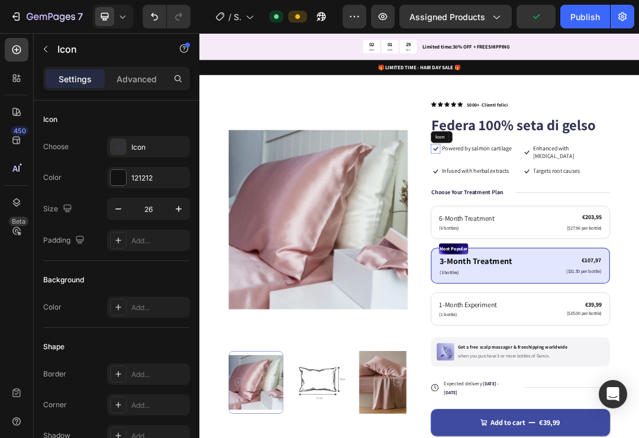
click at [578, 219] on icon at bounding box center [580, 219] width 8 height 7
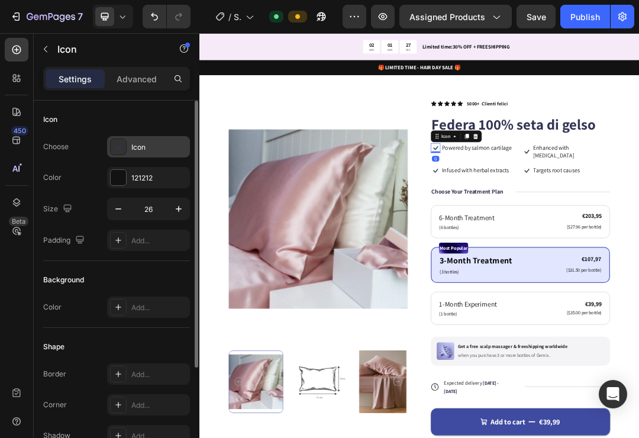
click at [111, 144] on div at bounding box center [118, 146] width 17 height 17
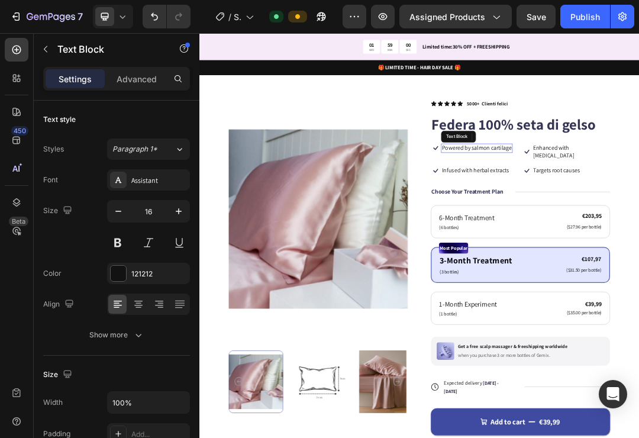
click at [638, 221] on p "Powered by salmon cartilage" at bounding box center [646, 218] width 113 height 12
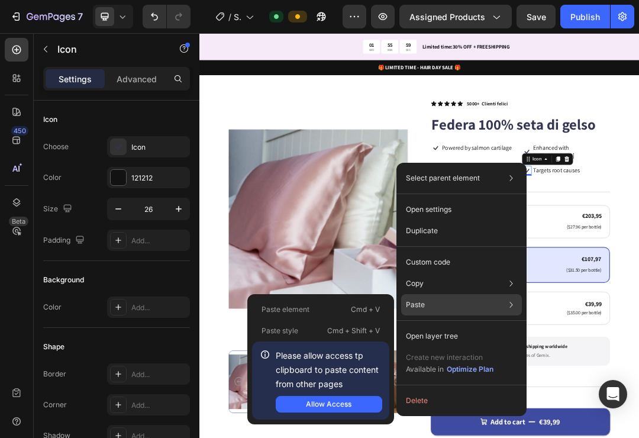
click at [469, 325] on div "Paste Paste element Cmd + V Paste style Cmd + Shift + V Please allow access tp …" at bounding box center [461, 335] width 121 height 21
click at [421, 303] on p "Paste" at bounding box center [415, 304] width 19 height 11
click at [335, 407] on div "Allow Access" at bounding box center [329, 404] width 46 height 11
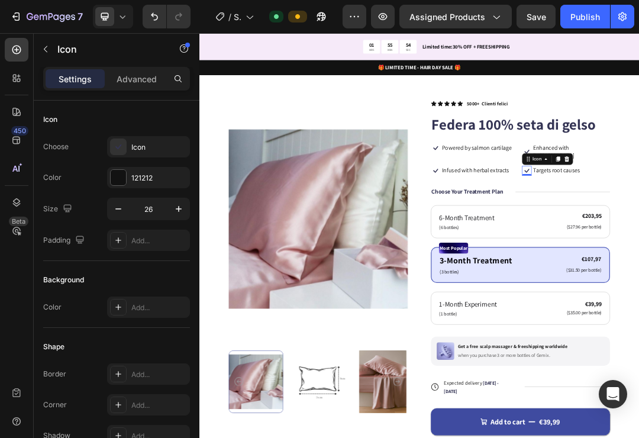
drag, startPoint x: 335, startPoint y: 407, endPoint x: -1, endPoint y: -1, distance: 528.4
click at [0, 0] on html "7 / Shopify Original Product Template Default Preview Assigned Products Save Pu…" at bounding box center [319, 0] width 639 height 0
click at [118, 144] on icon at bounding box center [118, 147] width 12 height 12
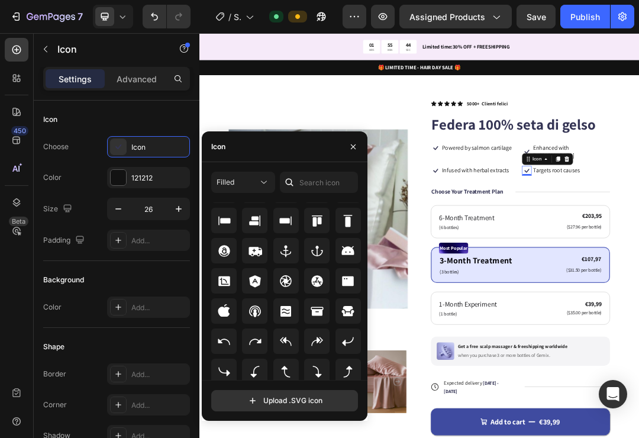
scroll to position [104, 0]
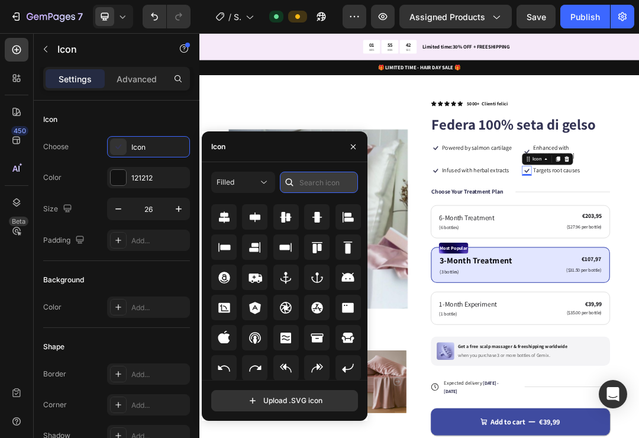
click at [313, 182] on div "Filled All icons" at bounding box center [284, 275] width 147 height 208
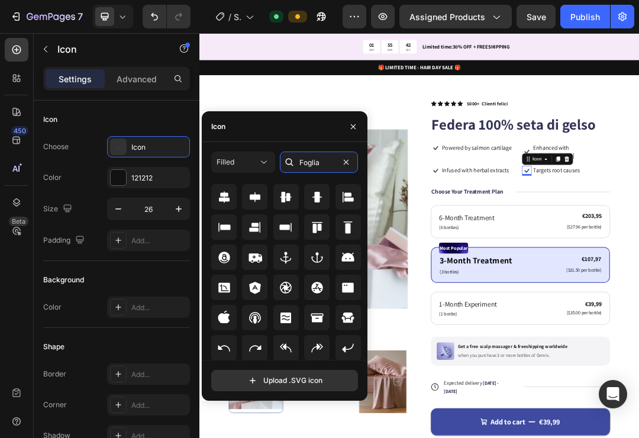
scroll to position [0, 0]
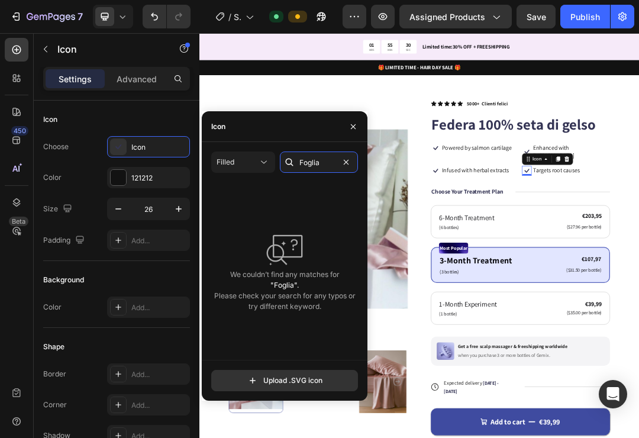
drag, startPoint x: 323, startPoint y: 161, endPoint x: 293, endPoint y: 161, distance: 30.2
click at [293, 161] on div "Foglia" at bounding box center [319, 161] width 78 height 21
click at [320, 163] on input "Foglia" at bounding box center [319, 161] width 78 height 21
drag, startPoint x: 320, startPoint y: 163, endPoint x: 300, endPoint y: 161, distance: 20.1
click at [300, 161] on input "Foglia" at bounding box center [319, 161] width 78 height 21
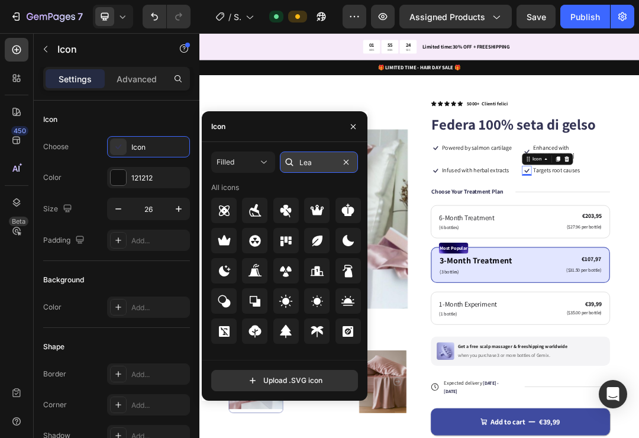
type input "Leaf"
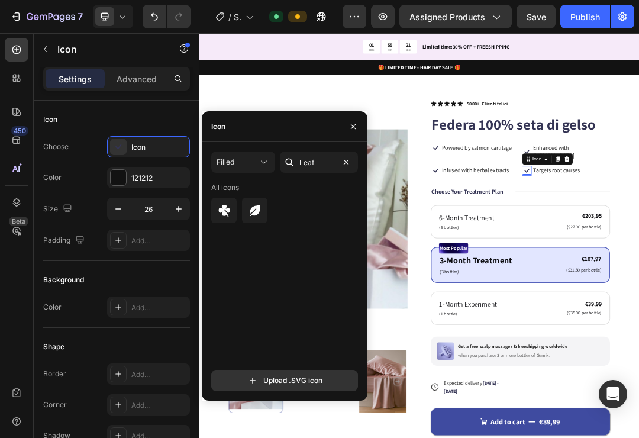
drag, startPoint x: 300, startPoint y: 161, endPoint x: -1, endPoint y: -1, distance: 341.5
click at [0, 0] on html "7 / Shopify Original Product Template Default Preview Assigned Products Save Pu…" at bounding box center [319, 0] width 639 height 0
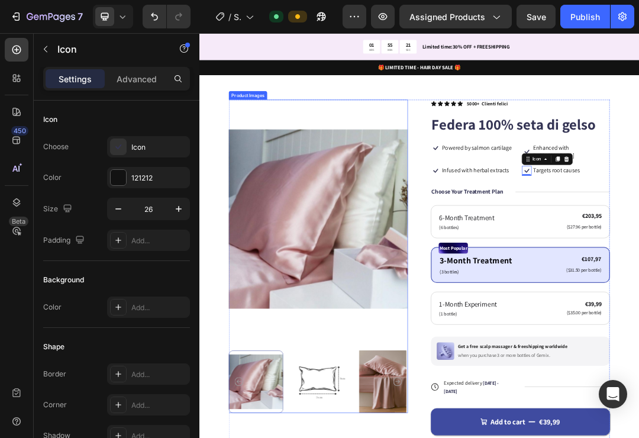
click at [292, 325] on img at bounding box center [391, 332] width 289 height 385
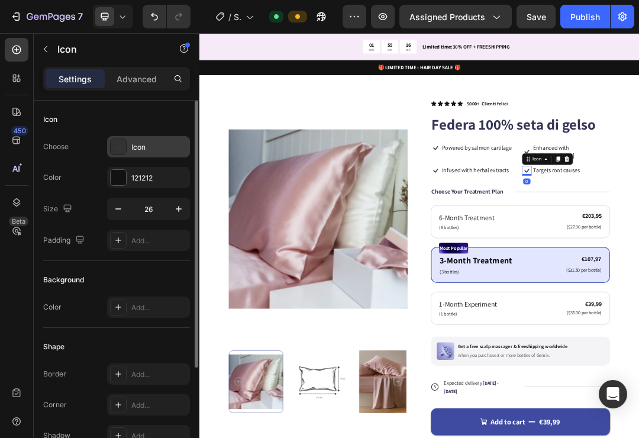
click at [143, 150] on div "Icon" at bounding box center [159, 147] width 56 height 11
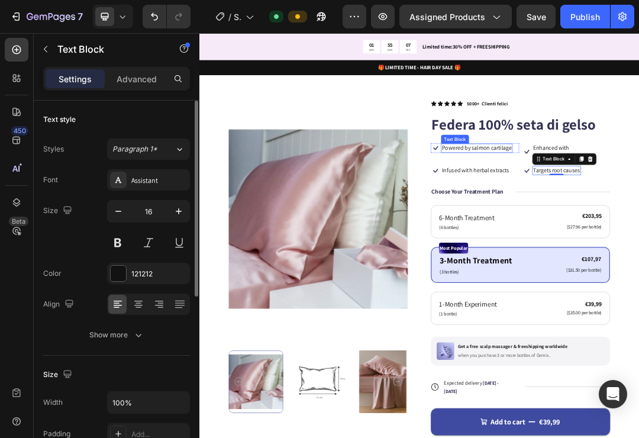
click at [638, 218] on p "Powered by salmon cartilage" at bounding box center [646, 218] width 113 height 12
drag, startPoint x: 592, startPoint y: 218, endPoint x: 695, endPoint y: 218, distance: 102.3
click at [638, 219] on p "Powered by salmon cartilage" at bounding box center [646, 218] width 113 height 12
click at [638, 218] on p "Powered by salmon cartilage" at bounding box center [646, 218] width 113 height 12
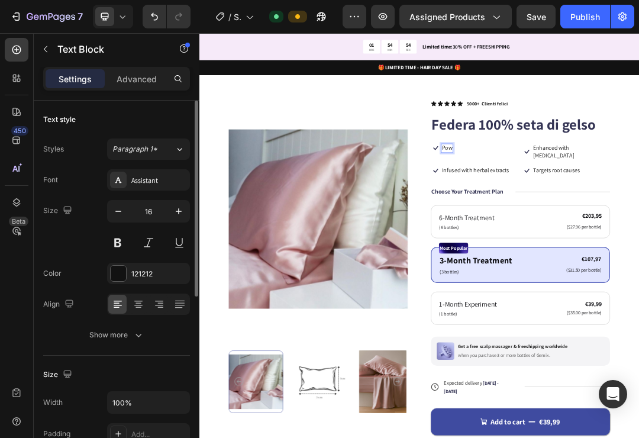
click at [597, 218] on p "Pow" at bounding box center [598, 218] width 17 height 12
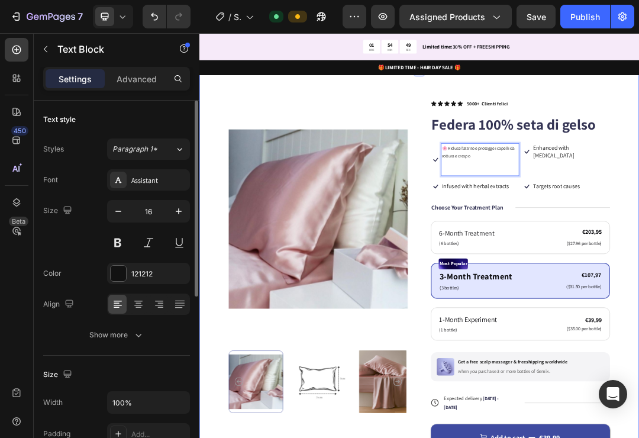
click at [638, 222] on span "🌸 Riduce l’attrito e protegge i capelli da rottura e crespo" at bounding box center [649, 224] width 118 height 22
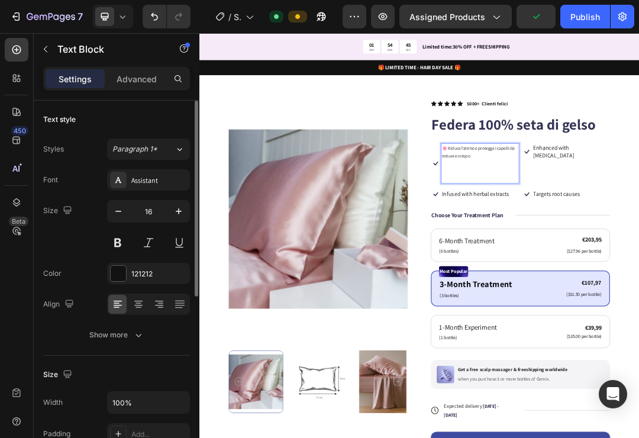
drag, startPoint x: 652, startPoint y: 258, endPoint x: 656, endPoint y: 238, distance: 20.4
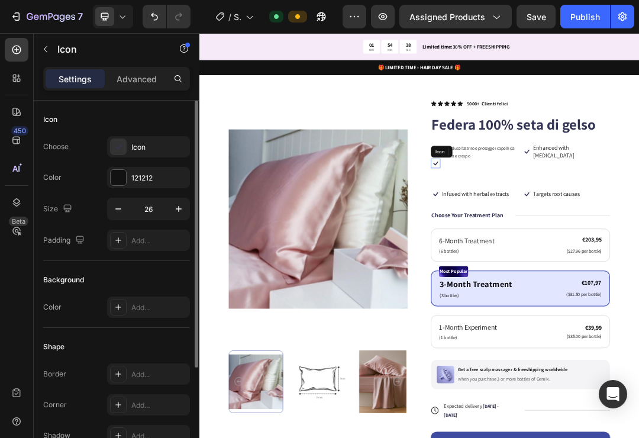
click at [578, 239] on icon at bounding box center [579, 242] width 15 height 15
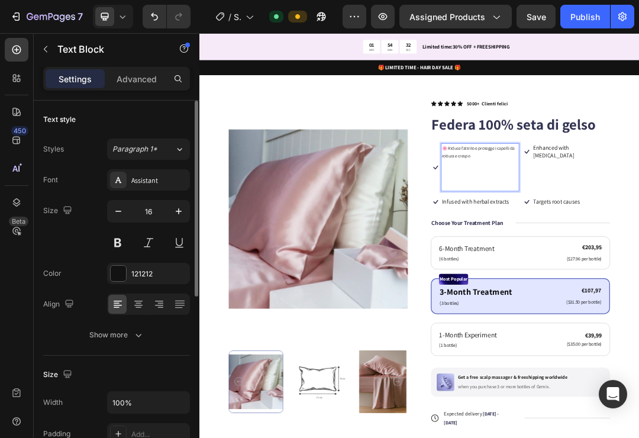
click at [600, 215] on span "🌸 Riduce l’attrito e protegge i capelli da rottura e crespo" at bounding box center [649, 224] width 118 height 22
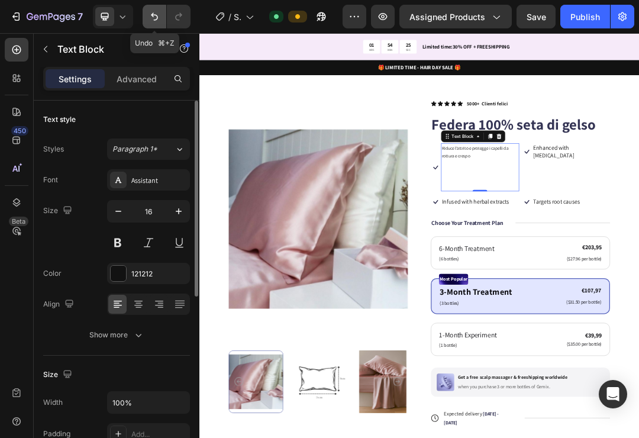
click at [153, 18] on icon "Undo/Redo" at bounding box center [154, 17] width 12 height 12
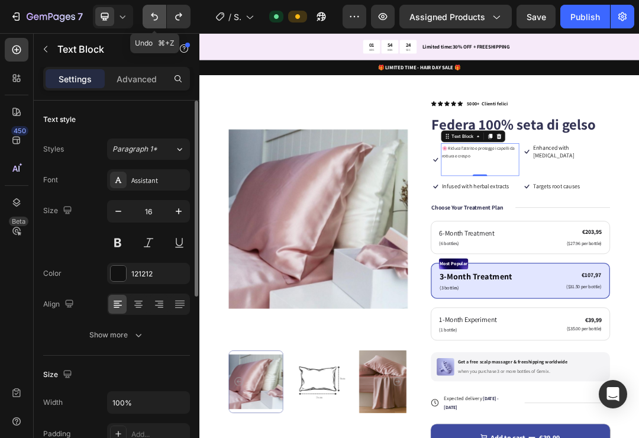
click at [153, 18] on icon "Undo/Redo" at bounding box center [154, 17] width 12 height 12
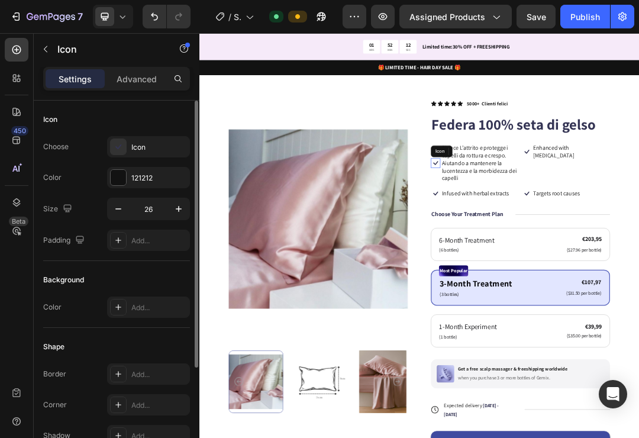
click at [583, 239] on icon at bounding box center [580, 242] width 8 height 7
click at [124, 146] on icon at bounding box center [118, 147] width 12 height 12
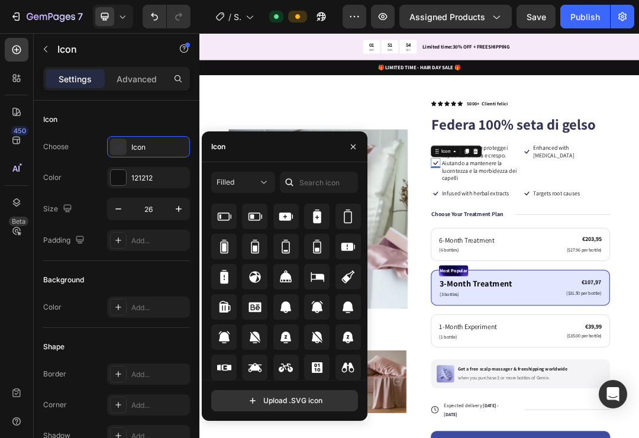
scroll to position [906, 0]
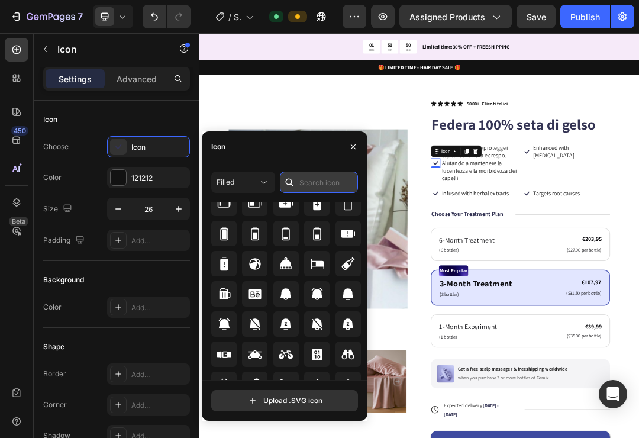
click at [312, 182] on input "text" at bounding box center [319, 181] width 78 height 21
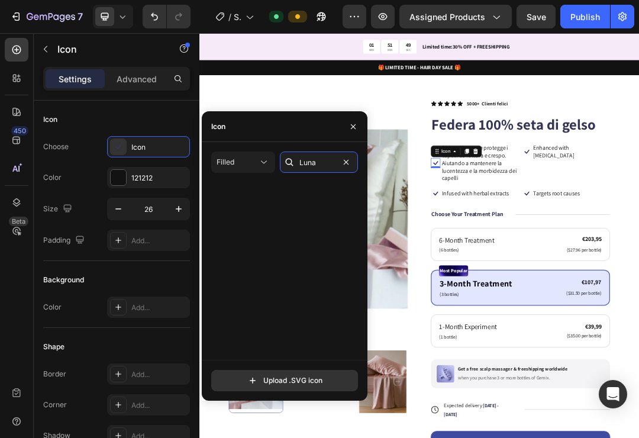
scroll to position [0, 0]
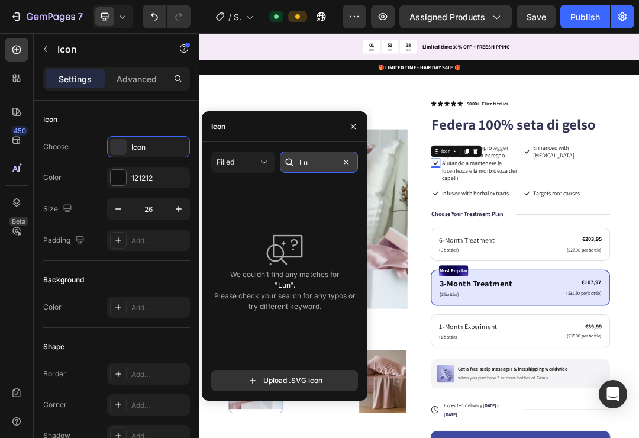
type input "L"
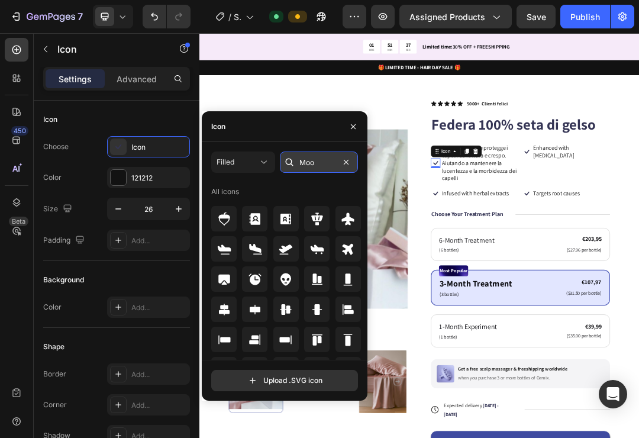
type input "Moon"
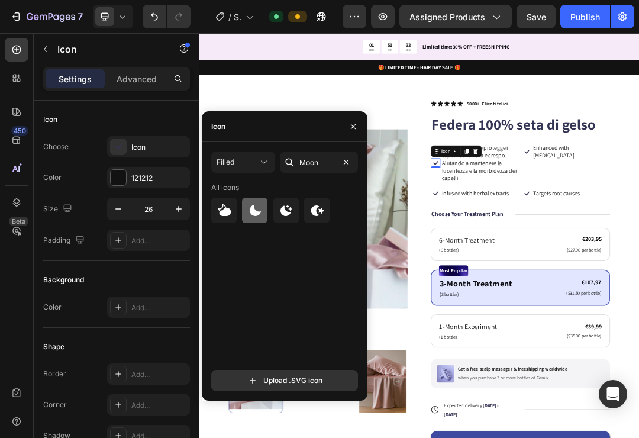
click at [255, 212] on icon at bounding box center [255, 209] width 11 height 11
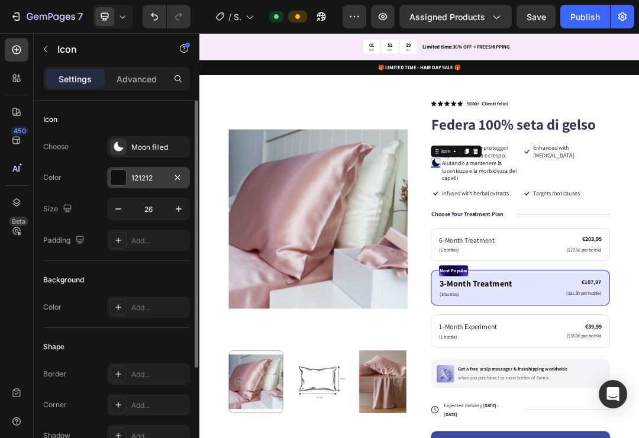
click at [116, 179] on div at bounding box center [118, 177] width 15 height 15
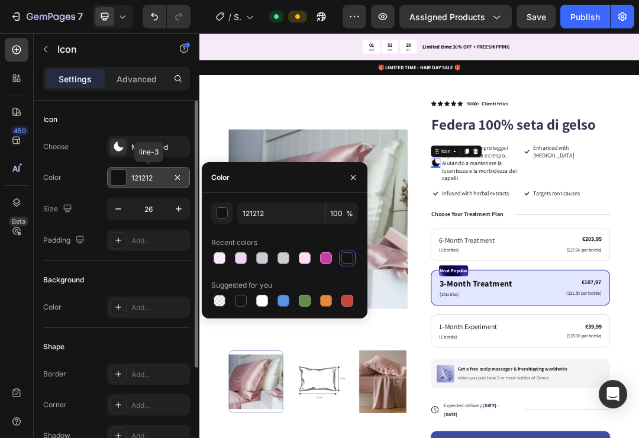
click at [121, 179] on div at bounding box center [118, 177] width 15 height 15
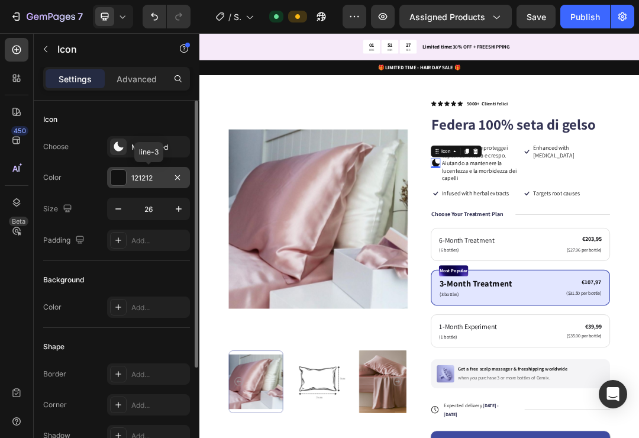
click at [121, 179] on div at bounding box center [118, 177] width 15 height 15
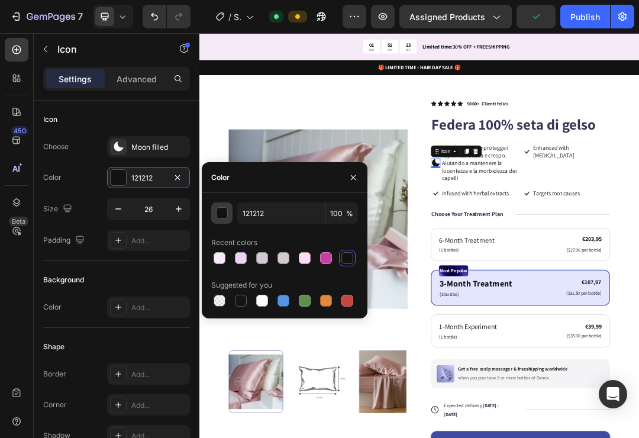
click at [222, 212] on div "button" at bounding box center [222, 214] width 12 height 12
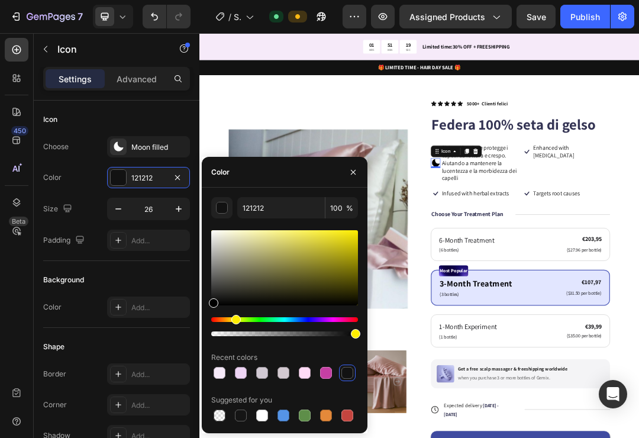
drag, startPoint x: 216, startPoint y: 320, endPoint x: 234, endPoint y: 323, distance: 18.5
click at [234, 323] on div "Hue" at bounding box center [235, 319] width 9 height 9
drag, startPoint x: 213, startPoint y: 303, endPoint x: 255, endPoint y: 238, distance: 76.9
click at [255, 238] on div at bounding box center [255, 241] width 9 height 9
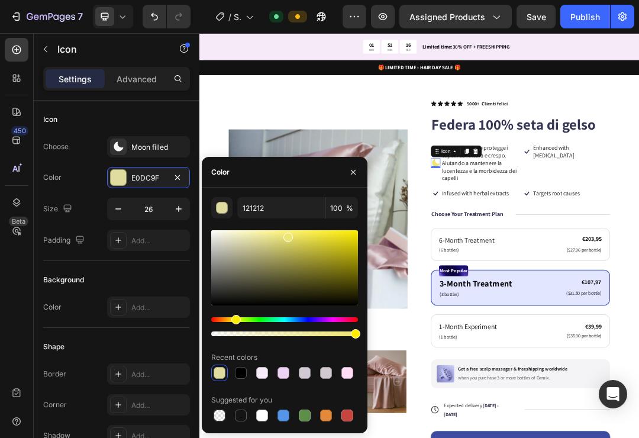
drag, startPoint x: 253, startPoint y: 241, endPoint x: 286, endPoint y: 235, distance: 33.7
click at [286, 235] on div at bounding box center [287, 236] width 9 height 9
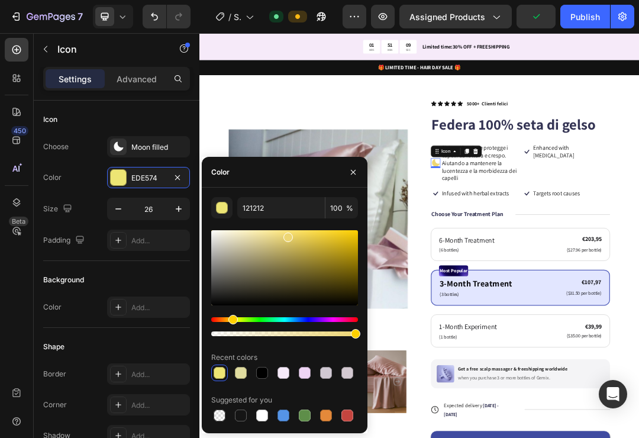
click at [231, 321] on div "Hue" at bounding box center [232, 319] width 9 height 9
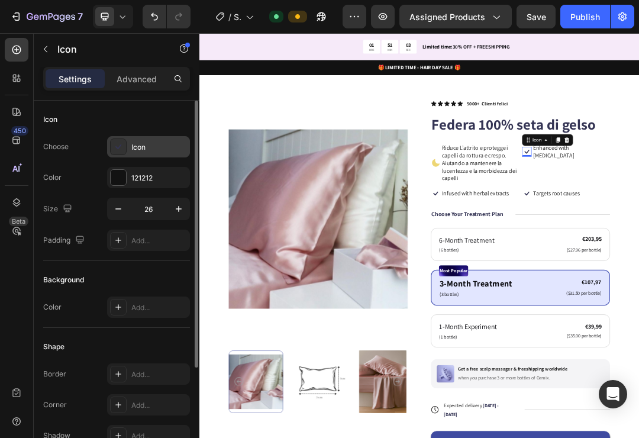
click at [125, 148] on div at bounding box center [118, 146] width 17 height 17
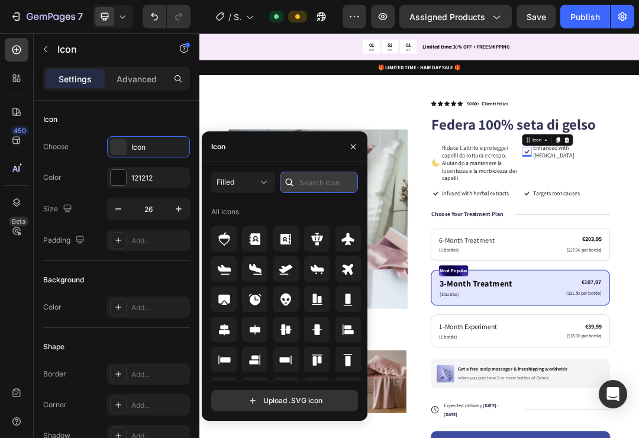
click at [335, 178] on input "text" at bounding box center [319, 181] width 78 height 21
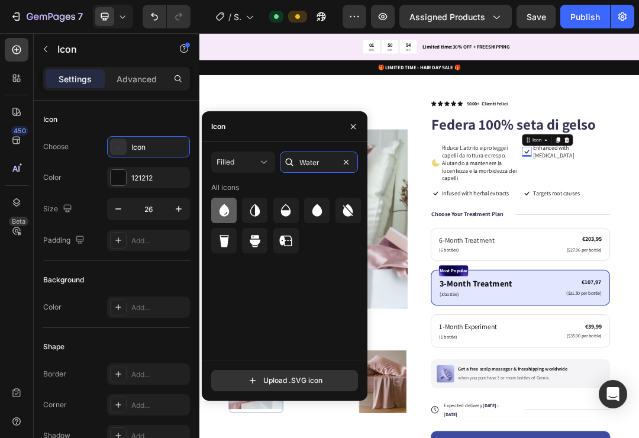
type input "Water"
click at [225, 211] on icon at bounding box center [224, 209] width 10 height 12
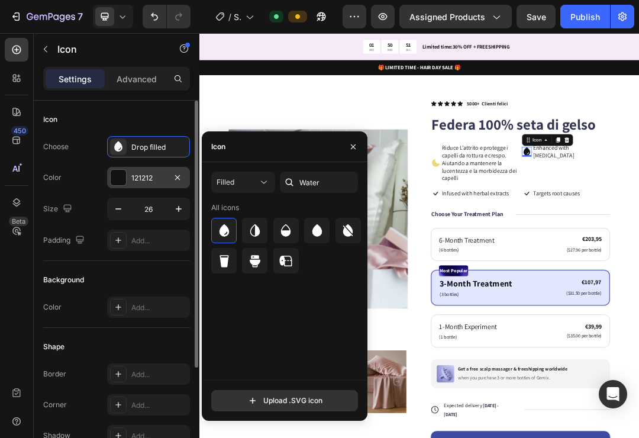
click at [114, 177] on div at bounding box center [118, 177] width 15 height 15
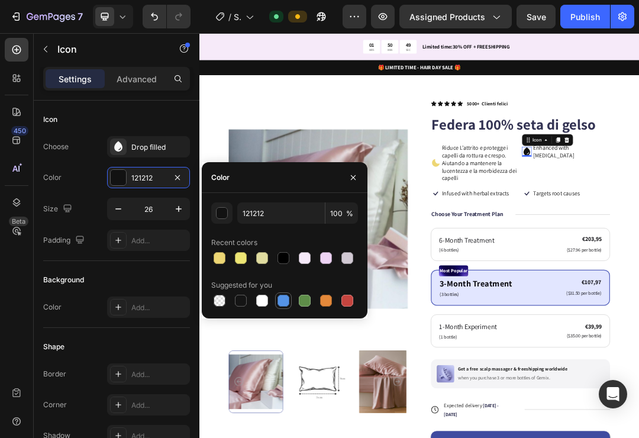
click at [282, 300] on div at bounding box center [283, 300] width 12 height 12
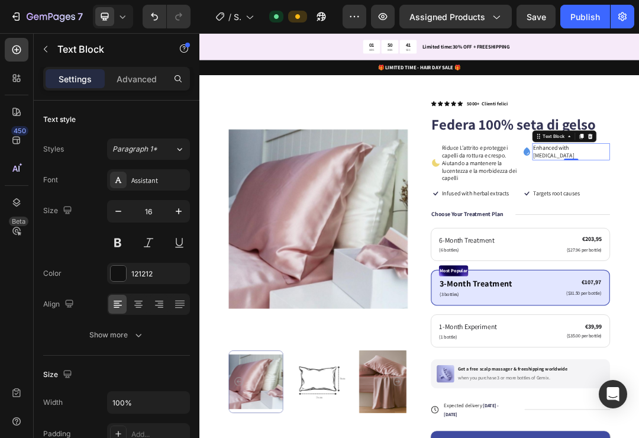
drag, startPoint x: 744, startPoint y: 218, endPoint x: 782, endPoint y: 216, distance: 37.3
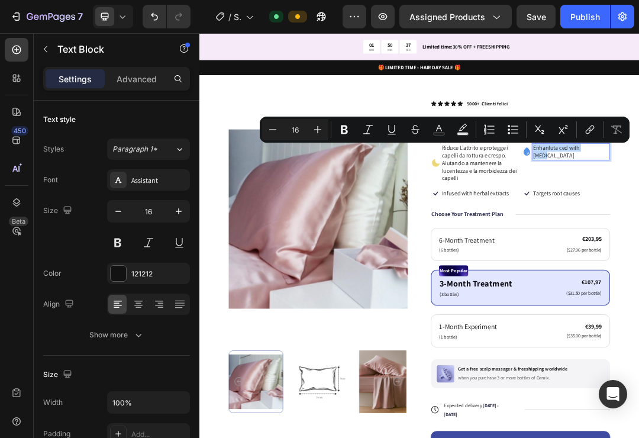
drag, startPoint x: 782, startPoint y: 216, endPoint x: 832, endPoint y: 216, distance: 50.8
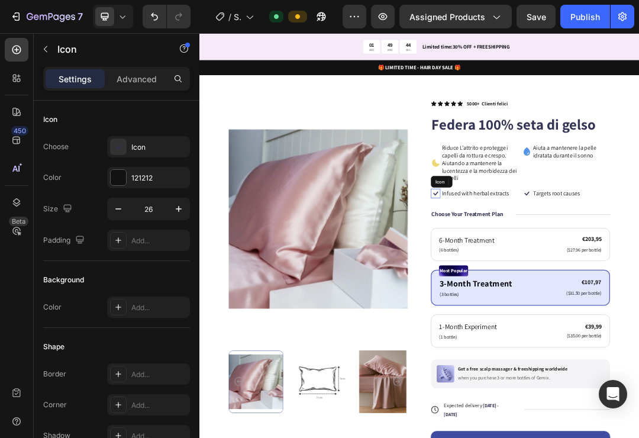
click at [578, 290] on icon at bounding box center [579, 291] width 15 height 15
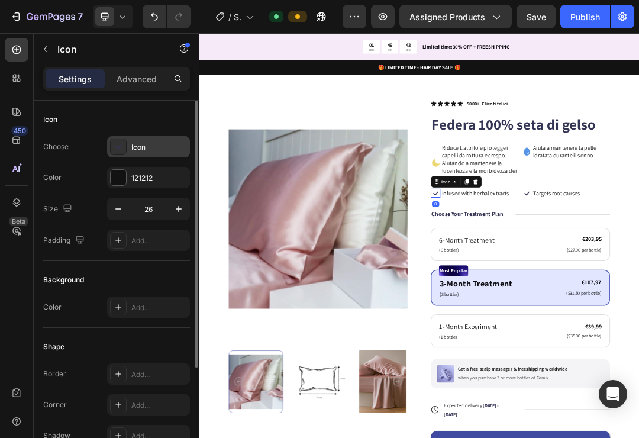
click at [122, 146] on icon at bounding box center [118, 147] width 12 height 12
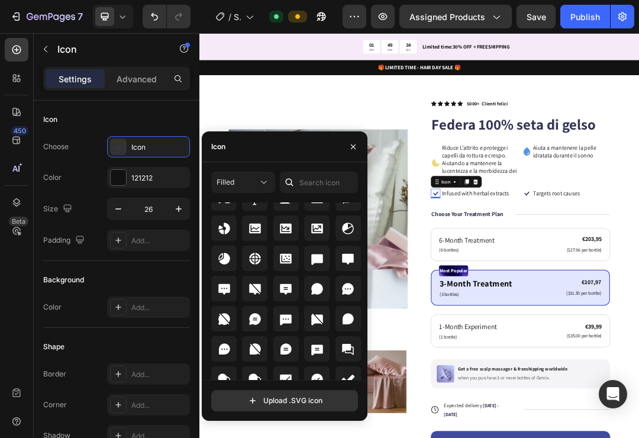
scroll to position [1675, 0]
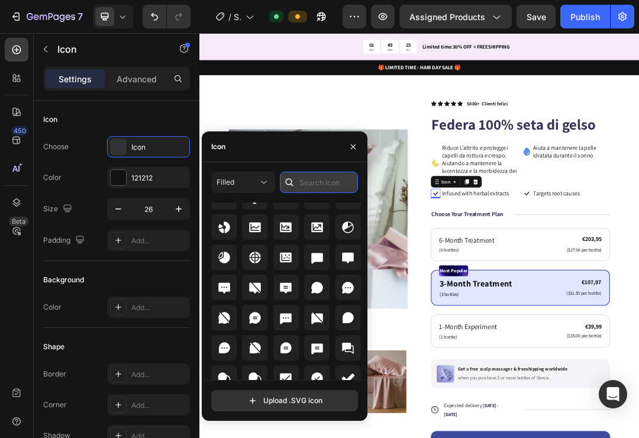
click at [322, 185] on input "text" at bounding box center [319, 181] width 78 height 21
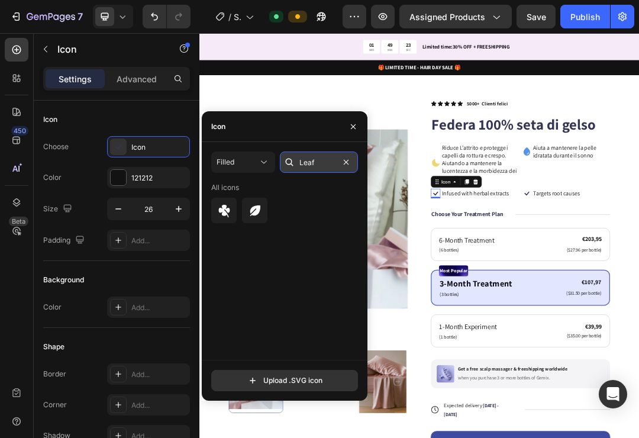
scroll to position [0, 0]
type input "Leaf"
click at [255, 215] on icon at bounding box center [255, 210] width 10 height 11
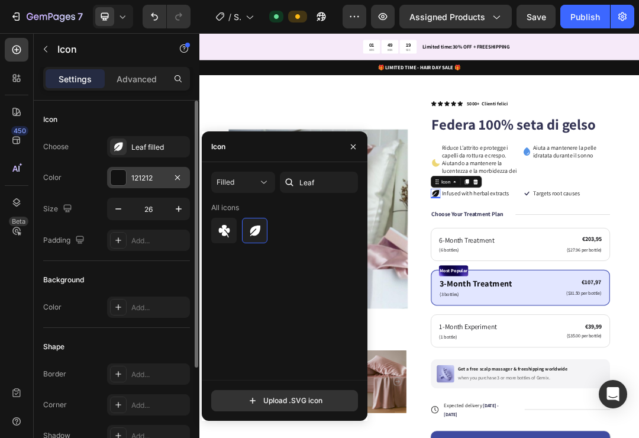
click at [117, 179] on div at bounding box center [118, 177] width 15 height 15
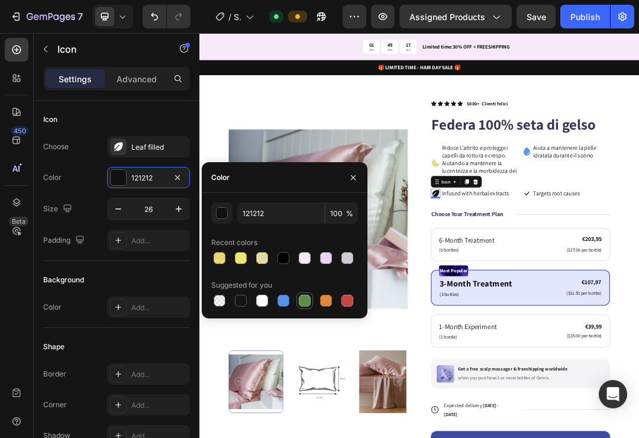
click at [306, 303] on div at bounding box center [305, 300] width 12 height 12
click at [223, 214] on div "button" at bounding box center [222, 214] width 12 height 12
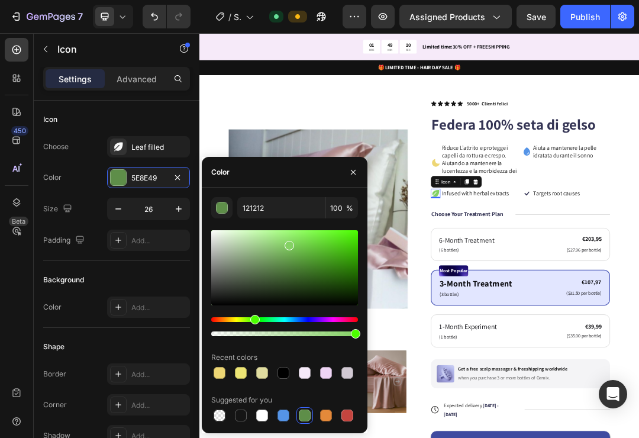
drag, startPoint x: 283, startPoint y: 266, endPoint x: 288, endPoint y: 243, distance: 23.7
click at [288, 243] on div at bounding box center [288, 245] width 9 height 9
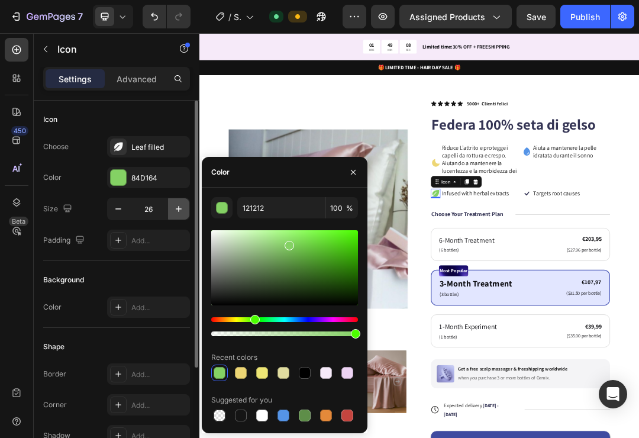
click at [177, 210] on icon "button" at bounding box center [179, 209] width 12 height 12
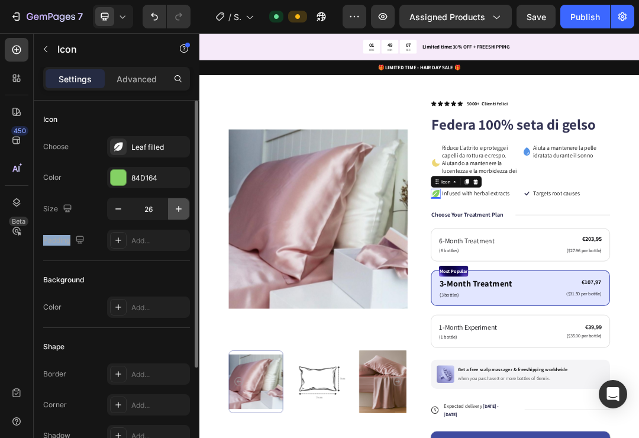
click at [177, 210] on icon "button" at bounding box center [179, 209] width 12 height 12
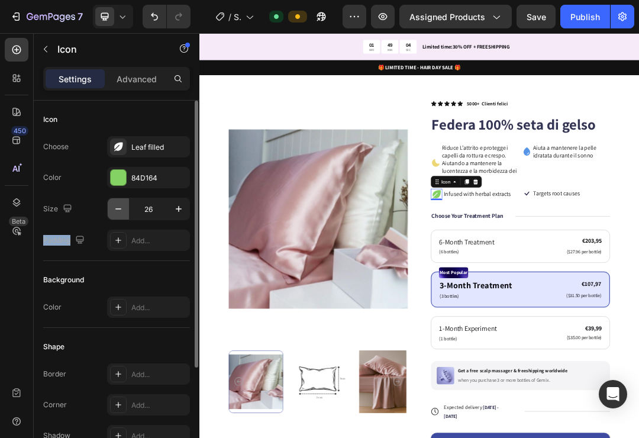
drag, startPoint x: 118, startPoint y: 210, endPoint x: 124, endPoint y: 209, distance: 6.2
click at [119, 210] on icon "button" at bounding box center [118, 209] width 12 height 12
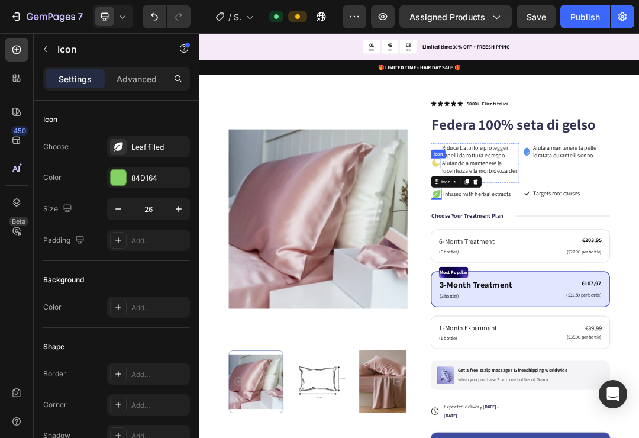
click at [580, 242] on icon at bounding box center [580, 242] width 12 height 12
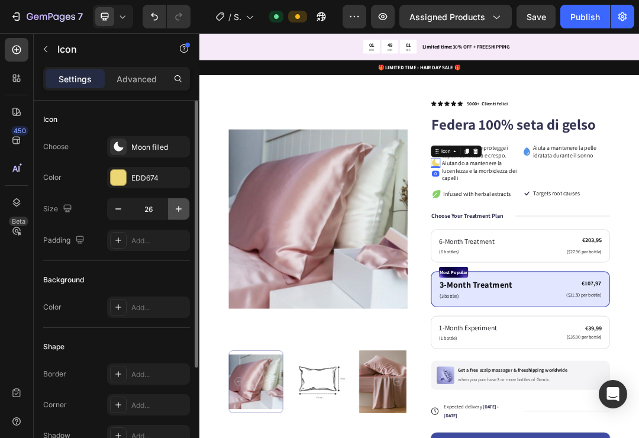
click at [177, 206] on icon "button" at bounding box center [179, 209] width 12 height 12
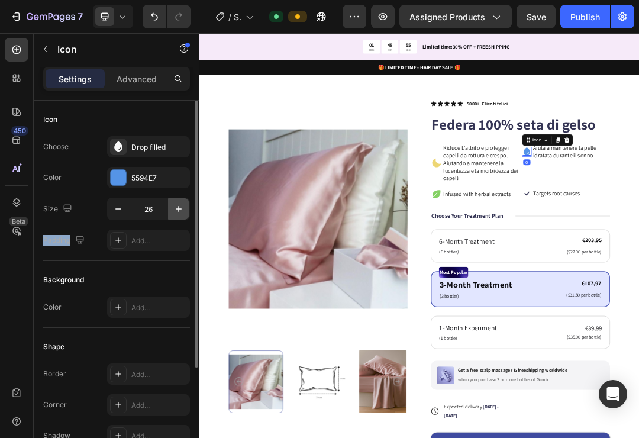
click at [181, 210] on icon "button" at bounding box center [179, 209] width 12 height 12
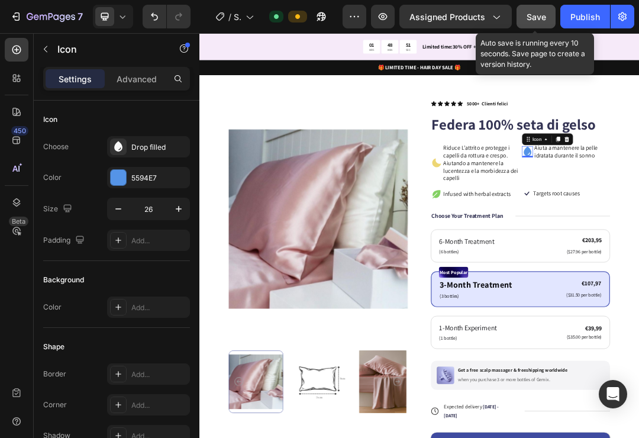
click at [525, 20] on button "Save" at bounding box center [535, 17] width 39 height 24
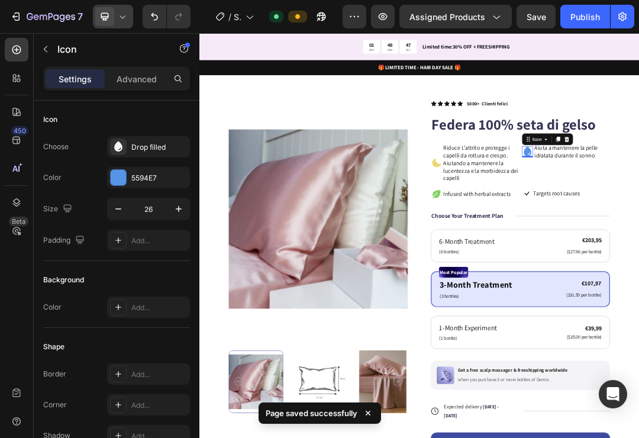
click at [127, 16] on icon at bounding box center [122, 17] width 12 height 12
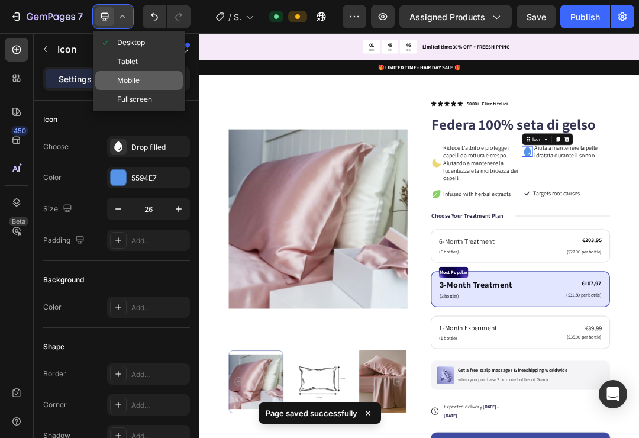
click at [135, 80] on span "Mobile" at bounding box center [128, 80] width 22 height 12
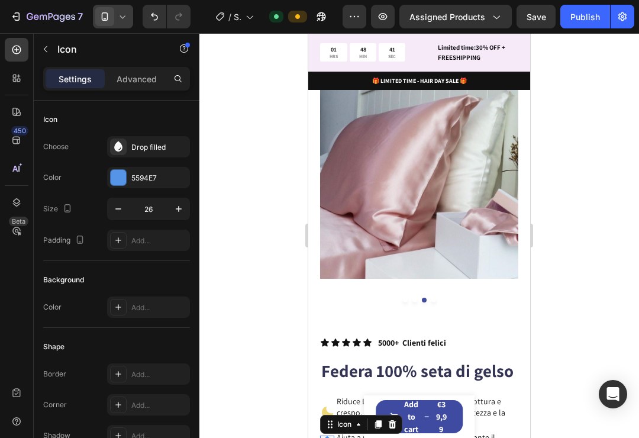
scroll to position [311, 0]
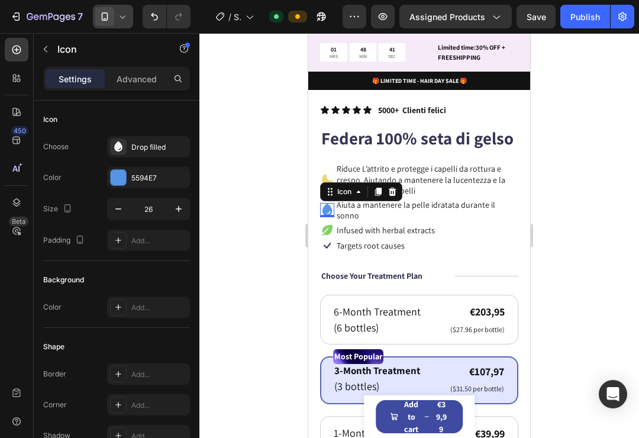
click at [638, 207] on div at bounding box center [418, 235] width 439 height 404
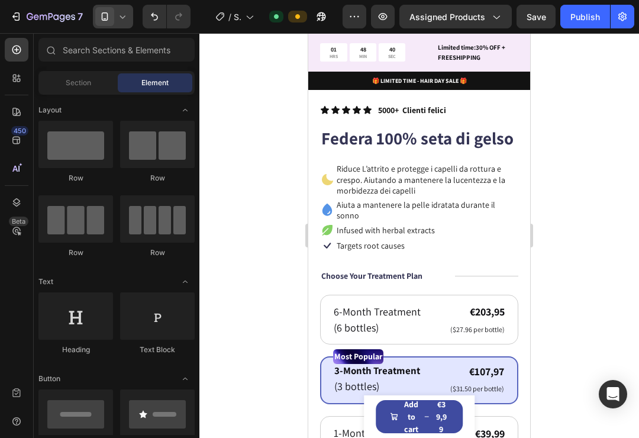
click at [585, 209] on div at bounding box center [418, 235] width 439 height 404
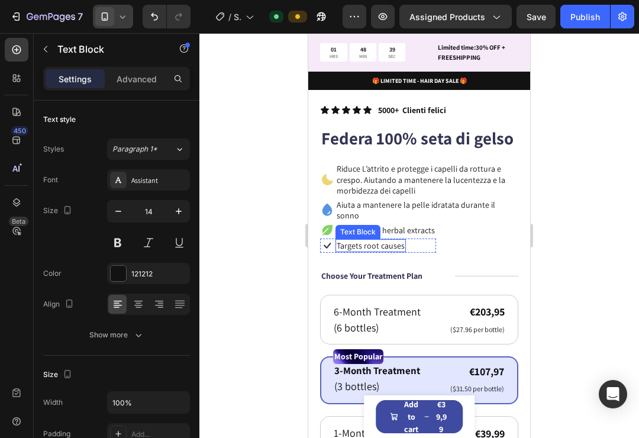
click at [377, 226] on div "Text Block" at bounding box center [358, 231] width 40 height 11
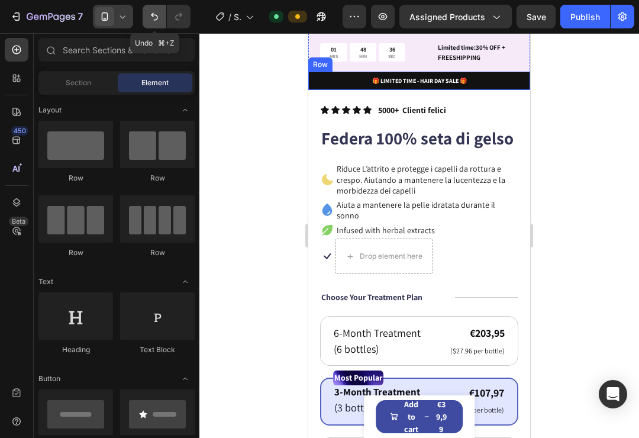
click at [155, 16] on icon "Undo/Redo" at bounding box center [154, 17] width 12 height 12
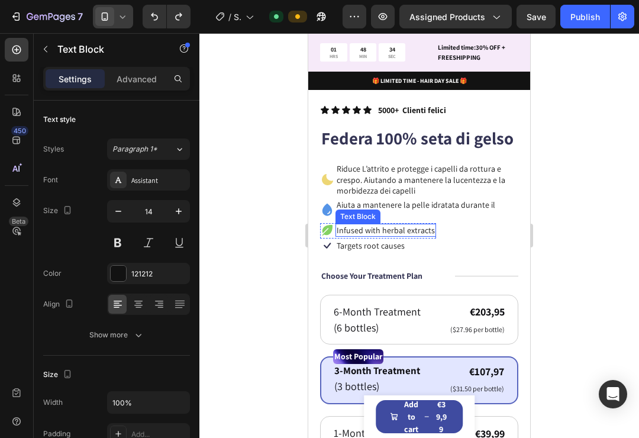
click at [404, 225] on p "Infused with herbal extracts" at bounding box center [385, 230] width 98 height 11
click at [336, 225] on p "Infused with herbal extracts" at bounding box center [385, 230] width 98 height 11
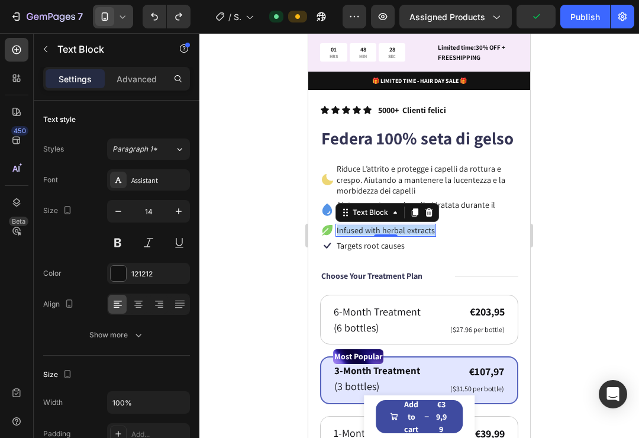
drag, startPoint x: 336, startPoint y: 219, endPoint x: 429, endPoint y: 219, distance: 92.8
click at [429, 225] on p "Infused with herbal extracts" at bounding box center [385, 230] width 98 height 11
click at [604, 209] on div at bounding box center [418, 235] width 439 height 404
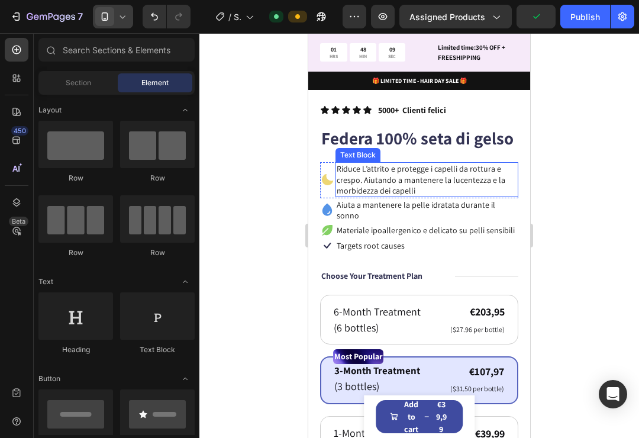
click at [425, 183] on p "Riduce L’attrito e protegge i capelli da rottura e crespo. Aiutando a mantenere…" at bounding box center [426, 179] width 180 height 33
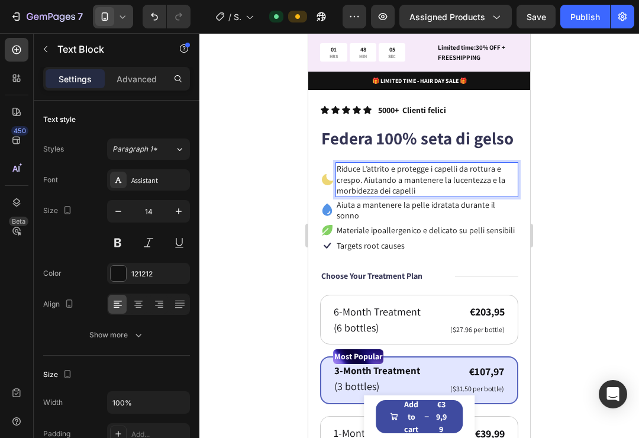
click at [462, 190] on p "Riduce L’attrito e protegge i capelli da rottura e crespo. Aiutando a mantenere…" at bounding box center [426, 179] width 180 height 33
drag, startPoint x: 386, startPoint y: 205, endPoint x: 446, endPoint y: 226, distance: 64.2
click at [386, 205] on p "Aiuta a mantenere la pelle idratata durante il sonno" at bounding box center [426, 209] width 180 height 21
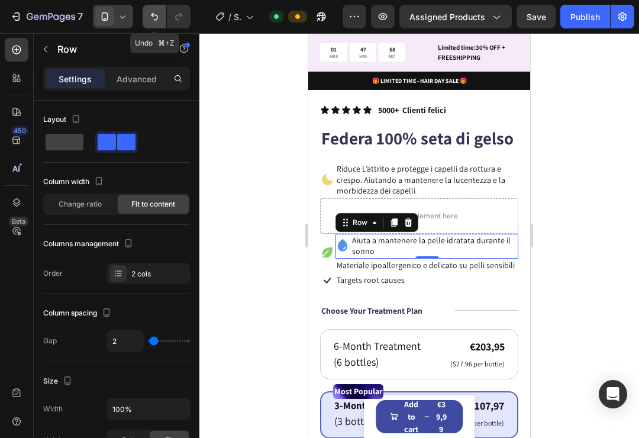
click at [151, 17] on icon "Undo/Redo" at bounding box center [154, 17] width 12 height 12
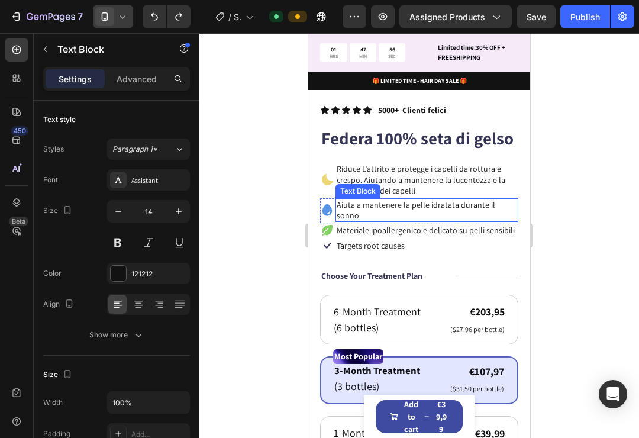
click at [462, 202] on p "Aiuta a mantenere la pelle idratata durante il sonno" at bounding box center [426, 209] width 180 height 21
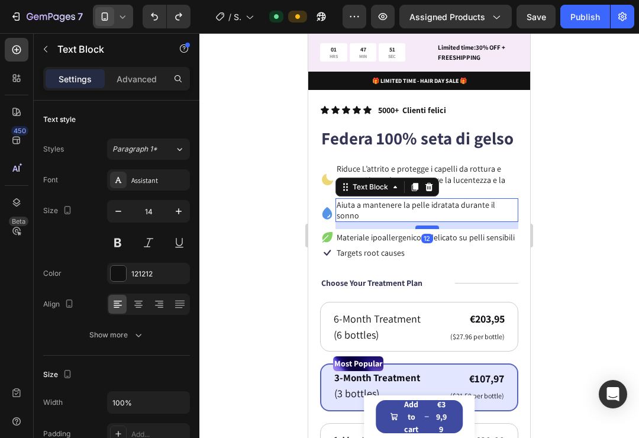
drag, startPoint x: 430, startPoint y: 209, endPoint x: 431, endPoint y: 216, distance: 7.1
click at [431, 225] on div at bounding box center [427, 227] width 24 height 4
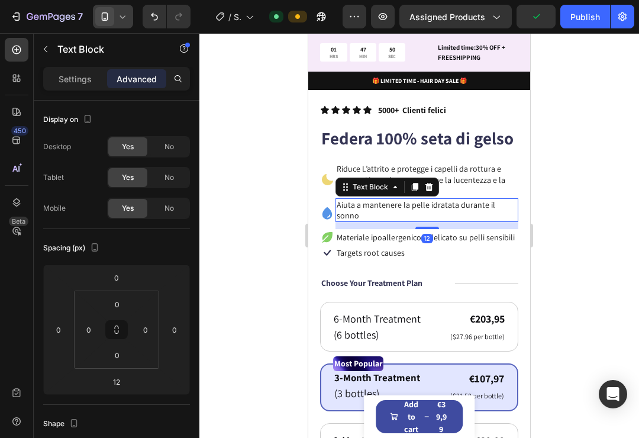
click at [578, 209] on div at bounding box center [418, 235] width 439 height 404
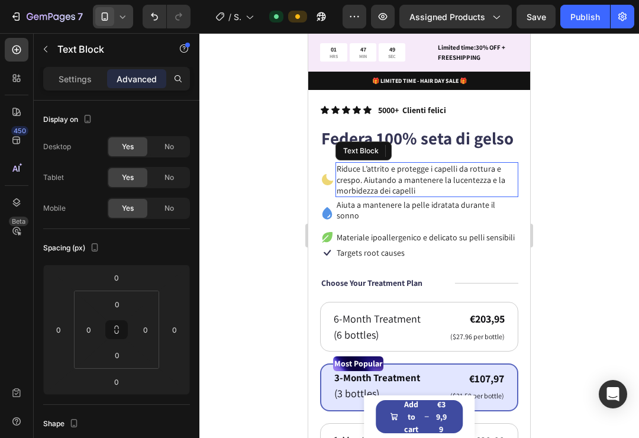
click at [412, 174] on p "Riduce L’attrito e protegge i capelli da rottura e crespo. Aiutando a mantenere…" at bounding box center [426, 179] width 180 height 33
click at [426, 195] on div at bounding box center [427, 195] width 24 height 4
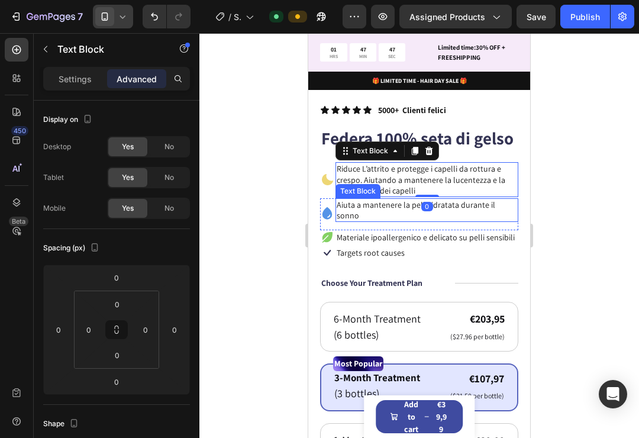
click at [391, 202] on p "Aiuta a mantenere la pelle idratata durante il sonno" at bounding box center [426, 209] width 180 height 21
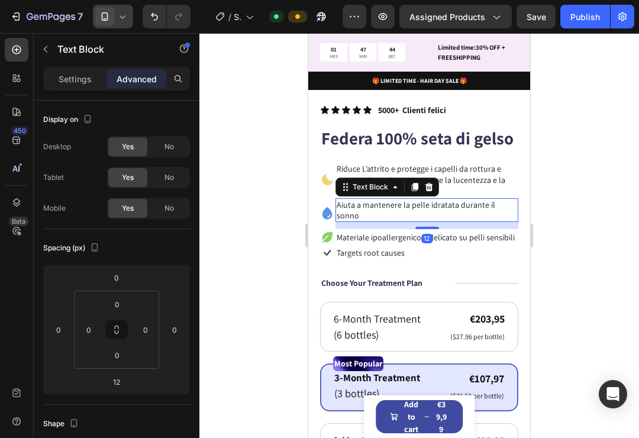
click at [413, 206] on p "Aiuta a mantenere la pelle idratata durante il sonno" at bounding box center [426, 209] width 180 height 21
click at [431, 225] on div at bounding box center [427, 227] width 24 height 4
click at [580, 205] on div at bounding box center [418, 235] width 439 height 404
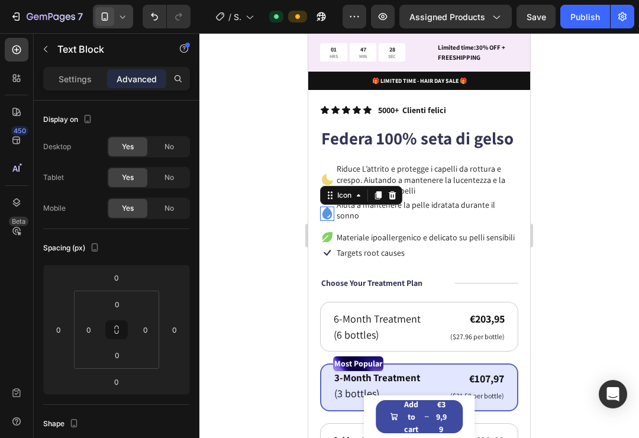
click at [327, 210] on icon at bounding box center [327, 213] width 10 height 12
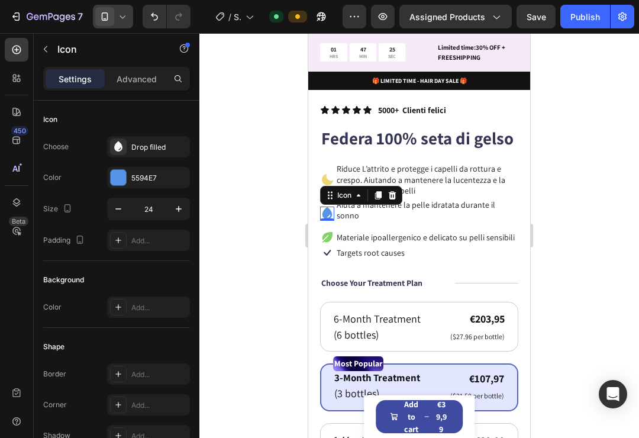
click at [548, 191] on div at bounding box center [418, 235] width 439 height 404
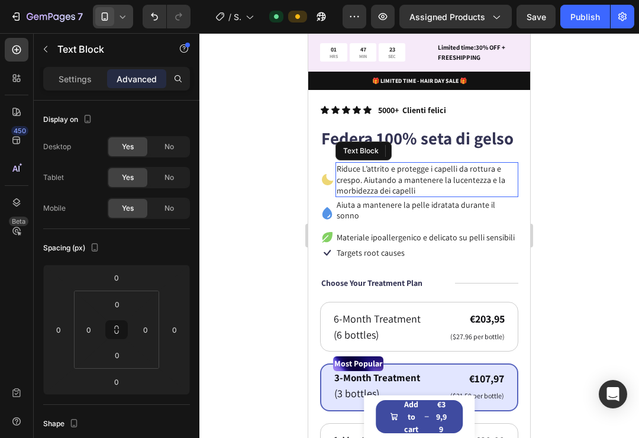
click at [365, 179] on p "Riduce L’attrito e protegge i capelli da rottura e crespo. Aiutando a mantenere…" at bounding box center [426, 179] width 180 height 33
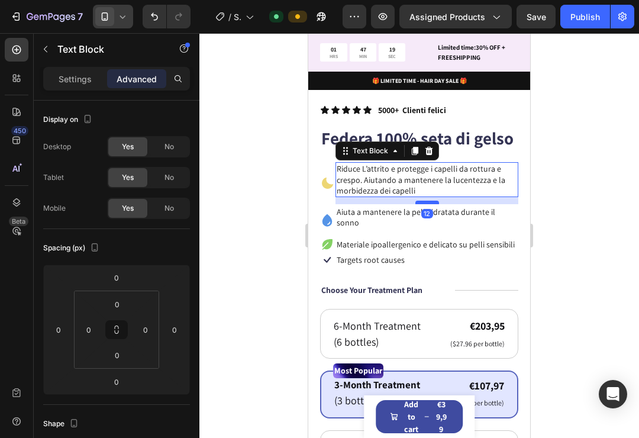
drag, startPoint x: 425, startPoint y: 195, endPoint x: 425, endPoint y: 202, distance: 7.1
click at [425, 202] on div at bounding box center [427, 202] width 24 height 4
click at [575, 210] on div at bounding box center [418, 235] width 439 height 404
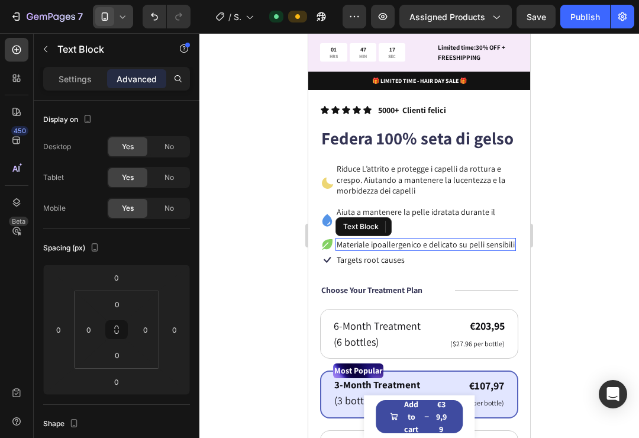
click at [427, 239] on p "Materiale ipoallergenico e delicato su pelli sensibili" at bounding box center [425, 244] width 178 height 11
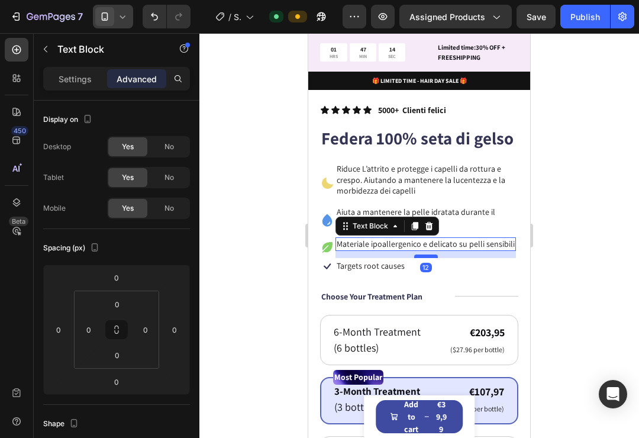
drag, startPoint x: 426, startPoint y: 235, endPoint x: 427, endPoint y: 242, distance: 7.1
click at [427, 254] on div at bounding box center [426, 256] width 24 height 4
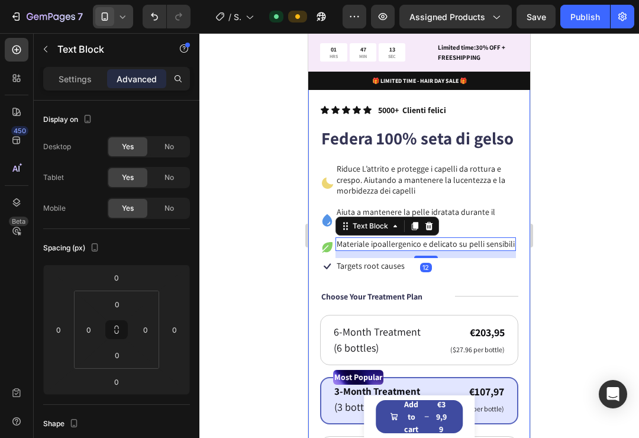
click at [556, 226] on div at bounding box center [418, 235] width 439 height 404
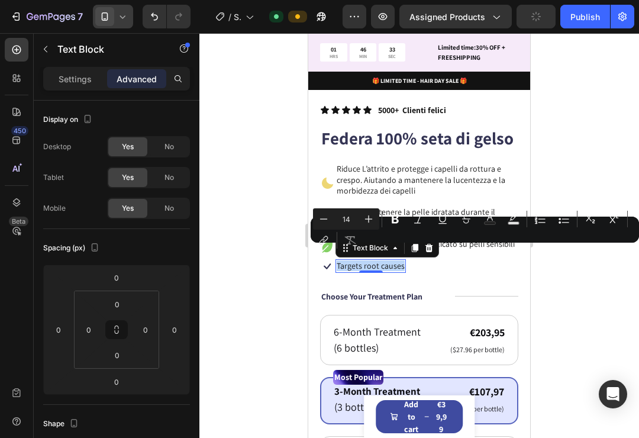
drag, startPoint x: 337, startPoint y: 254, endPoint x: 403, endPoint y: 254, distance: 66.2
click at [403, 259] on div "Targets root causes" at bounding box center [370, 265] width 70 height 13
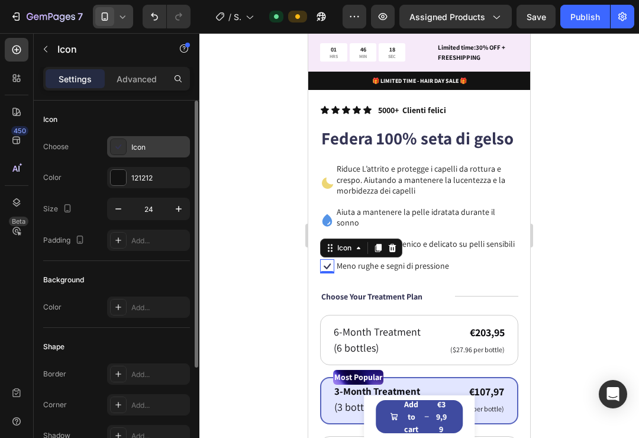
click at [119, 150] on icon at bounding box center [118, 147] width 12 height 12
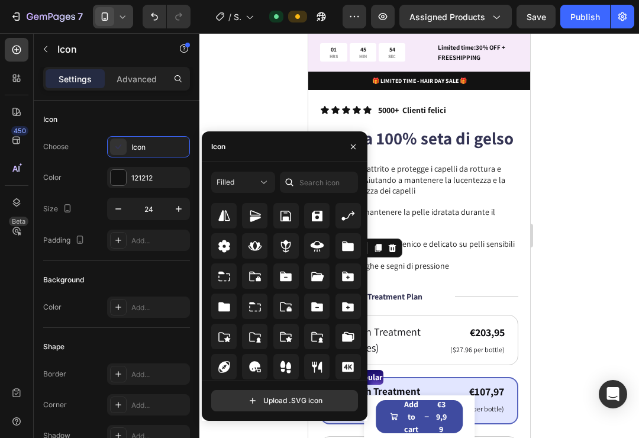
scroll to position [3233, 0]
click at [257, 248] on icon at bounding box center [254, 245] width 13 height 10
click at [581, 223] on div at bounding box center [418, 235] width 439 height 404
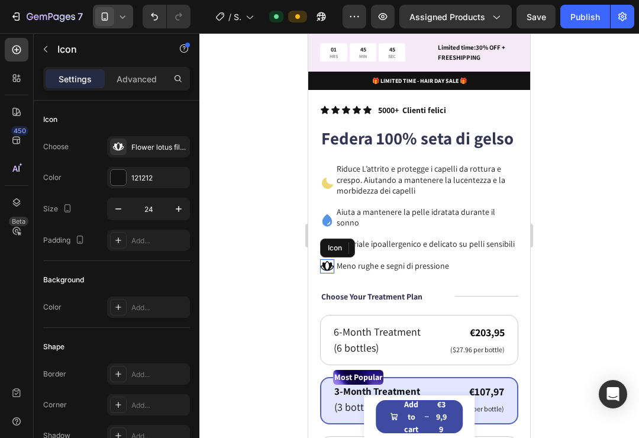
click at [327, 259] on icon at bounding box center [327, 266] width 14 height 14
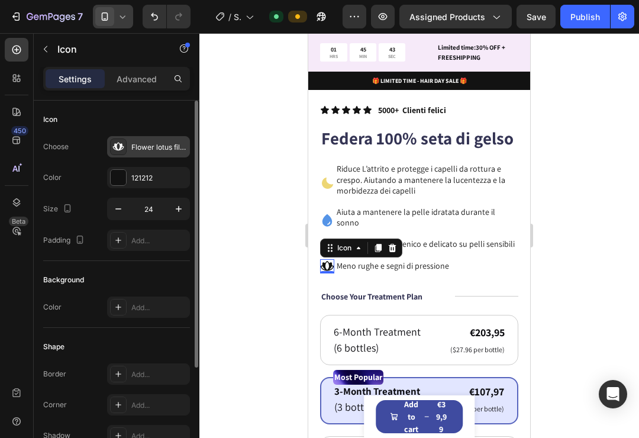
click at [115, 150] on icon at bounding box center [118, 147] width 12 height 12
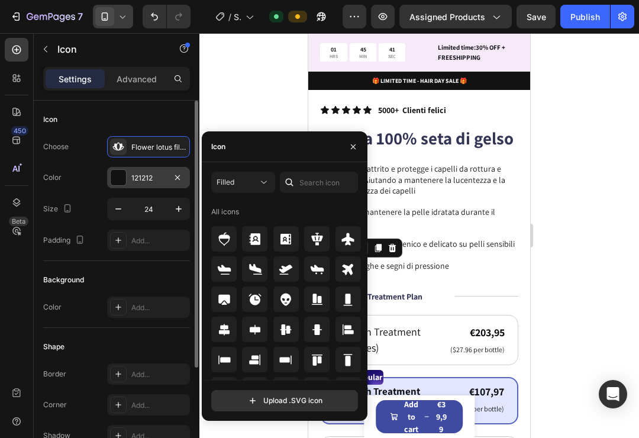
click at [115, 171] on div at bounding box center [118, 177] width 15 height 15
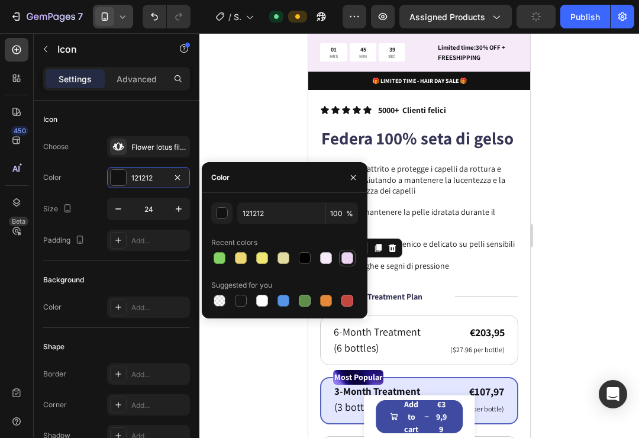
click at [349, 258] on div at bounding box center [347, 258] width 12 height 12
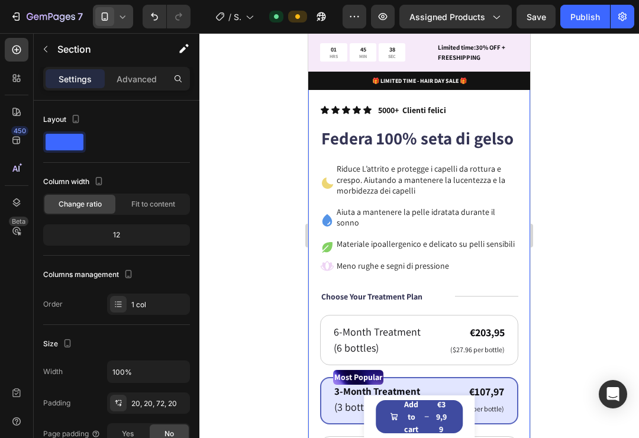
click at [521, 252] on div "Product Images Icon Icon Icon Icon Icon Icon List 5000+ Clienti felici Text Blo…" at bounding box center [419, 277] width 222 height 948
click at [607, 237] on div at bounding box center [418, 235] width 439 height 404
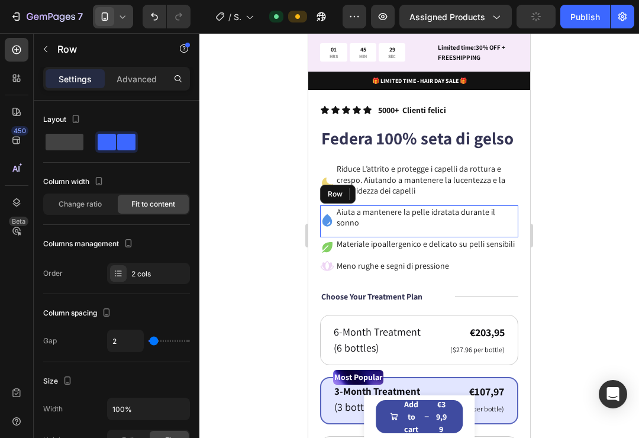
click at [336, 219] on div "Aiuta a mantenere la pelle idratata durante il sonno Text Block" at bounding box center [426, 220] width 183 height 31
drag, startPoint x: 414, startPoint y: 222, endPoint x: 416, endPoint y: 215, distance: 7.2
click at [416, 215] on div "Icon Aiuta a mantenere la pelle idratata durante il sonno Text Block Row 0" at bounding box center [419, 221] width 198 height 32
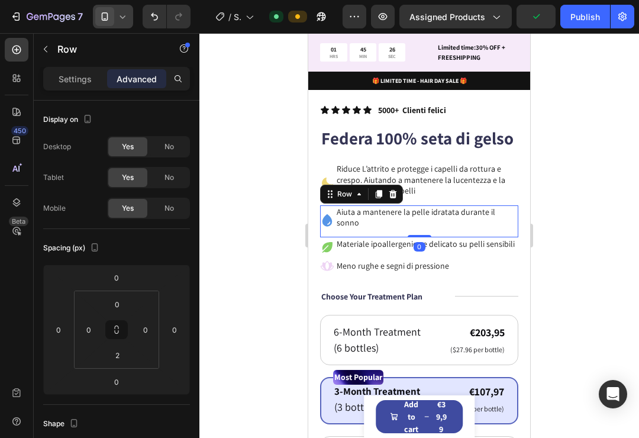
click at [418, 229] on div "Icon Icon Icon Icon Icon Icon List 5000+ Clienti felici Text Block Row Federa 1…" at bounding box center [419, 406] width 198 height 606
click at [422, 234] on div at bounding box center [419, 236] width 24 height 4
click at [428, 211] on p "Aiuta a mantenere la pelle idratata durante il sonno" at bounding box center [426, 216] width 180 height 21
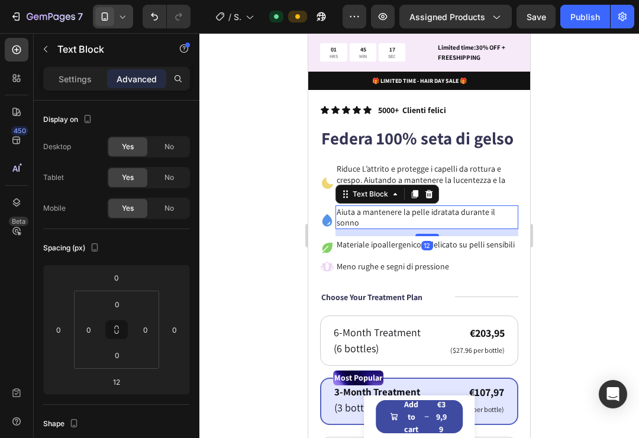
click at [427, 229] on div "12" at bounding box center [426, 232] width 183 height 7
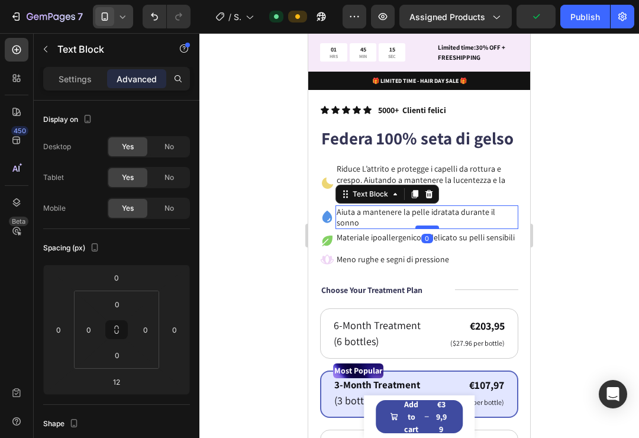
drag, startPoint x: 425, startPoint y: 222, endPoint x: 426, endPoint y: 215, distance: 7.7
click at [426, 225] on div at bounding box center [427, 227] width 24 height 4
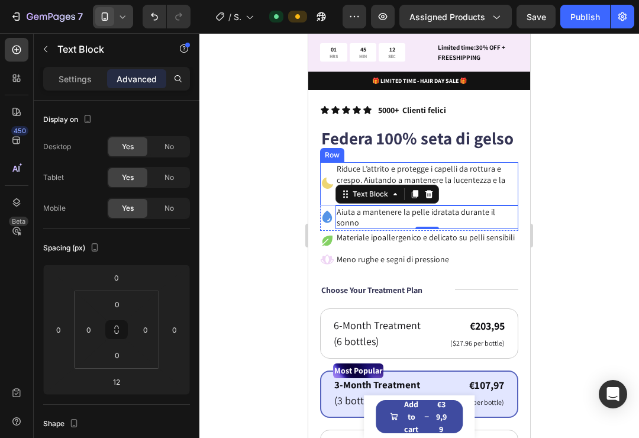
click at [512, 199] on div "Riduce L’attrito e protegge i capelli da rottura e crespo. Aiutando a mantenere…" at bounding box center [426, 183] width 183 height 42
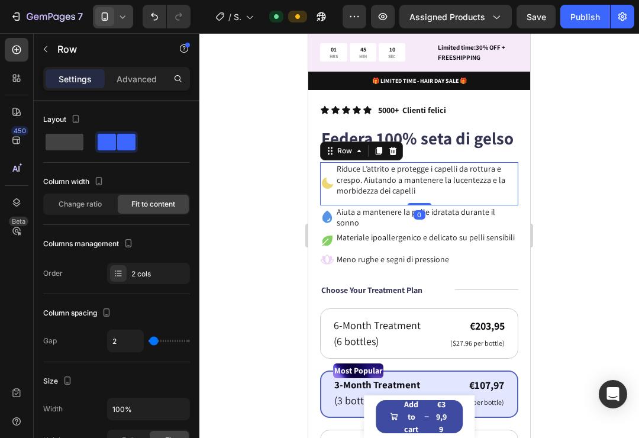
drag, startPoint x: 418, startPoint y: 202, endPoint x: 419, endPoint y: 195, distance: 7.1
click at [419, 195] on div "Icon Riduce L’attrito e protegge i capelli da rottura e crespo. Aiutando a mant…" at bounding box center [419, 183] width 198 height 43
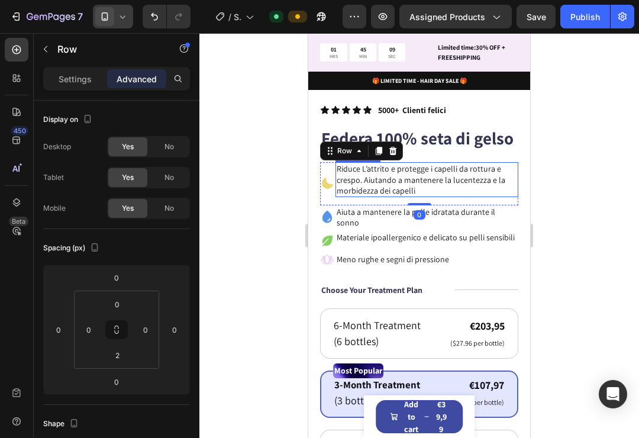
click at [430, 187] on p "Riduce L’attrito e protegge i capelli da rottura e crespo. Aiutando a mantenere…" at bounding box center [426, 179] width 180 height 33
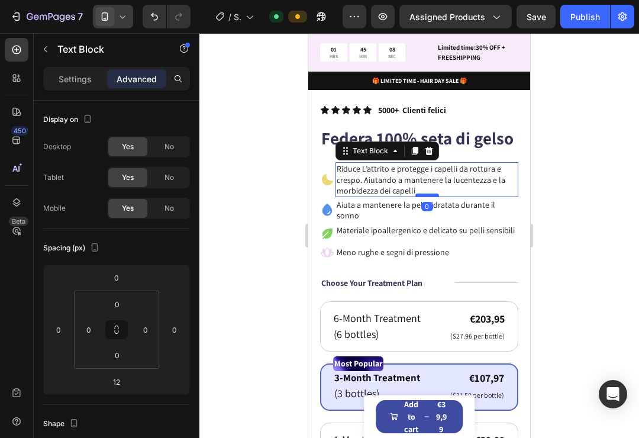
click at [426, 195] on div at bounding box center [427, 195] width 24 height 4
click at [557, 217] on div at bounding box center [418, 235] width 439 height 404
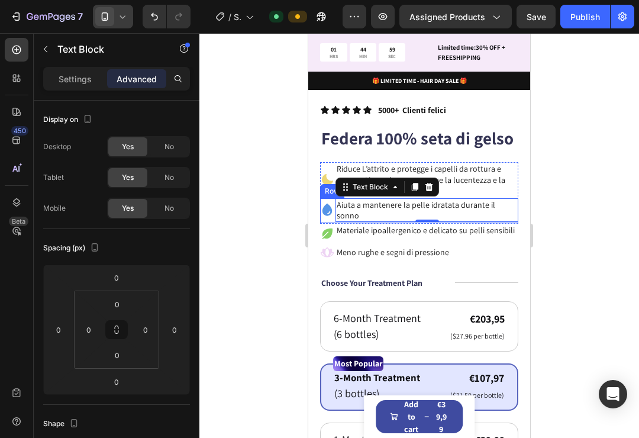
click at [516, 200] on div "Icon Aiuta a mantenere la pelle idratata durante il sonno Text Block 0 Row" at bounding box center [419, 210] width 198 height 25
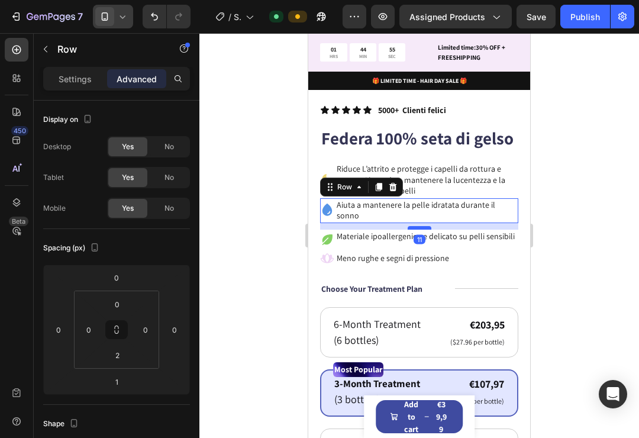
drag, startPoint x: 419, startPoint y: 212, endPoint x: 420, endPoint y: 218, distance: 6.0
click at [420, 226] on div at bounding box center [419, 228] width 24 height 4
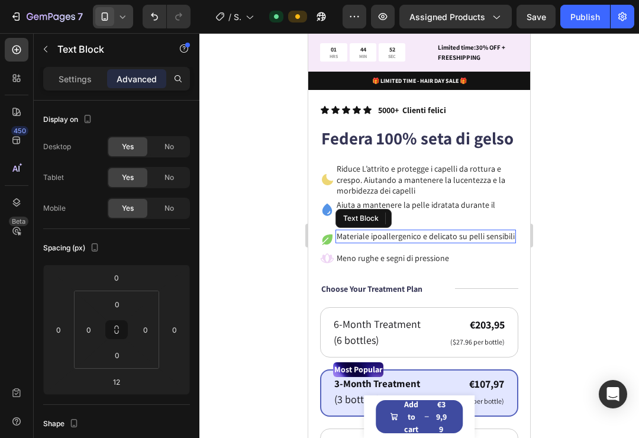
click at [346, 231] on p "Materiale ipoallergenico e delicato su pelli sensibili" at bounding box center [425, 236] width 178 height 11
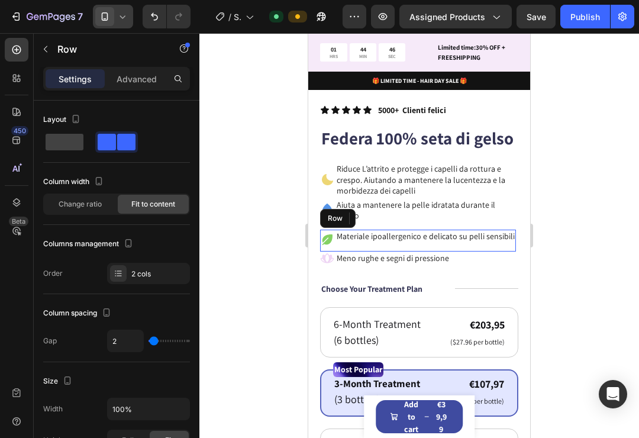
click at [325, 229] on div "Icon" at bounding box center [327, 239] width 14 height 20
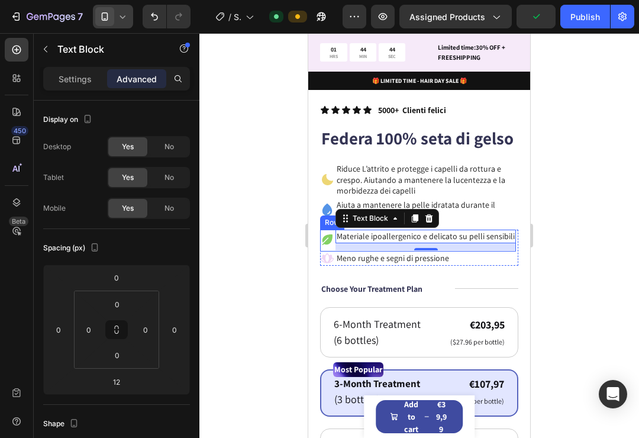
click at [409, 243] on div "0" at bounding box center [425, 246] width 180 height 7
drag, startPoint x: 423, startPoint y: 236, endPoint x: 423, endPoint y: 227, distance: 8.9
click at [423, 229] on div "Materiale ipoallergenico e delicato su pelli sensibili Text Block 12" at bounding box center [425, 235] width 180 height 13
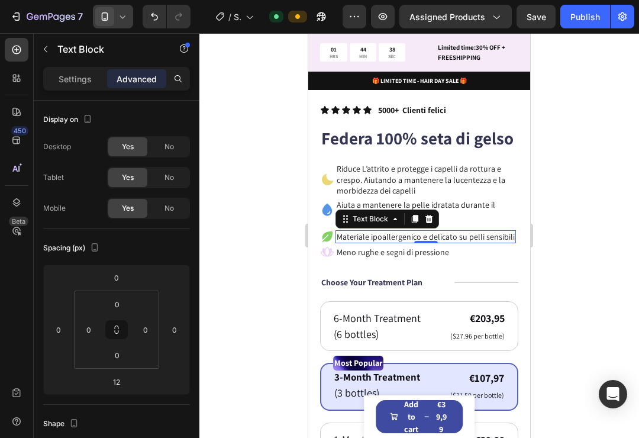
drag, startPoint x: 422, startPoint y: 237, endPoint x: 423, endPoint y: 228, distance: 8.9
click at [423, 230] on div "Materiale ipoallergenico e delicato su pelli sensibili Text Block 12" at bounding box center [425, 236] width 180 height 13
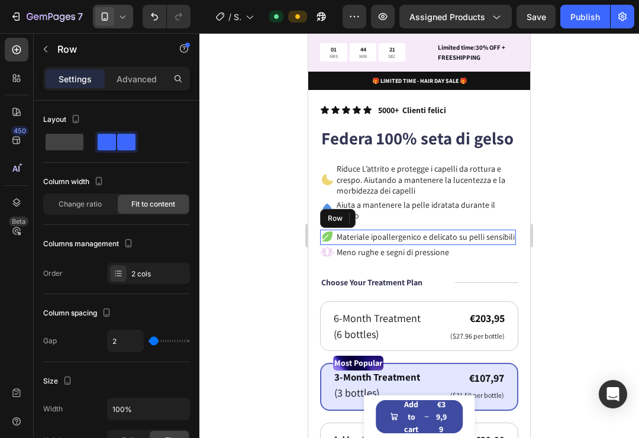
click at [498, 233] on div "Icon Materiale ipoallergenico e delicato su pelli sensibili Text Block 0 Row" at bounding box center [418, 236] width 196 height 15
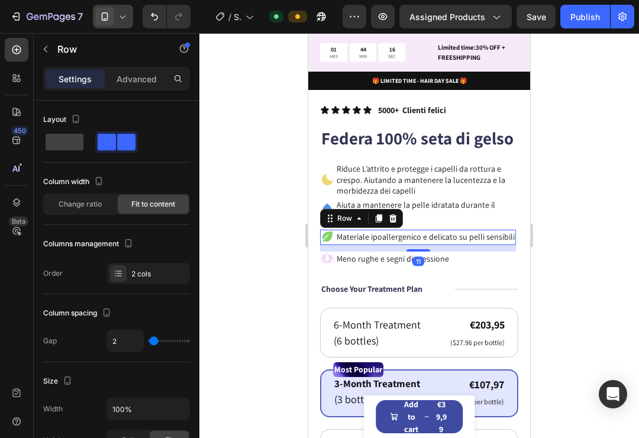
drag, startPoint x: 419, startPoint y: 234, endPoint x: 421, endPoint y: 241, distance: 6.7
click at [421, 241] on div "Icon Materiale ipoallergenico e delicato su pelli sensibili Text Block Row 11 I…" at bounding box center [419, 247] width 198 height 36
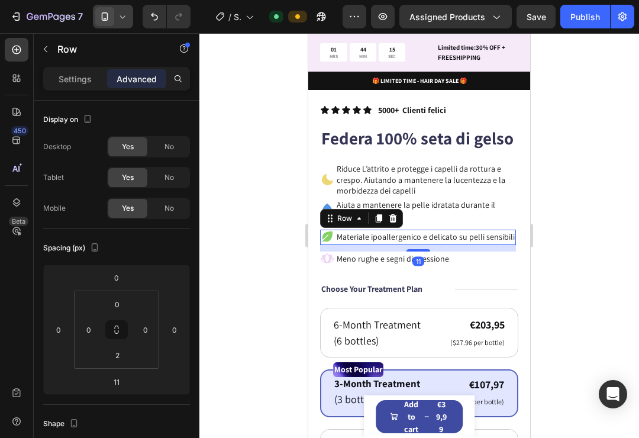
click at [546, 222] on div at bounding box center [418, 235] width 439 height 404
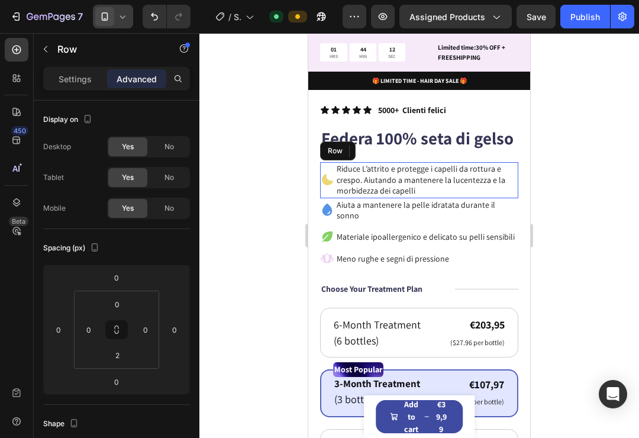
click at [328, 187] on div "Icon" at bounding box center [327, 179] width 14 height 35
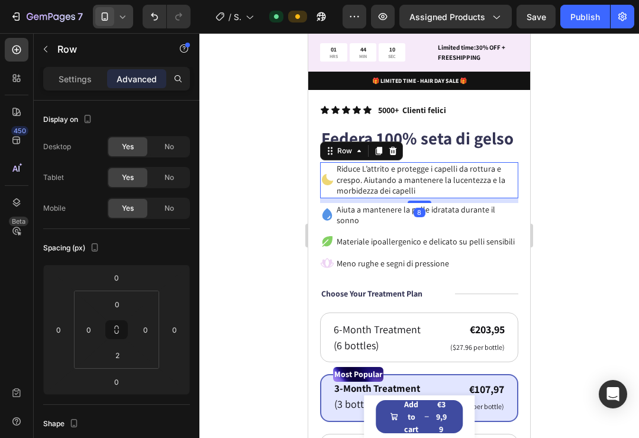
click at [423, 202] on div at bounding box center [419, 201] width 24 height 2
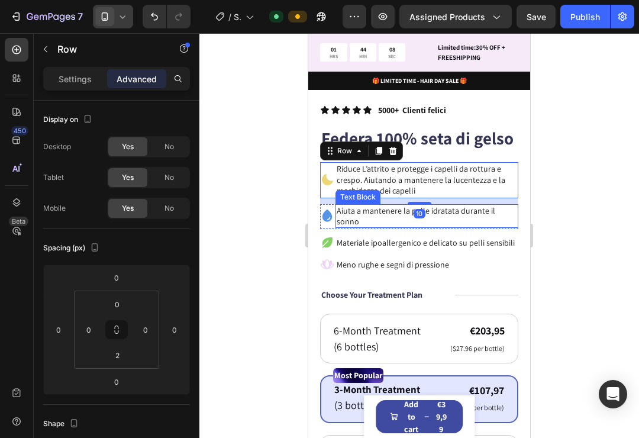
click at [422, 203] on div "Icon Riduce L’attrito e protegge i capelli da rottura e crespo. Aiutando a mant…" at bounding box center [419, 198] width 198 height 73
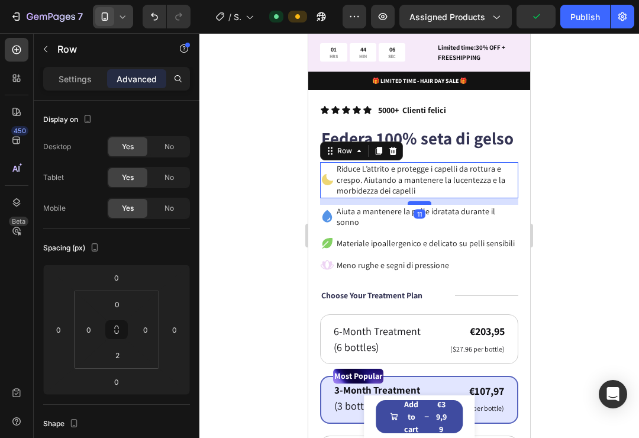
click at [423, 201] on div at bounding box center [419, 203] width 24 height 4
click at [559, 190] on div at bounding box center [418, 235] width 439 height 404
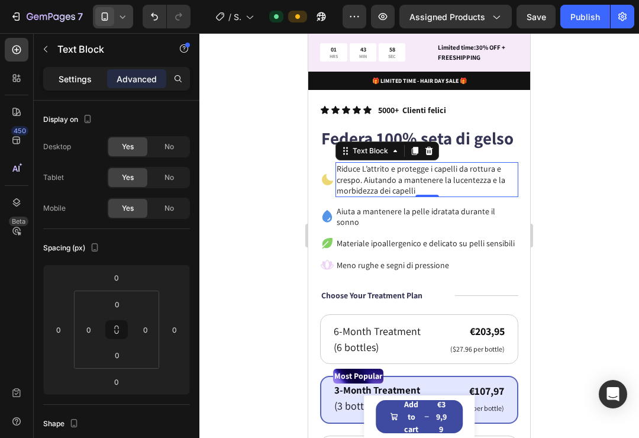
click at [69, 82] on p "Settings" at bounding box center [75, 79] width 33 height 12
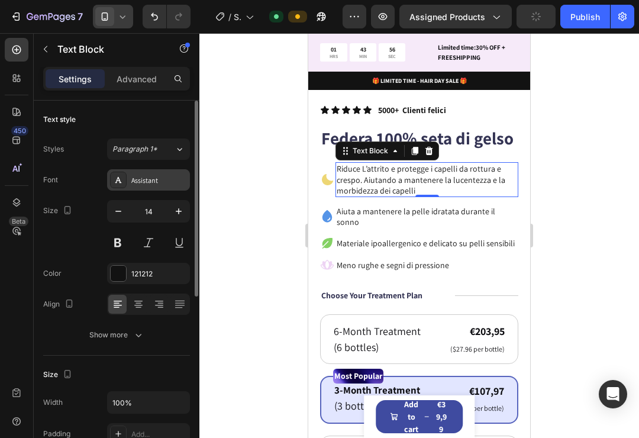
click at [155, 182] on div "Assistant" at bounding box center [159, 180] width 56 height 11
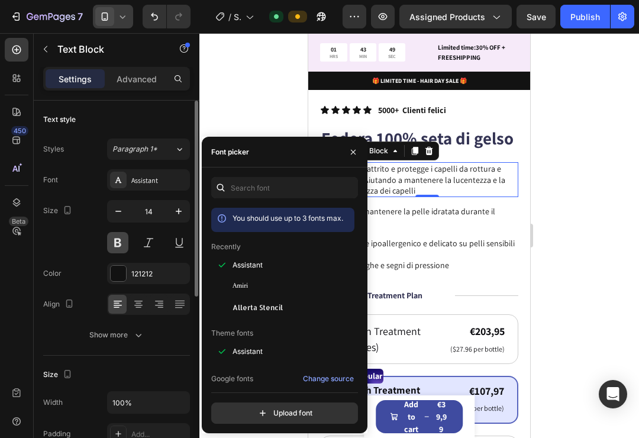
click at [115, 245] on button at bounding box center [117, 242] width 21 height 21
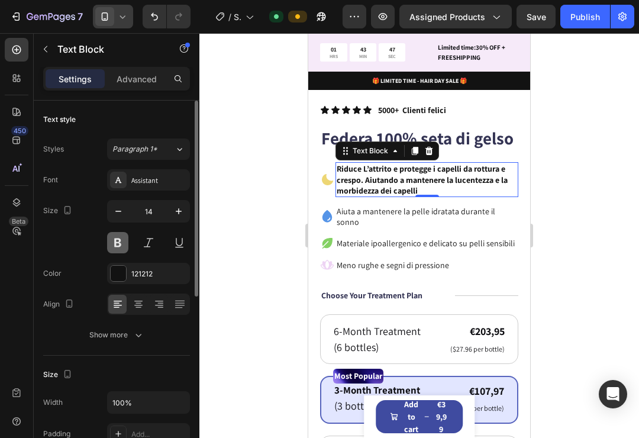
click at [115, 244] on button at bounding box center [117, 242] width 21 height 21
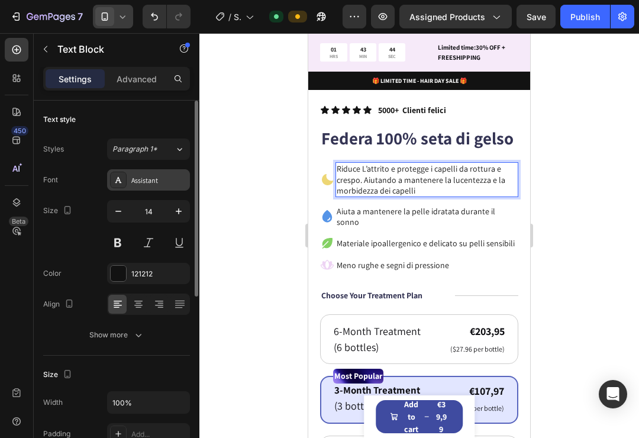
click at [147, 180] on div "Assistant" at bounding box center [159, 180] width 56 height 11
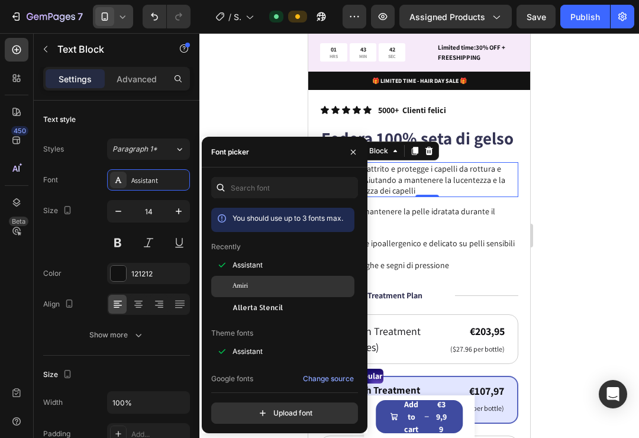
click at [258, 286] on div "Amiri" at bounding box center [291, 286] width 119 height 11
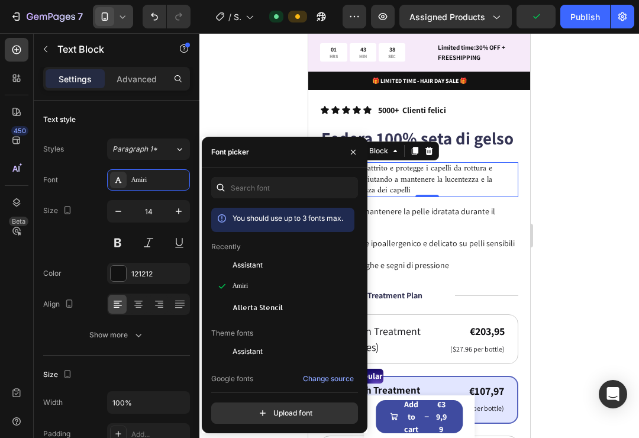
drag, startPoint x: 261, startPoint y: 300, endPoint x: 158, endPoint y: 274, distance: 106.5
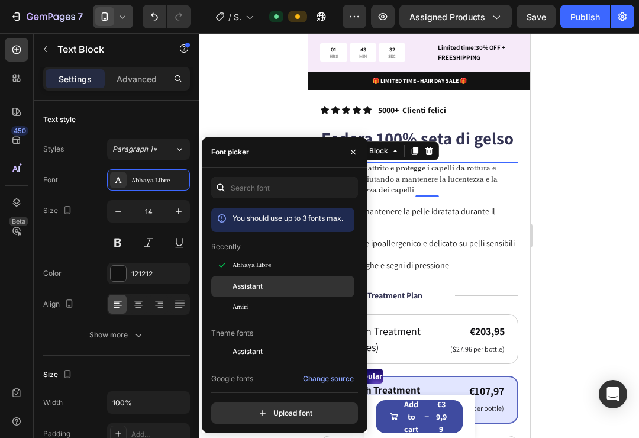
scroll to position [0, 0]
click at [273, 287] on div "Assistant" at bounding box center [291, 286] width 119 height 11
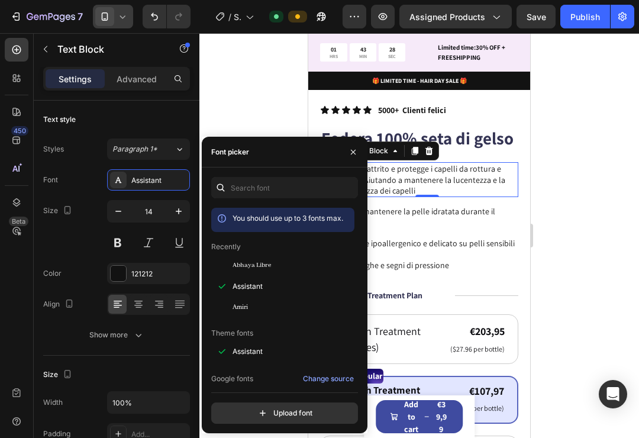
click at [576, 254] on div at bounding box center [418, 235] width 439 height 404
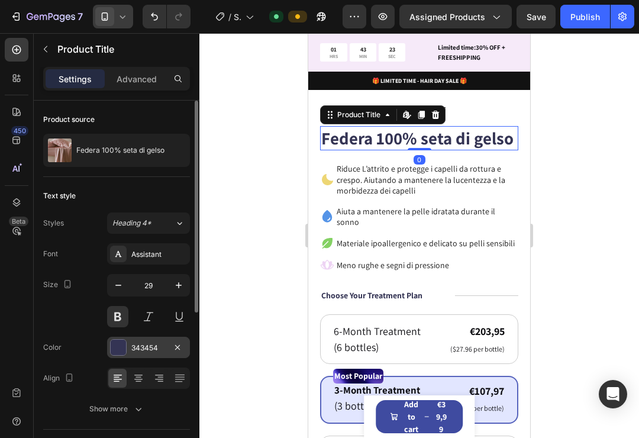
click at [118, 351] on div at bounding box center [118, 346] width 15 height 15
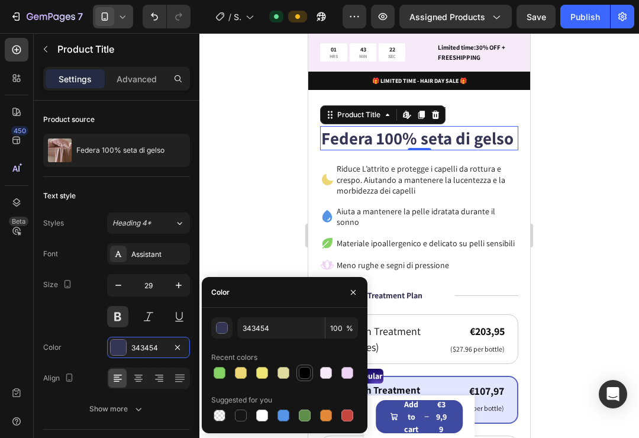
click at [304, 373] on div at bounding box center [305, 373] width 12 height 12
click at [604, 257] on div at bounding box center [418, 235] width 439 height 404
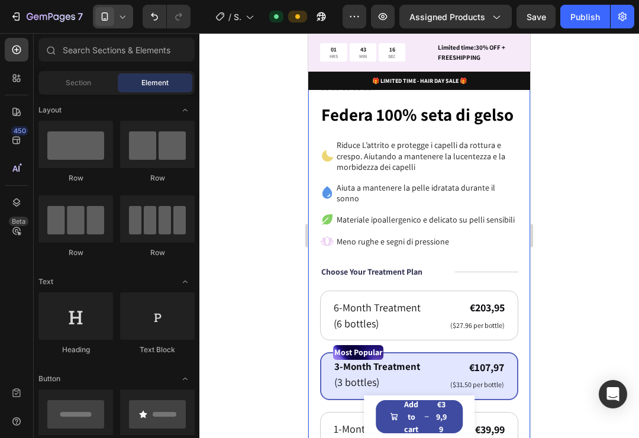
scroll to position [373, 0]
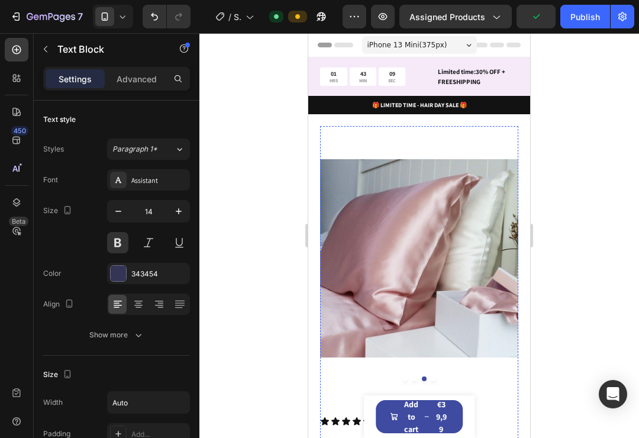
scroll to position [373, 0]
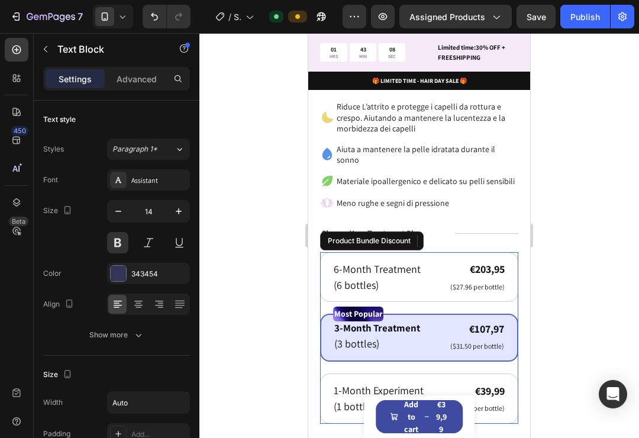
click at [401, 239] on div "Icon Icon Icon Icon Icon Icon List 5000+ Clienti felici Text Block Row Federa 1…" at bounding box center [419, 343] width 198 height 605
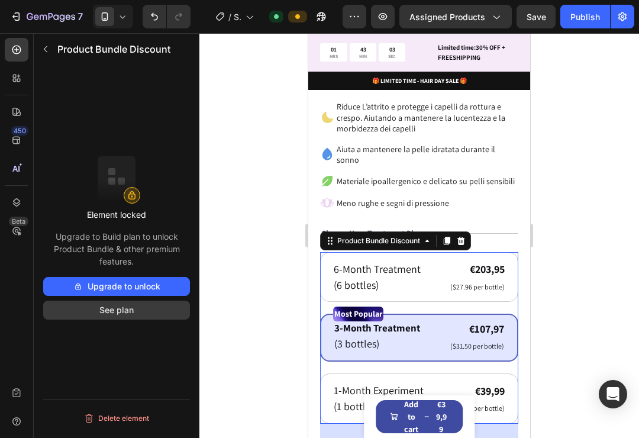
click at [110, 311] on button "See plan" at bounding box center [116, 309] width 147 height 19
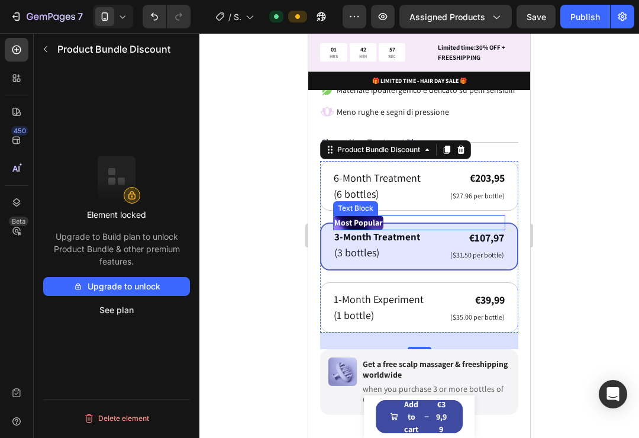
scroll to position [487, 0]
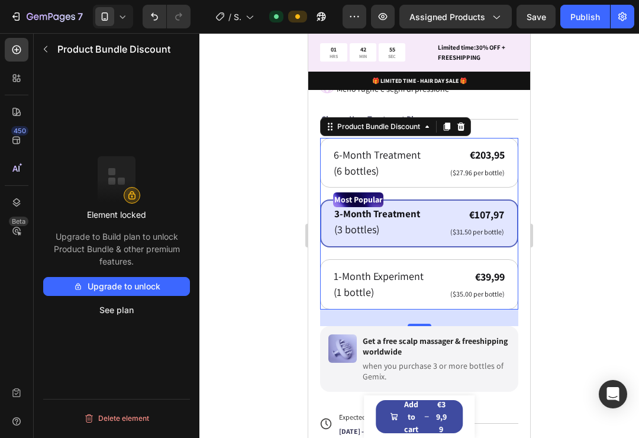
click at [86, 291] on button "Upgrade to unlock" at bounding box center [116, 286] width 147 height 19
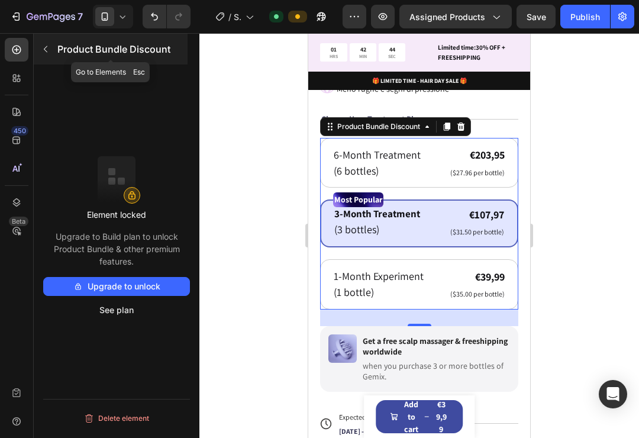
click at [44, 48] on icon "button" at bounding box center [45, 48] width 9 height 9
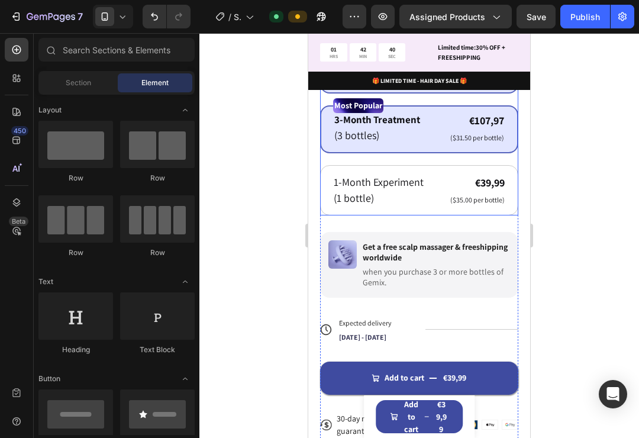
scroll to position [610, 0]
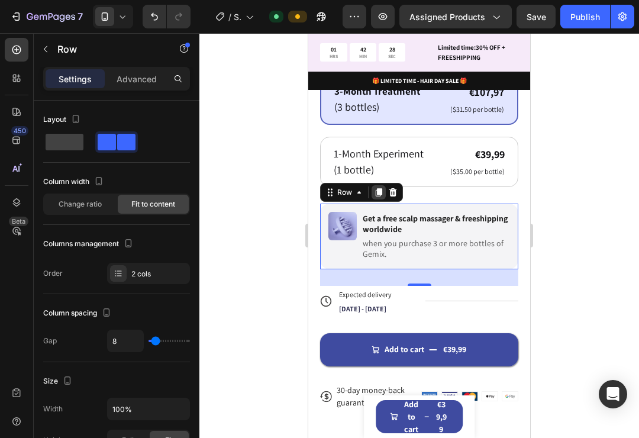
click at [378, 188] on icon at bounding box center [378, 192] width 7 height 8
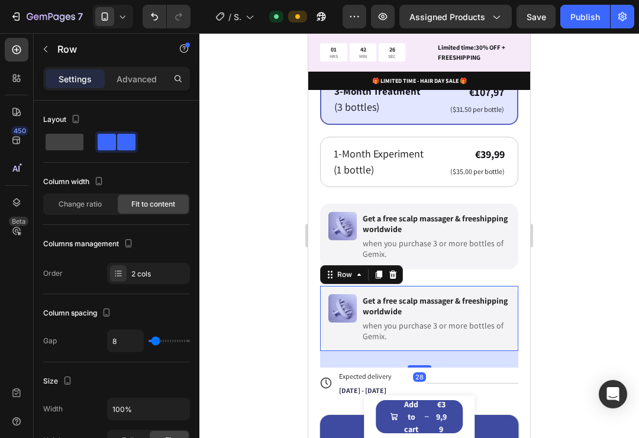
click at [580, 189] on div at bounding box center [418, 235] width 439 height 404
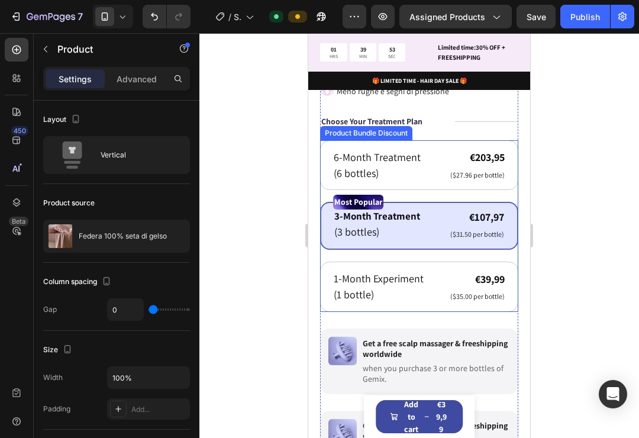
scroll to position [484, 0]
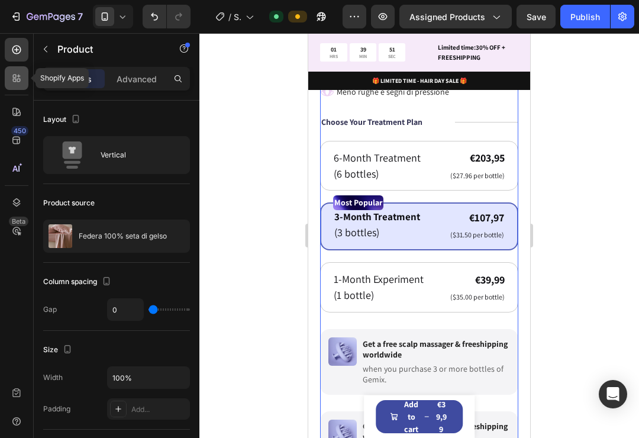
click at [12, 77] on icon at bounding box center [17, 78] width 12 height 12
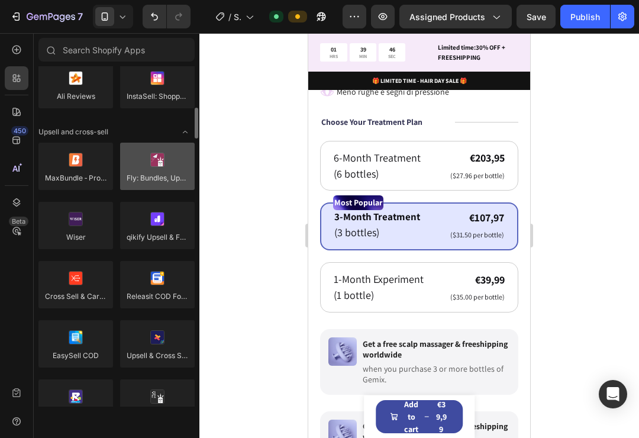
scroll to position [446, 0]
click at [152, 164] on div at bounding box center [157, 164] width 74 height 47
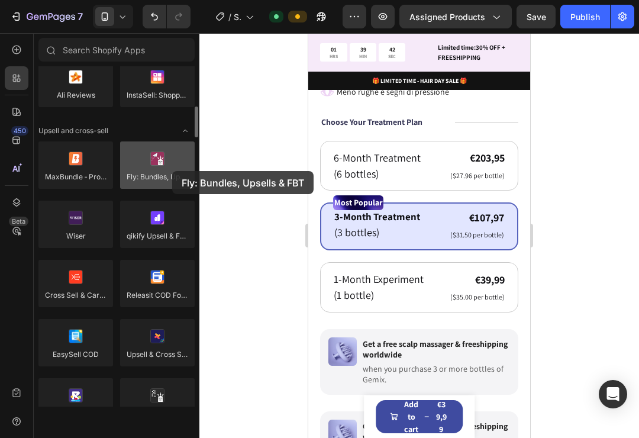
click at [172, 171] on div at bounding box center [157, 164] width 74 height 47
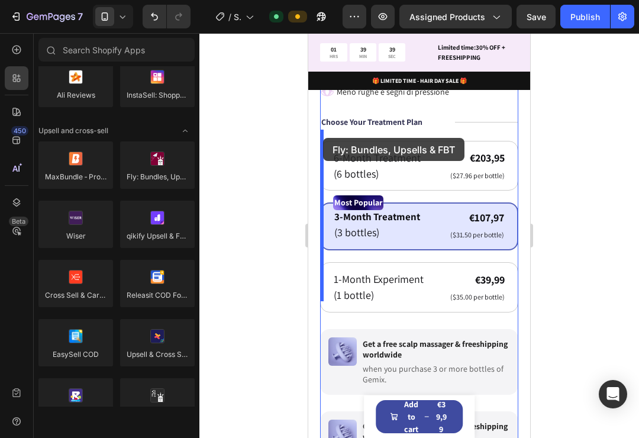
drag, startPoint x: 475, startPoint y: 202, endPoint x: 323, endPoint y: 138, distance: 165.6
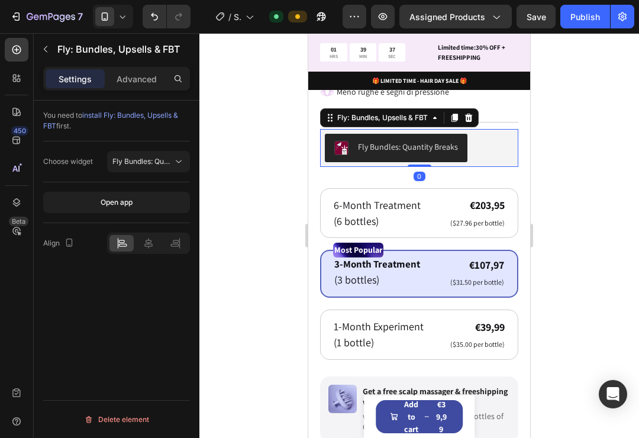
click at [399, 141] on div "Fly Bundles: Quantity Breaks" at bounding box center [408, 147] width 100 height 12
click at [119, 200] on div "Open app" at bounding box center [117, 202] width 32 height 11
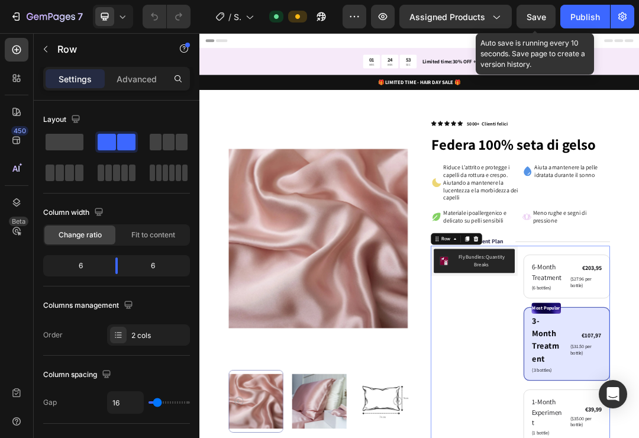
scroll to position [206, 0]
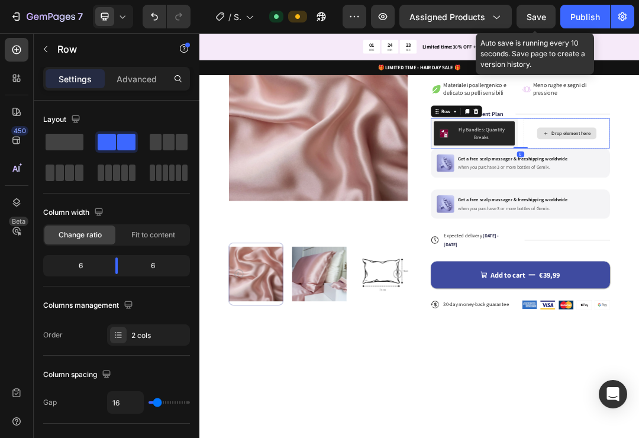
click at [61, 145] on span at bounding box center [65, 142] width 38 height 17
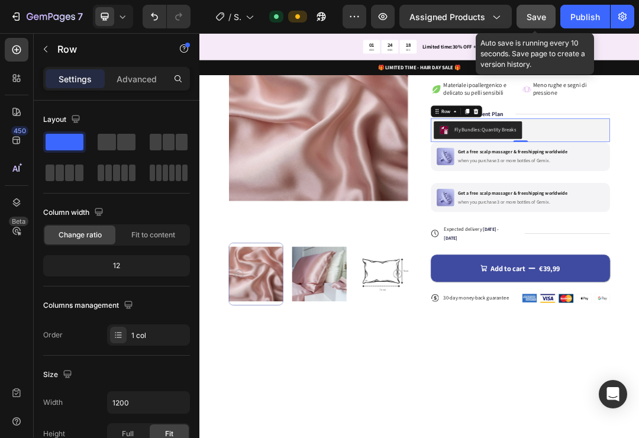
click at [526, 20] on button "Save" at bounding box center [535, 17] width 39 height 24
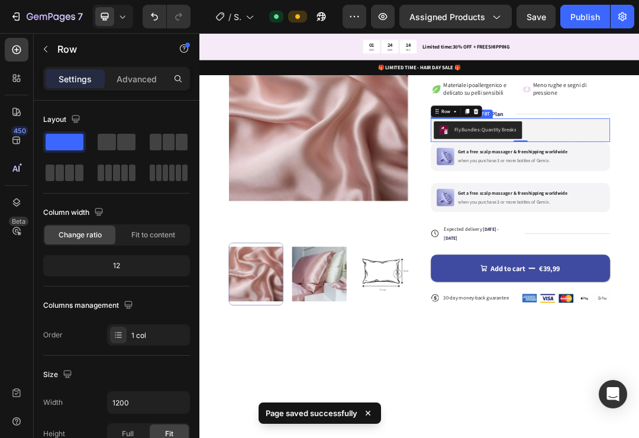
click at [615, 191] on div "Fly Bundles: Quantity Breaks" at bounding box center [649, 189] width 124 height 14
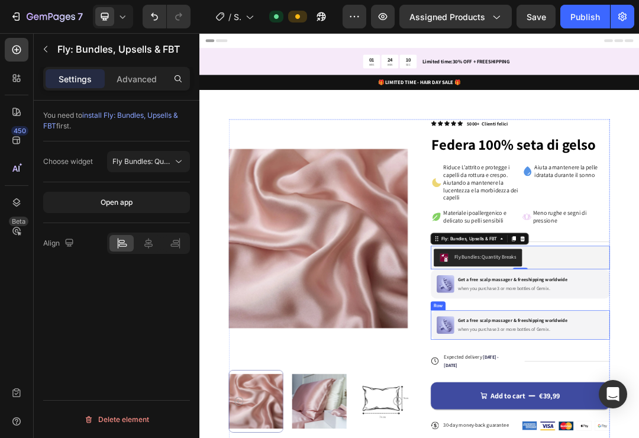
scroll to position [0, 0]
click at [628, 364] on div "Fly: Bundles, Upsells & FBT" at bounding box center [634, 364] width 95 height 11
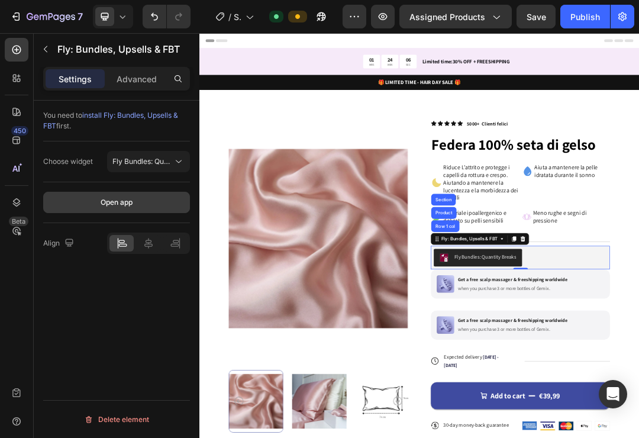
click at [121, 205] on div "Open app" at bounding box center [117, 202] width 32 height 11
